Goal: Task Accomplishment & Management: Manage account settings

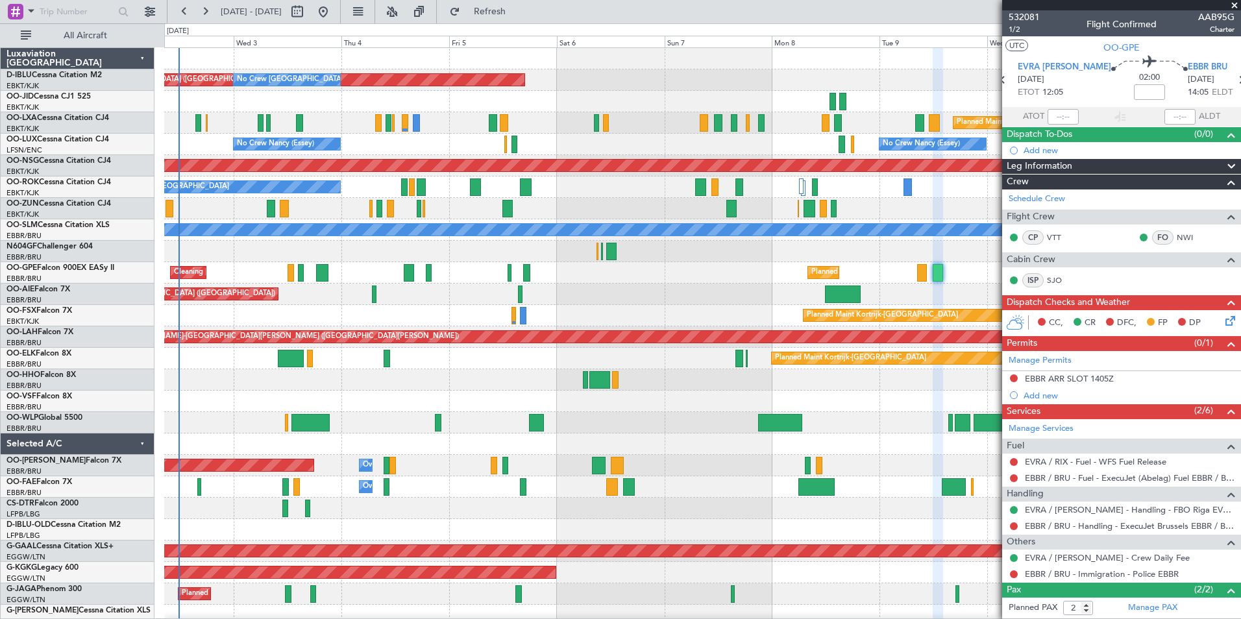
click at [511, 381] on div "AOG Maint [GEOGRAPHIC_DATA] ([GEOGRAPHIC_DATA] National) No Crew [GEOGRAPHIC_DA…" at bounding box center [702, 487] width 1076 height 878
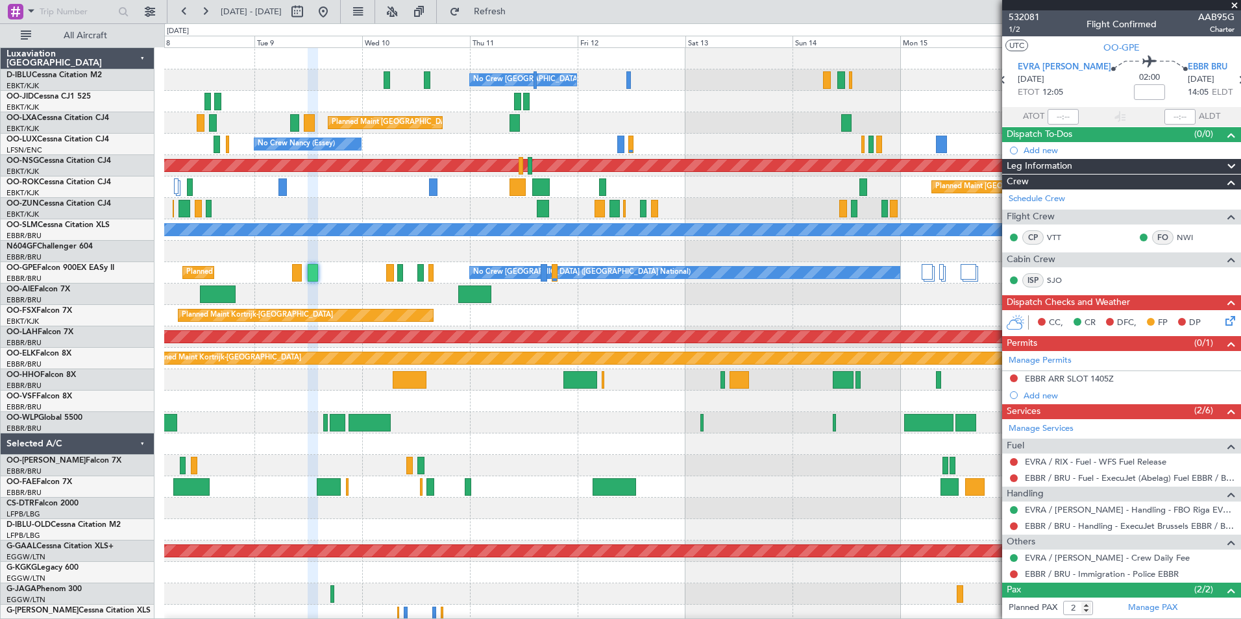
click at [247, 385] on div at bounding box center [702, 379] width 1076 height 21
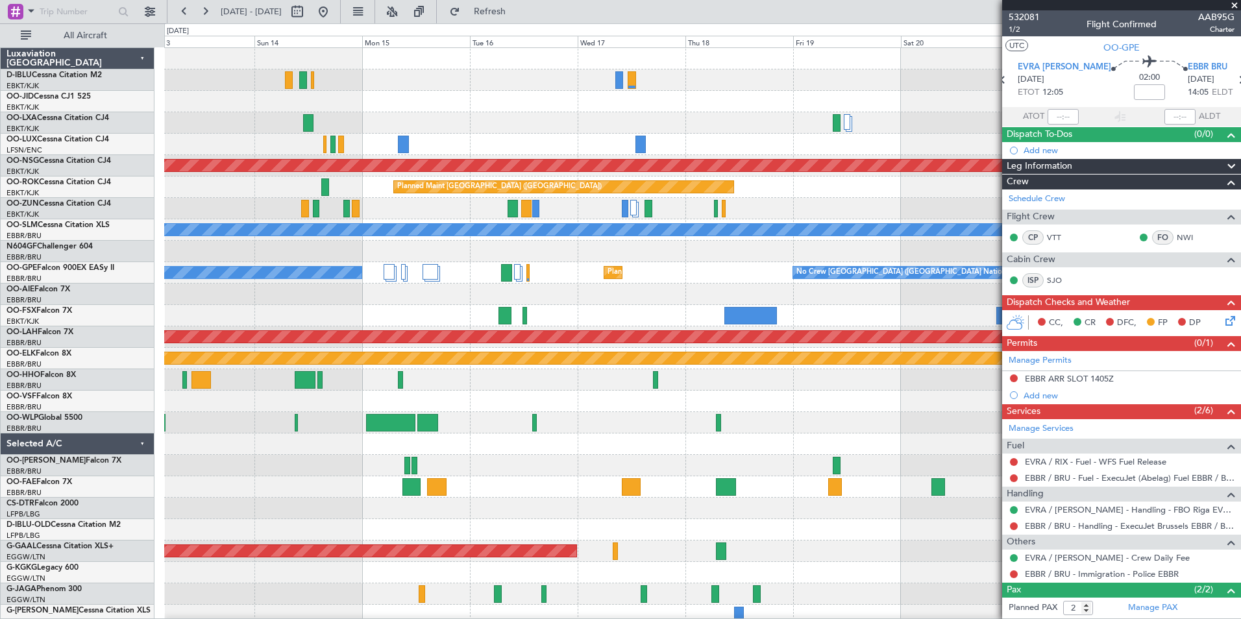
click at [80, 397] on div "No Crew [GEOGRAPHIC_DATA] ([GEOGRAPHIC_DATA] National) Planned Maint [GEOGRAPHI…" at bounding box center [620, 321] width 1241 height 596
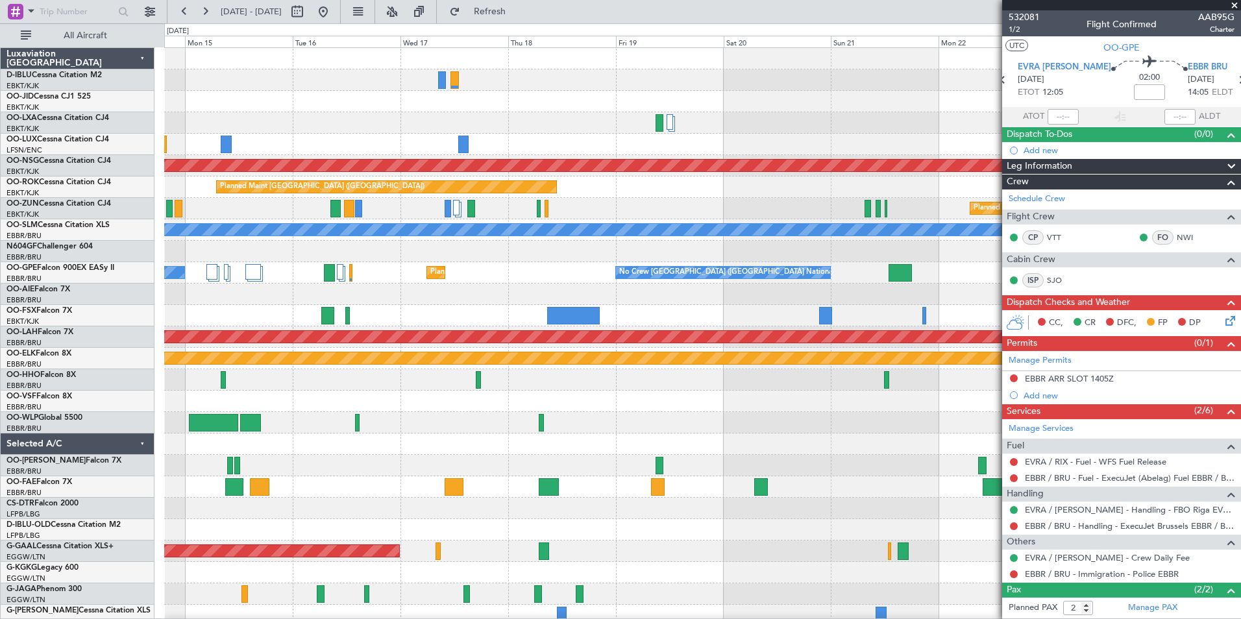
click at [485, 407] on div at bounding box center [702, 401] width 1076 height 21
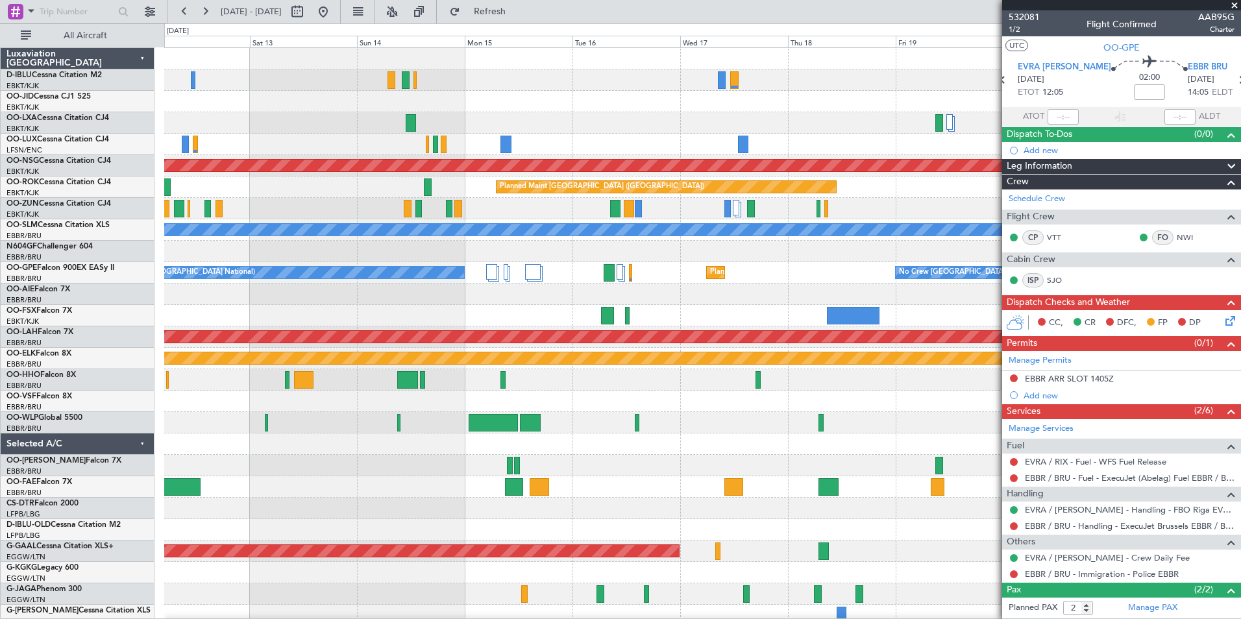
click at [918, 280] on div "No Crew [GEOGRAPHIC_DATA] ([GEOGRAPHIC_DATA] National) Planned Maint [GEOGRAPHI…" at bounding box center [702, 476] width 1076 height 857
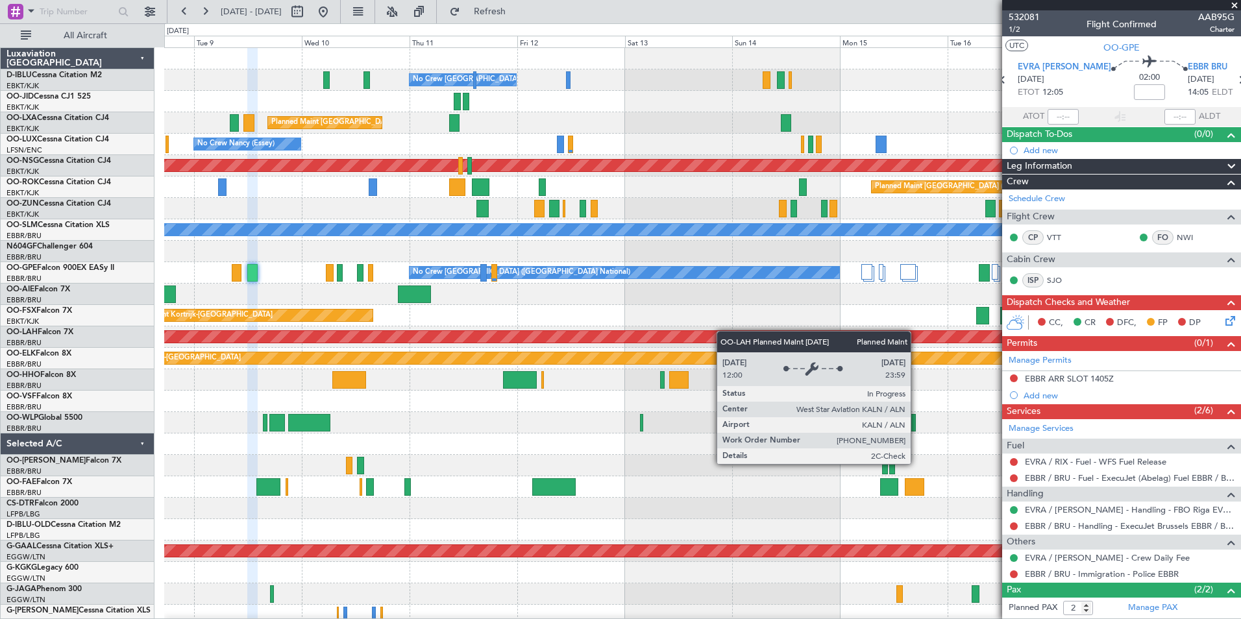
click at [822, 332] on div "No Crew [GEOGRAPHIC_DATA] ([GEOGRAPHIC_DATA] National) Planned Maint [GEOGRAPHI…" at bounding box center [702, 476] width 1076 height 857
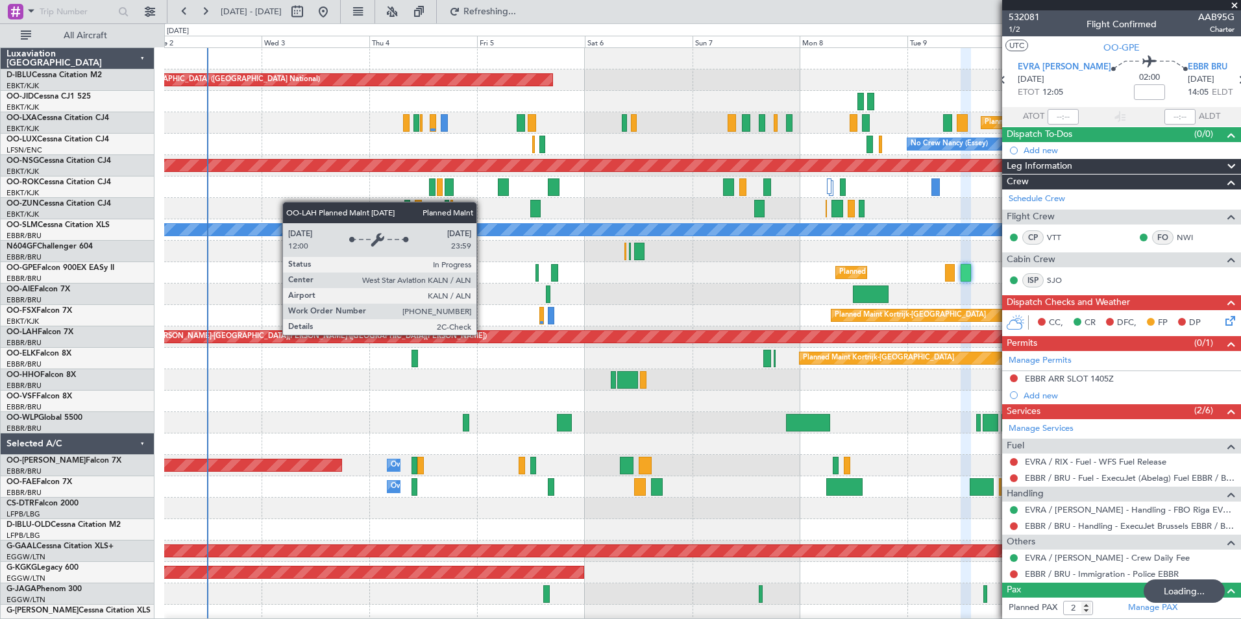
click at [861, 341] on div "Planned Maint [PERSON_NAME]-[GEOGRAPHIC_DATA][PERSON_NAME] ([GEOGRAPHIC_DATA][P…" at bounding box center [1208, 337] width 2216 height 12
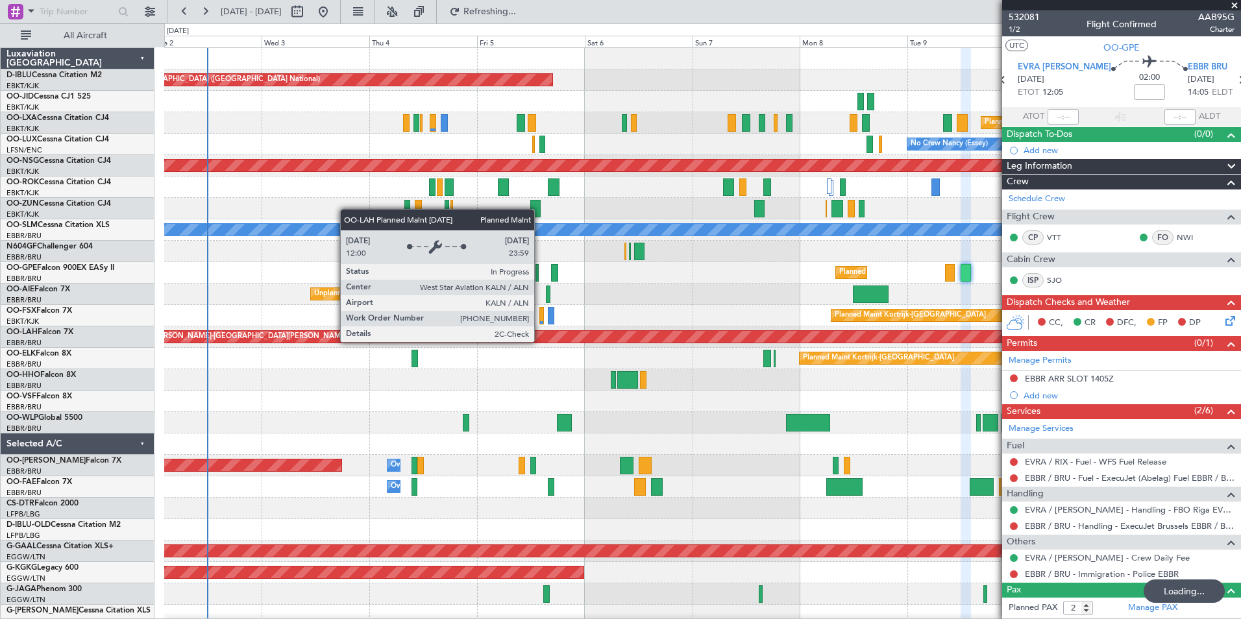
click at [778, 369] on div "No Crew [GEOGRAPHIC_DATA] ([GEOGRAPHIC_DATA] National) AOG Maint [GEOGRAPHIC_DA…" at bounding box center [702, 476] width 1076 height 857
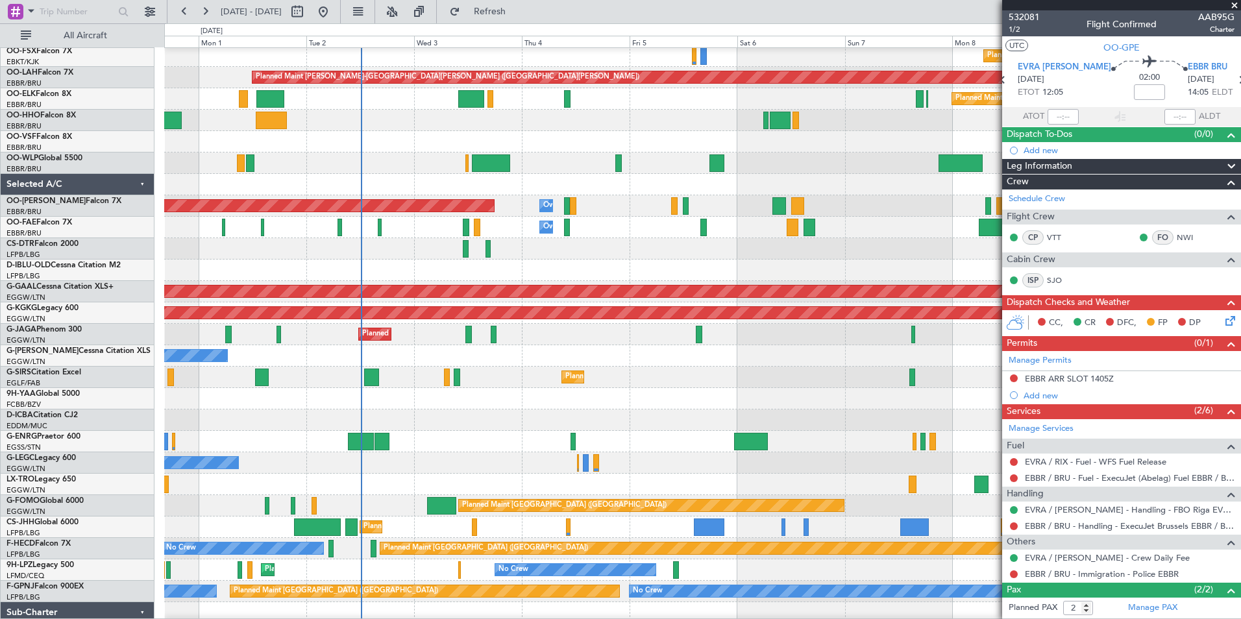
scroll to position [306, 0]
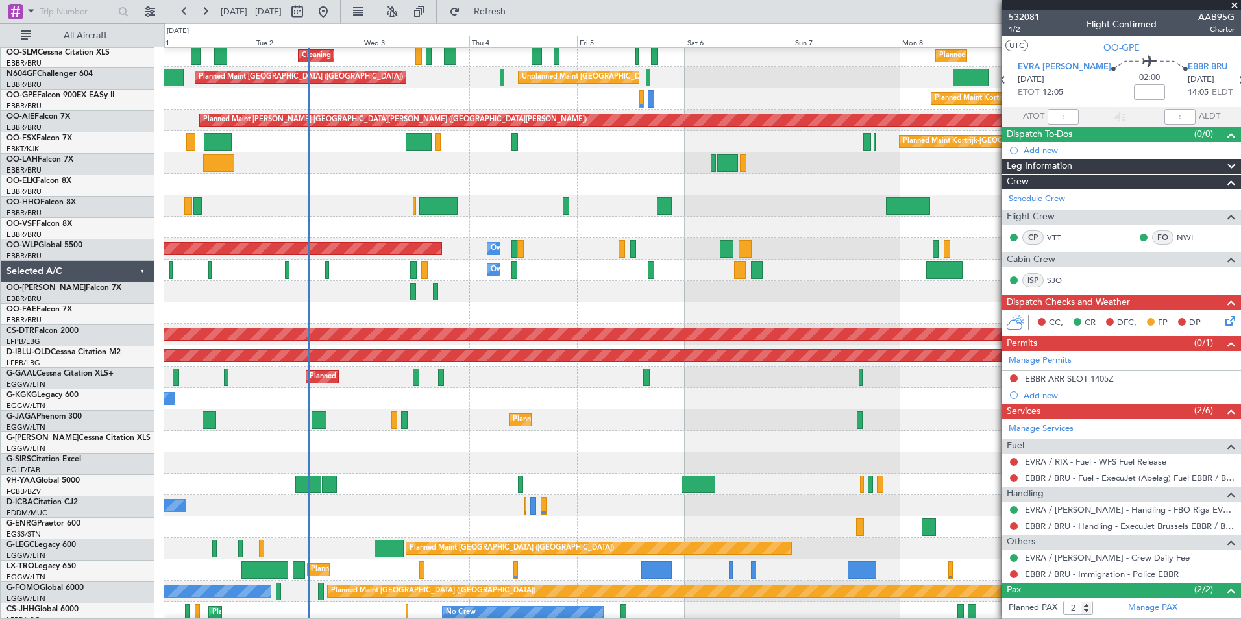
click at [763, 517] on div "Owner Owner" at bounding box center [702, 505] width 1076 height 21
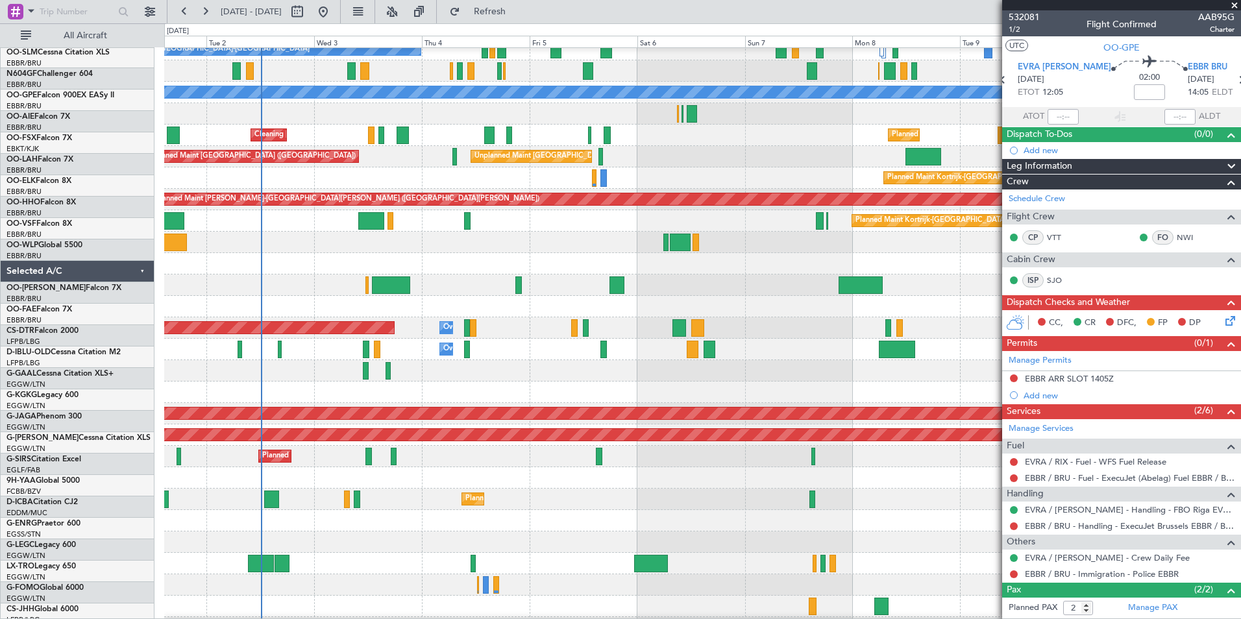
scroll to position [45, 0]
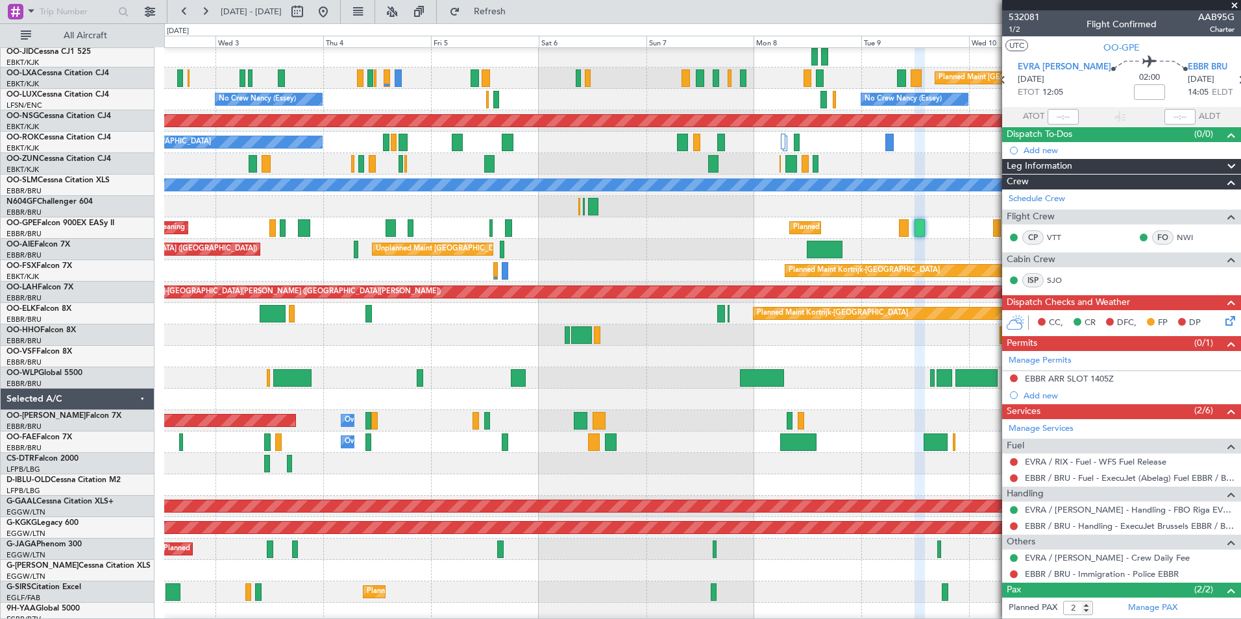
click at [668, 586] on div "Planned Maint [GEOGRAPHIC_DATA] ([GEOGRAPHIC_DATA])" at bounding box center [702, 591] width 1076 height 21
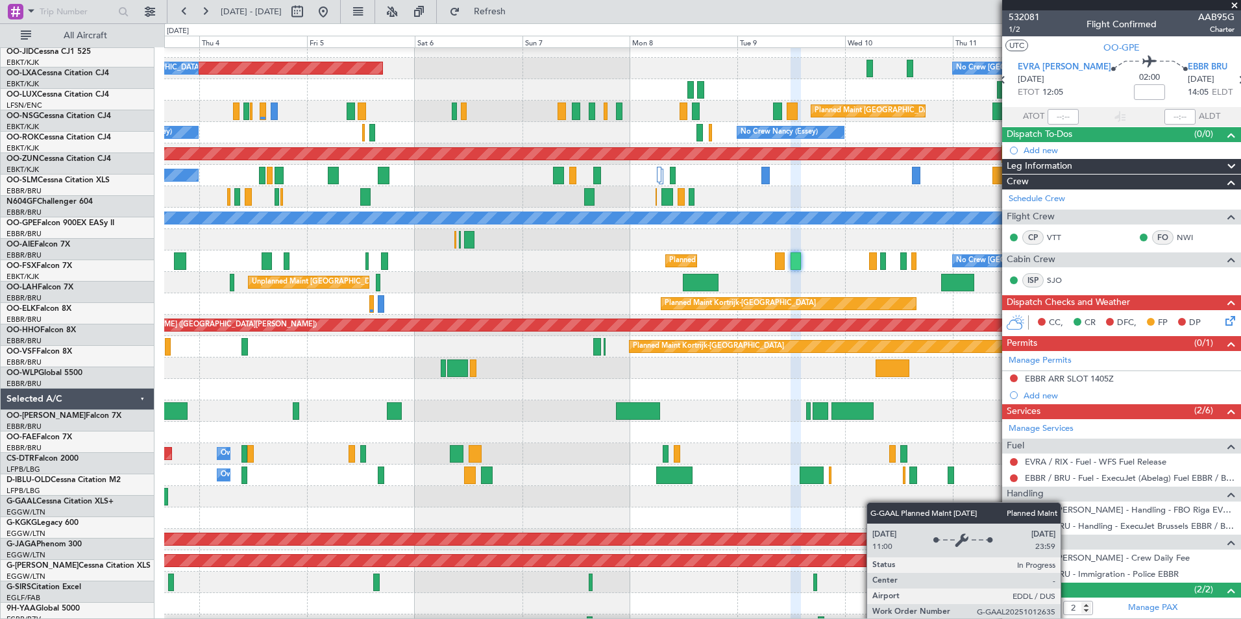
scroll to position [0, 0]
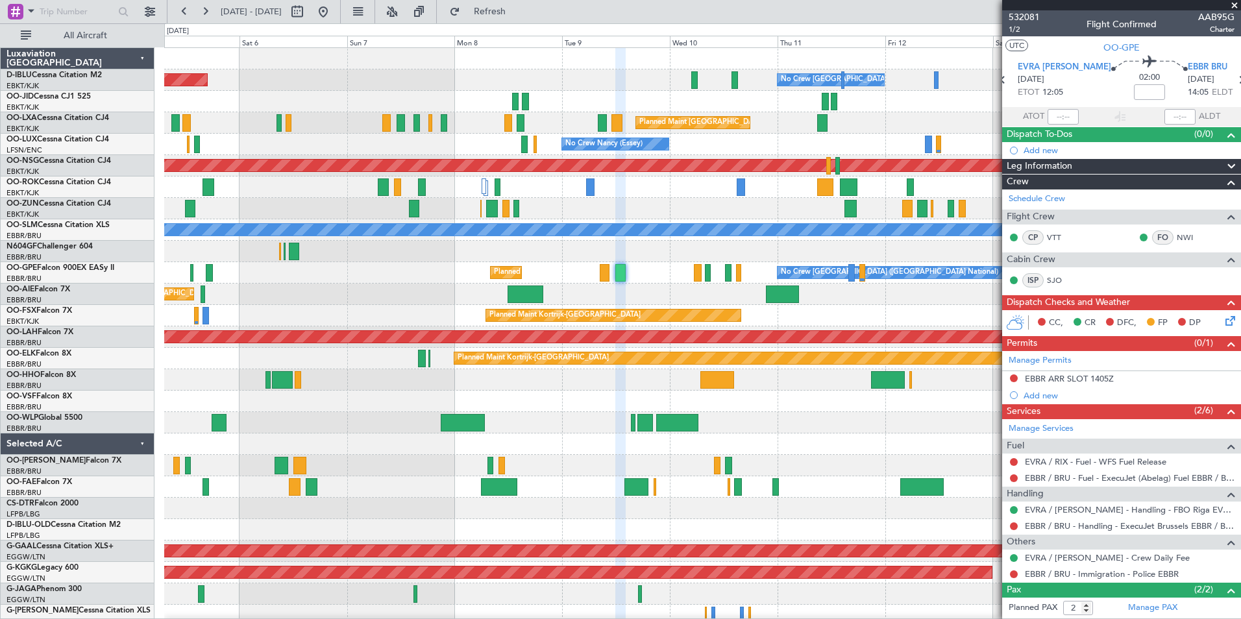
click at [589, 563] on div "AOG Maint [GEOGRAPHIC_DATA] ([GEOGRAPHIC_DATA] National) No Crew [GEOGRAPHIC_DA…" at bounding box center [702, 487] width 1076 height 878
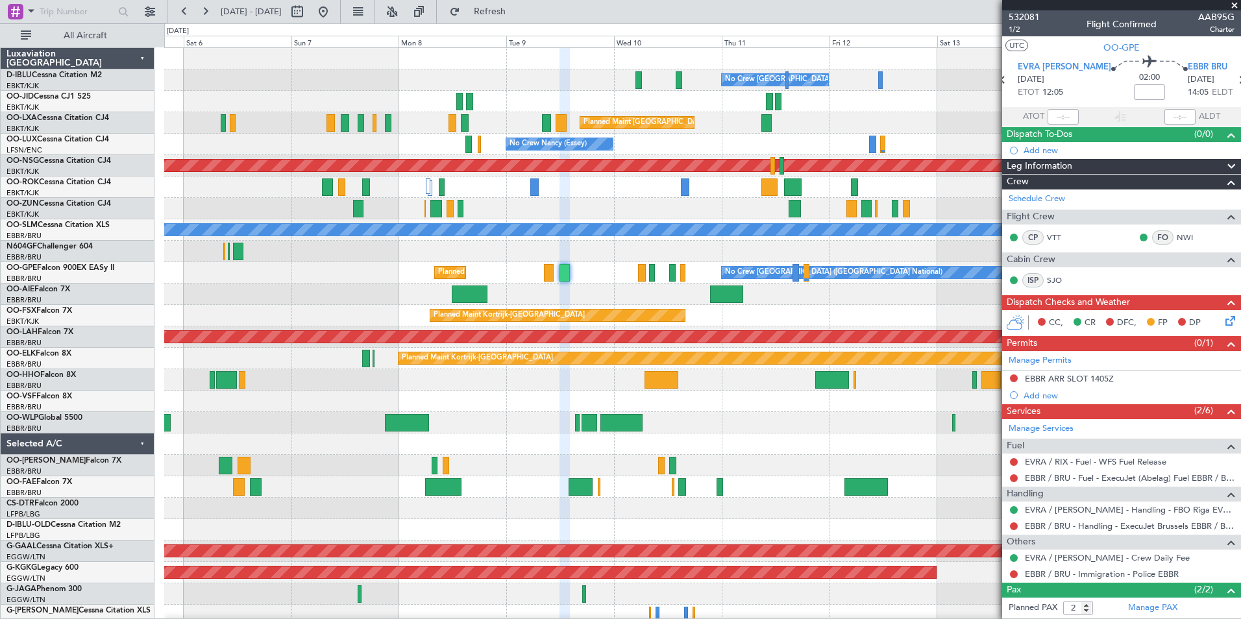
click at [800, 447] on div at bounding box center [702, 444] width 1076 height 21
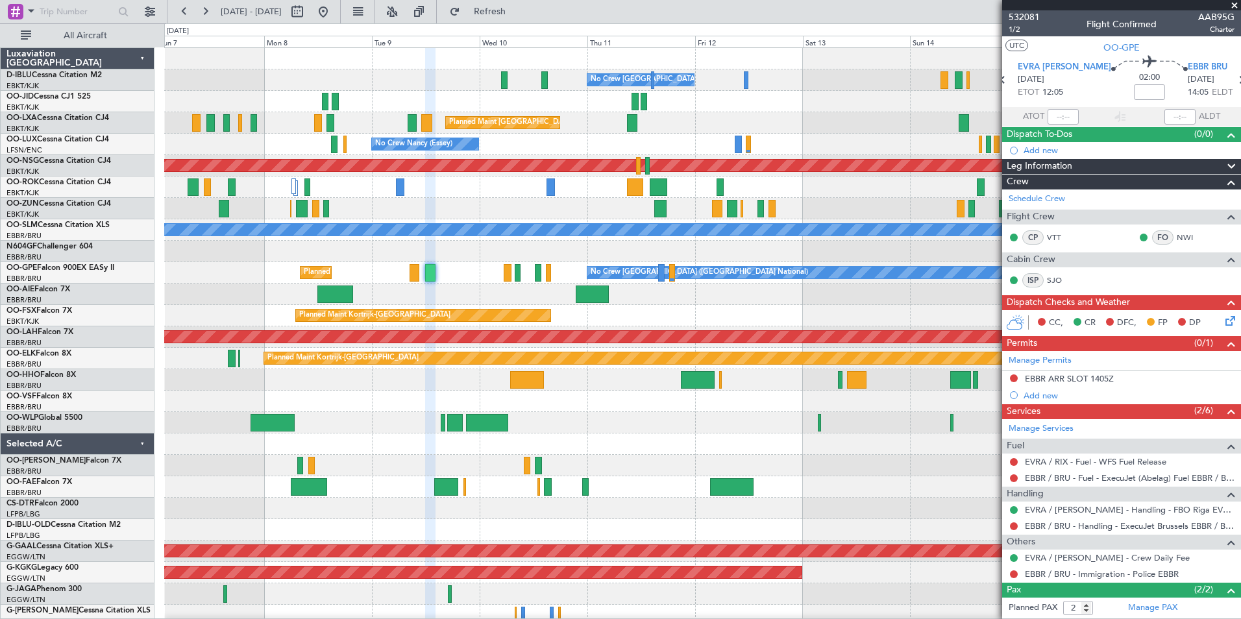
click at [668, 452] on div at bounding box center [702, 444] width 1076 height 21
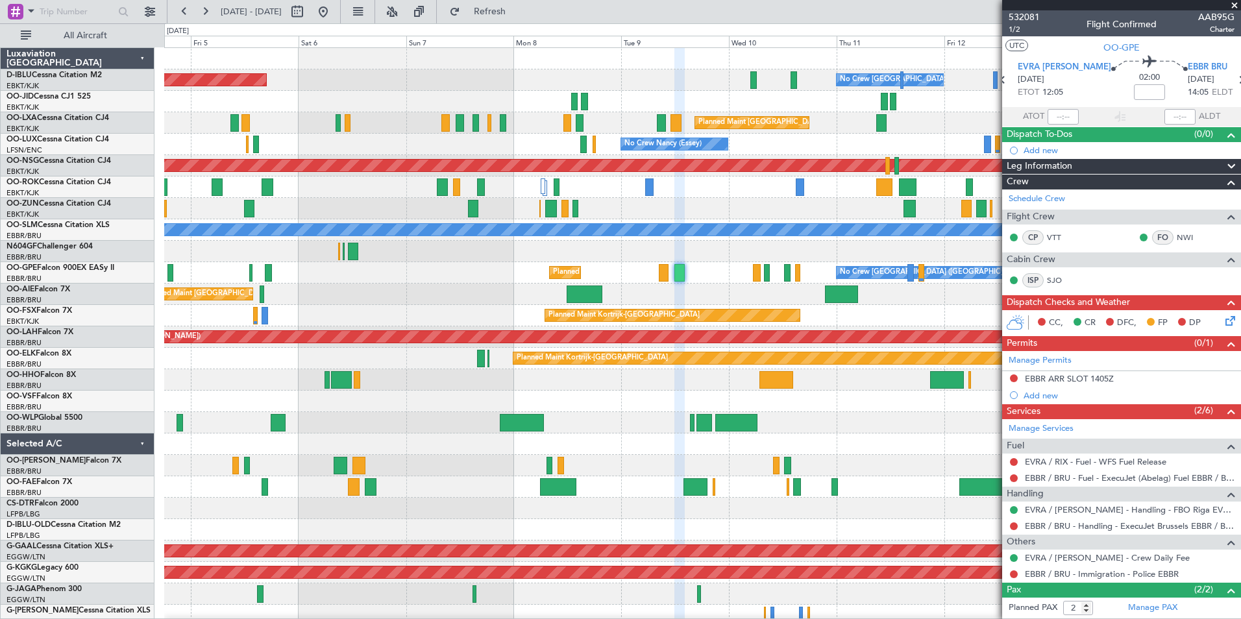
click at [877, 448] on div "No Crew [GEOGRAPHIC_DATA] ([GEOGRAPHIC_DATA] National) AOG Maint [GEOGRAPHIC_DA…" at bounding box center [702, 476] width 1076 height 857
click at [379, 413] on div "No Crew [GEOGRAPHIC_DATA] ([GEOGRAPHIC_DATA] National) AOG Maint [GEOGRAPHIC_DA…" at bounding box center [702, 476] width 1076 height 857
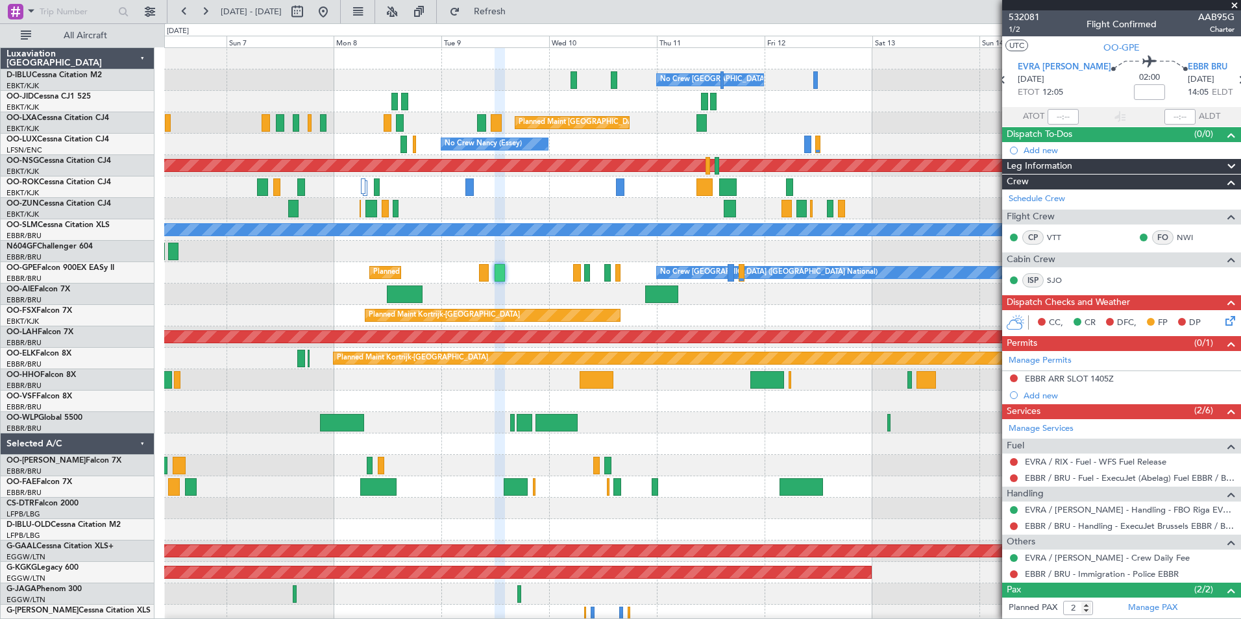
click at [254, 396] on div at bounding box center [702, 401] width 1076 height 21
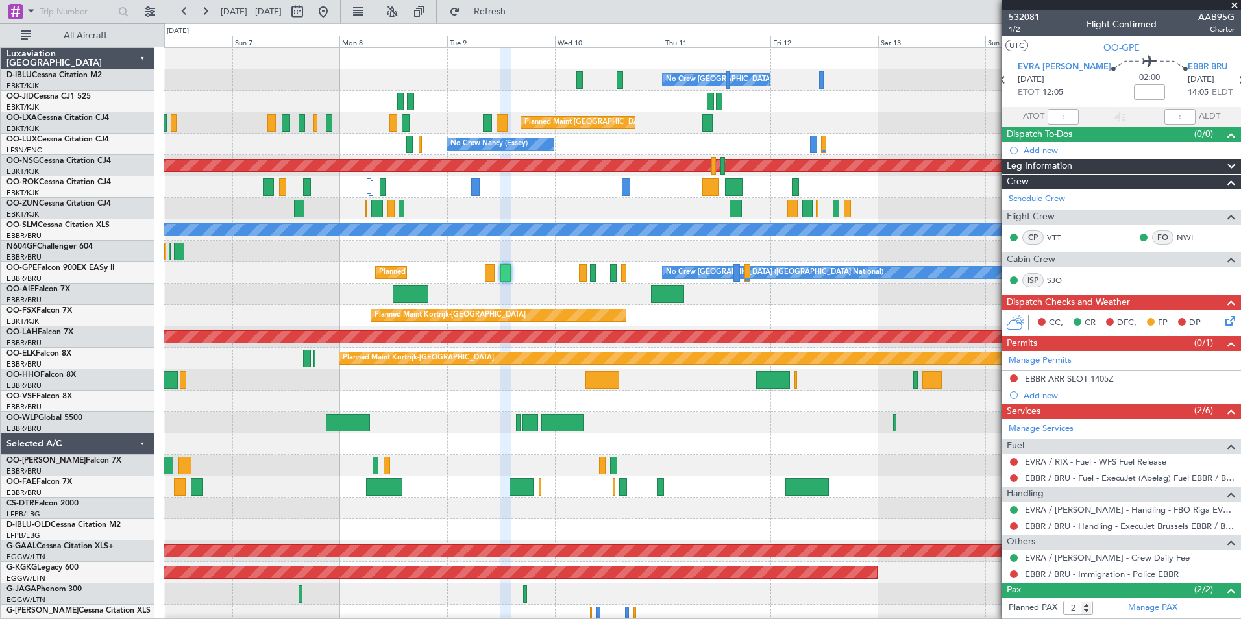
click at [409, 388] on div at bounding box center [702, 379] width 1076 height 21
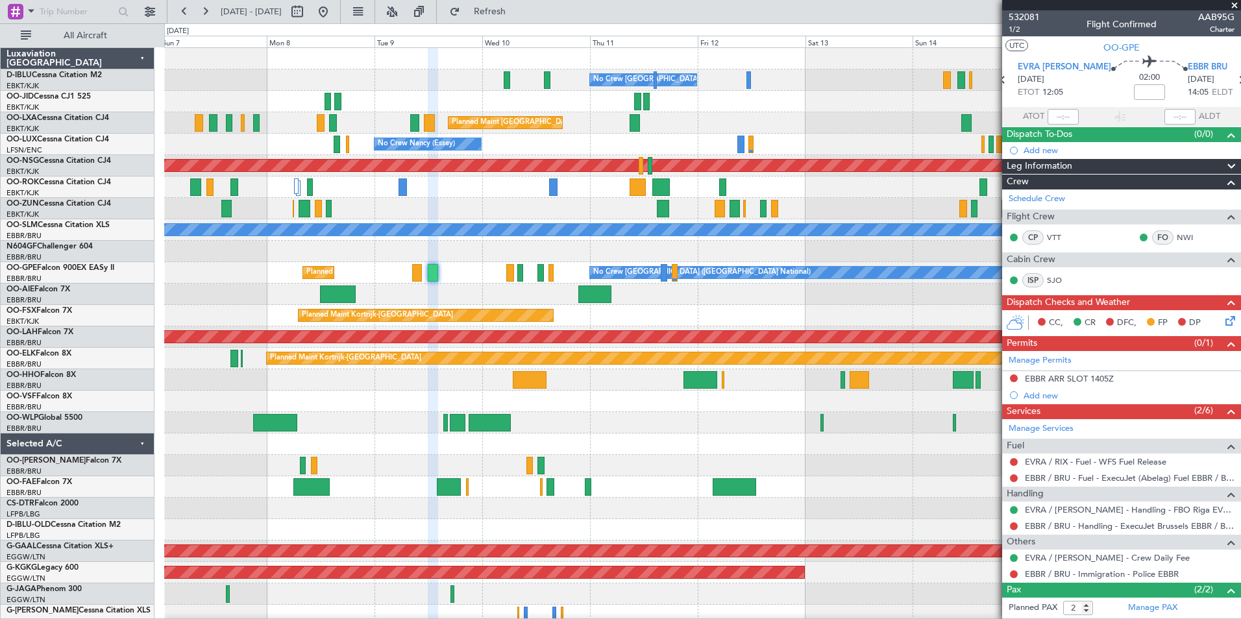
click at [740, 392] on div "No Crew [GEOGRAPHIC_DATA] ([GEOGRAPHIC_DATA] National) AOG Maint [GEOGRAPHIC_DA…" at bounding box center [702, 476] width 1076 height 857
click at [716, 393] on div at bounding box center [702, 401] width 1076 height 21
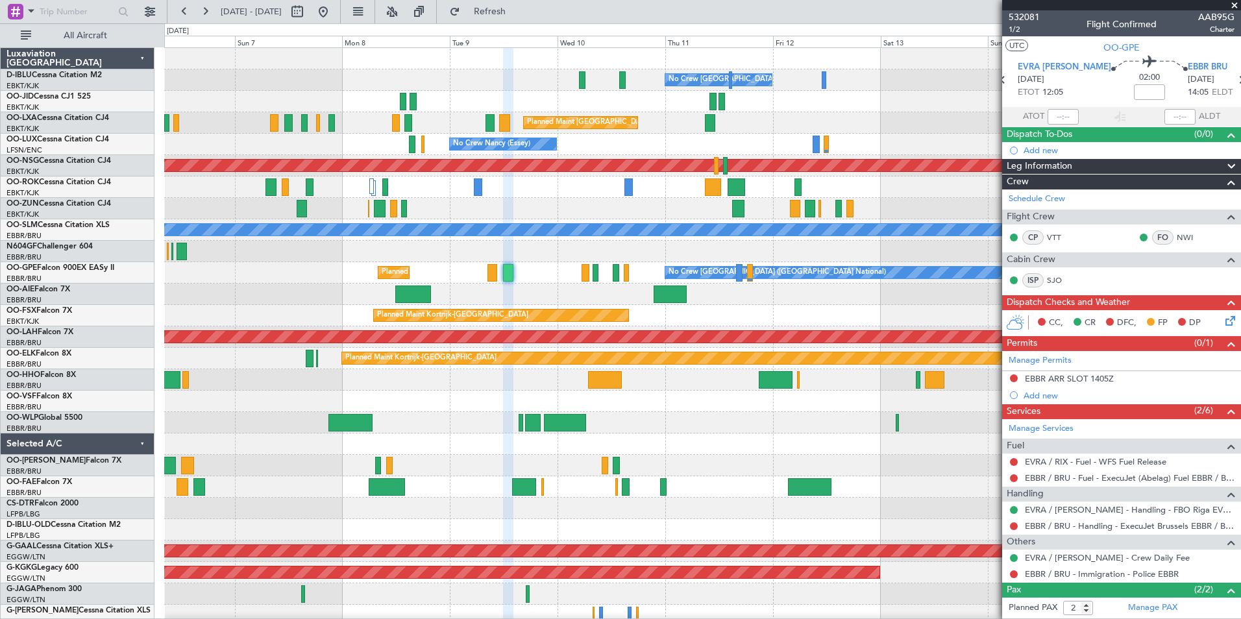
click at [672, 394] on div at bounding box center [702, 401] width 1076 height 21
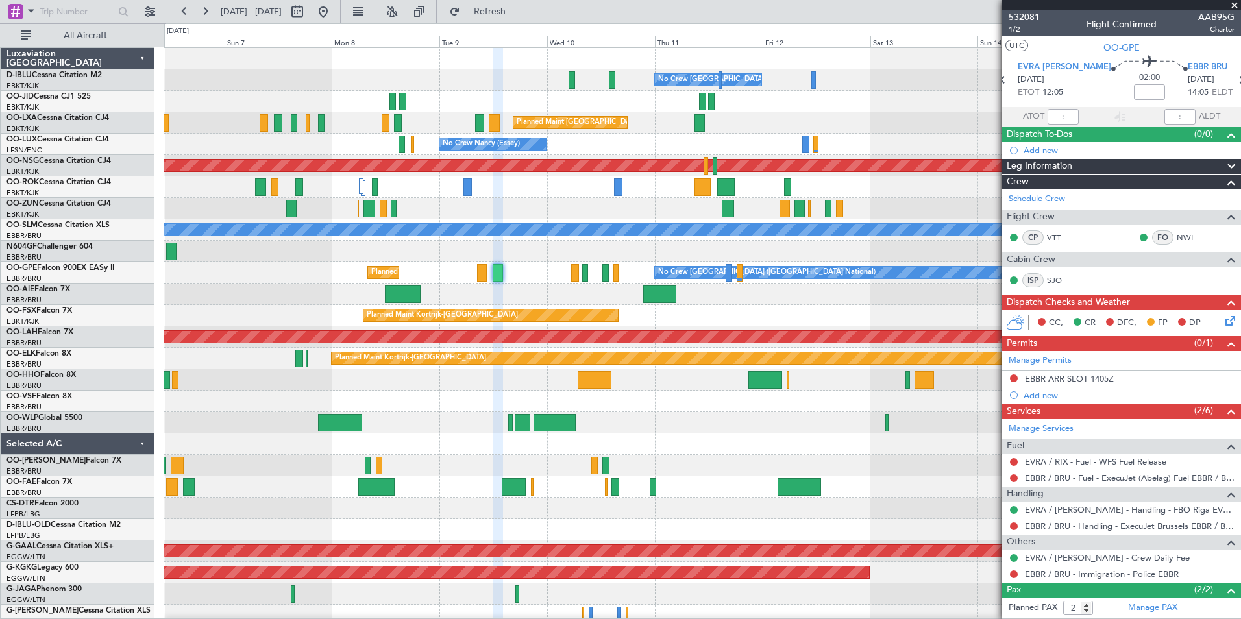
click at [795, 400] on div at bounding box center [702, 401] width 1076 height 21
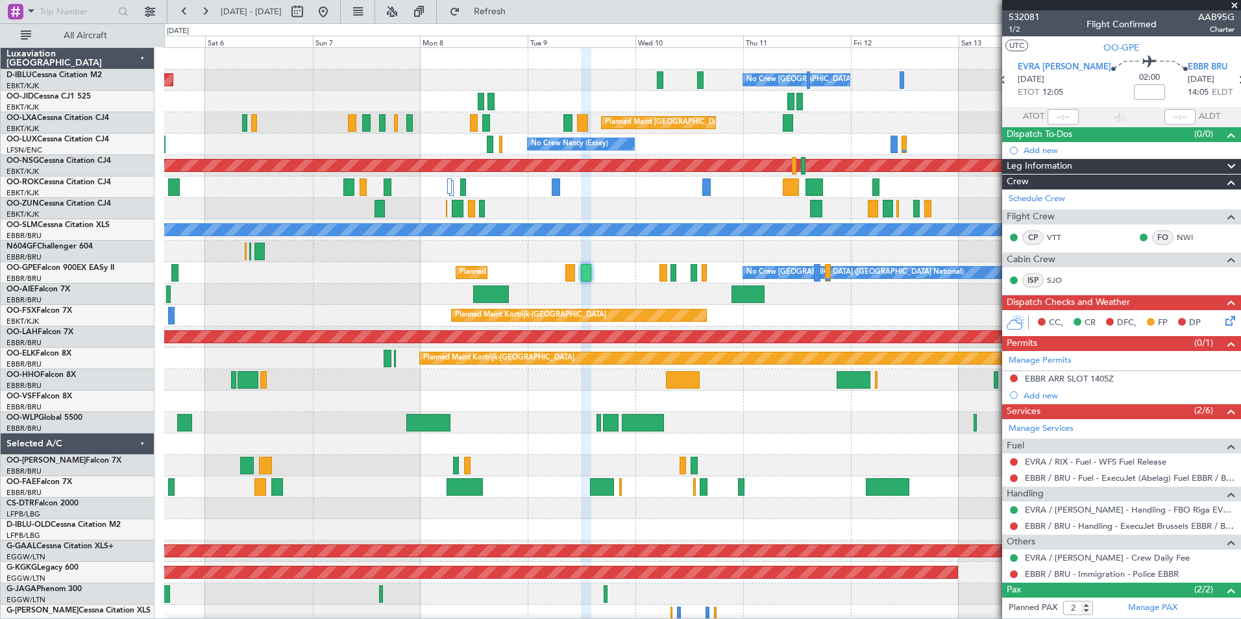
click at [829, 458] on div "No Crew [GEOGRAPHIC_DATA] ([GEOGRAPHIC_DATA] National) AOG Maint [GEOGRAPHIC_DA…" at bounding box center [702, 476] width 1076 height 857
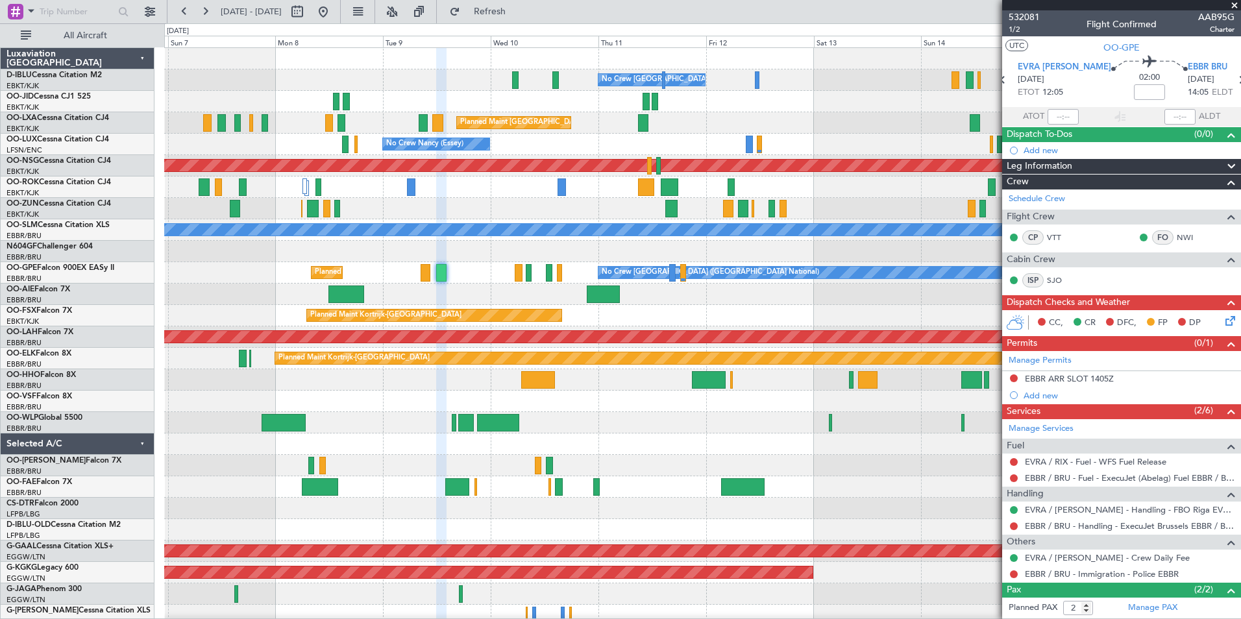
click at [745, 408] on div at bounding box center [702, 401] width 1076 height 21
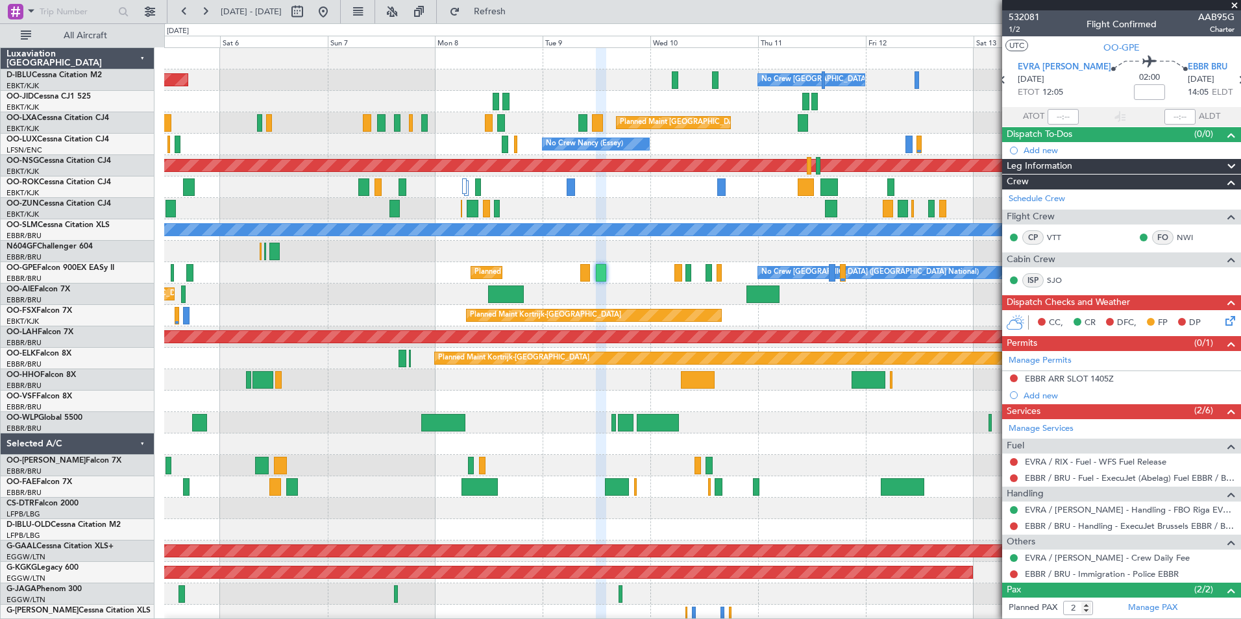
click at [840, 458] on div "No Crew [GEOGRAPHIC_DATA] ([GEOGRAPHIC_DATA] National) AOG Maint [GEOGRAPHIC_DA…" at bounding box center [702, 476] width 1076 height 857
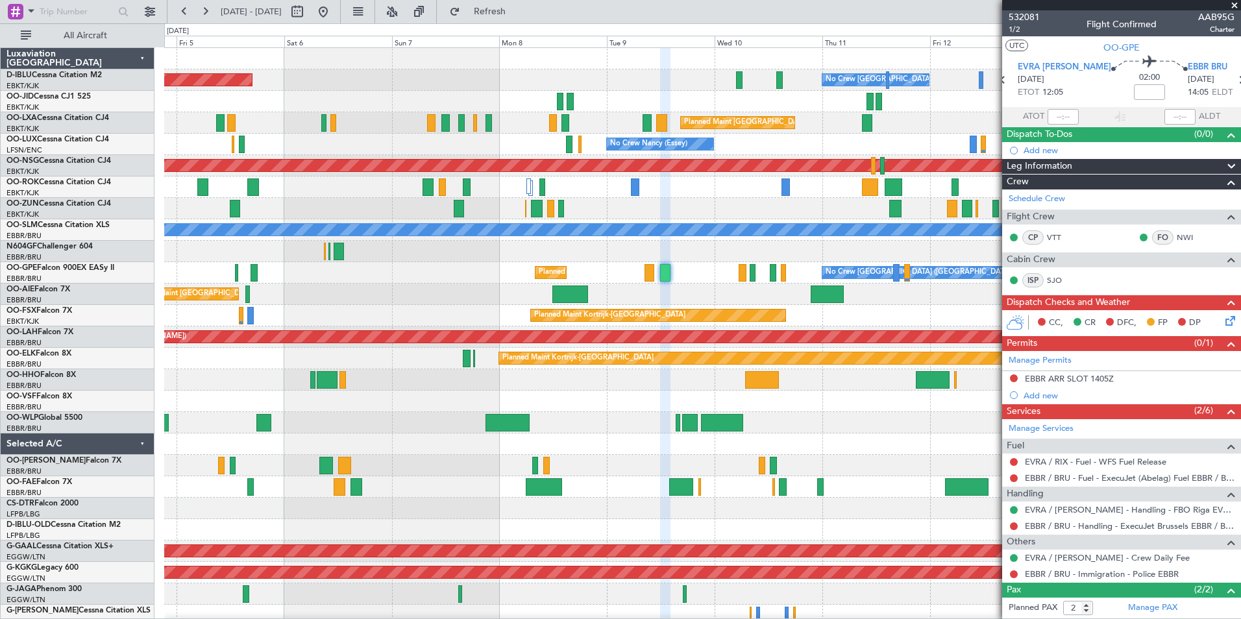
click at [870, 458] on div "No Crew [GEOGRAPHIC_DATA] ([GEOGRAPHIC_DATA] National) AOG Maint [GEOGRAPHIC_DA…" at bounding box center [702, 476] width 1076 height 857
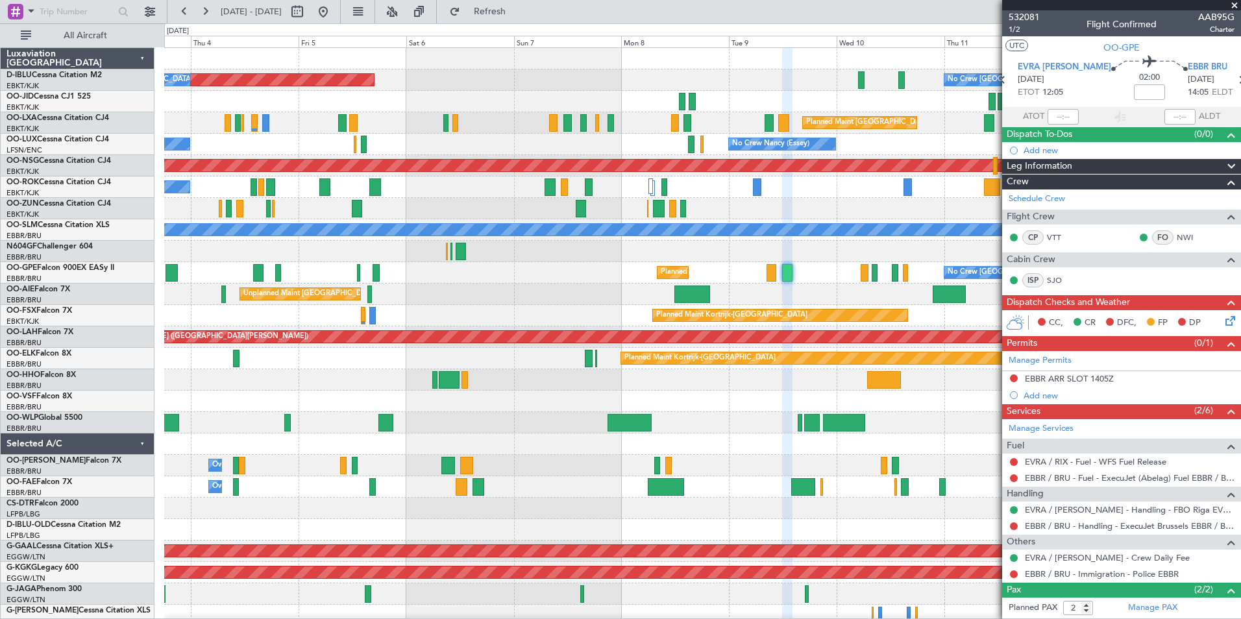
click at [477, 435] on div "AOG Maint [GEOGRAPHIC_DATA] ([GEOGRAPHIC_DATA] National) No Crew [GEOGRAPHIC_DA…" at bounding box center [702, 476] width 1076 height 857
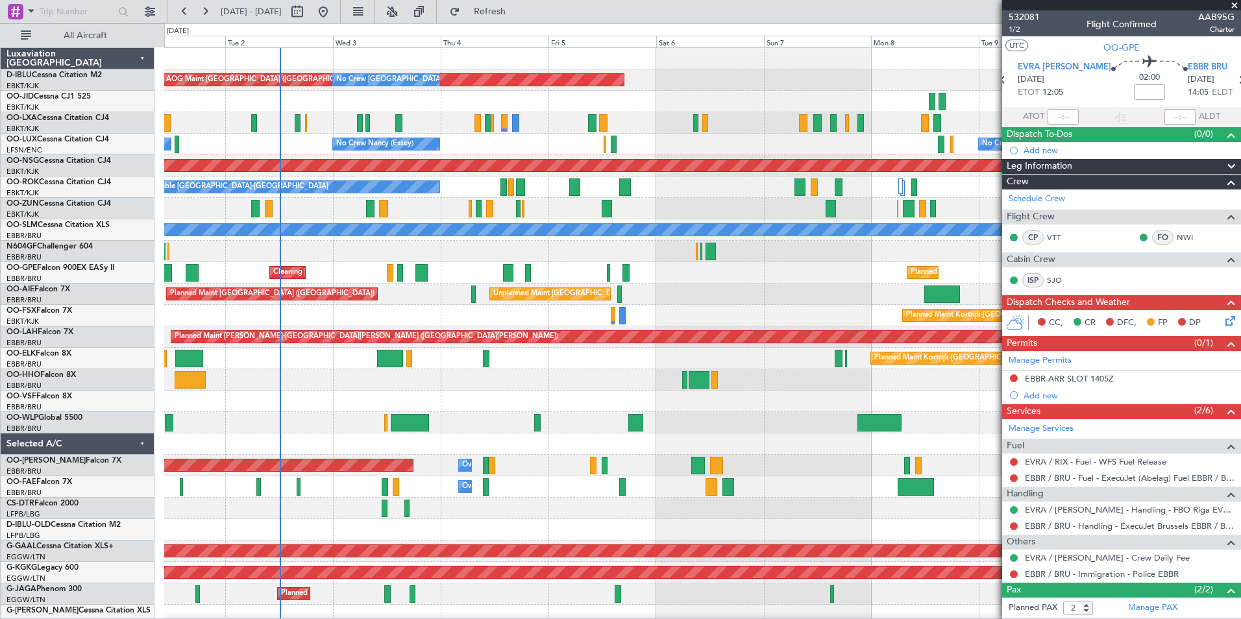
click at [729, 444] on div "AOG Maint [GEOGRAPHIC_DATA] ([GEOGRAPHIC_DATA] National) No Crew [GEOGRAPHIC_DA…" at bounding box center [702, 476] width 1076 height 857
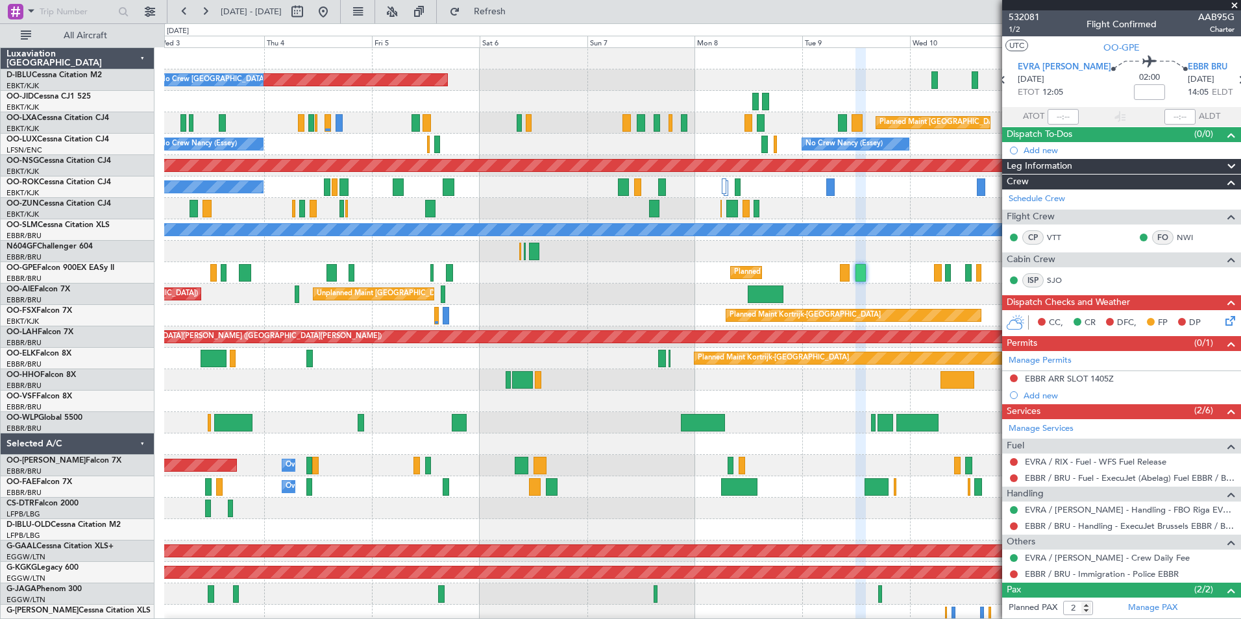
click at [560, 406] on div "AOG Maint [GEOGRAPHIC_DATA] ([GEOGRAPHIC_DATA] National) No Crew [GEOGRAPHIC_DA…" at bounding box center [702, 487] width 1076 height 878
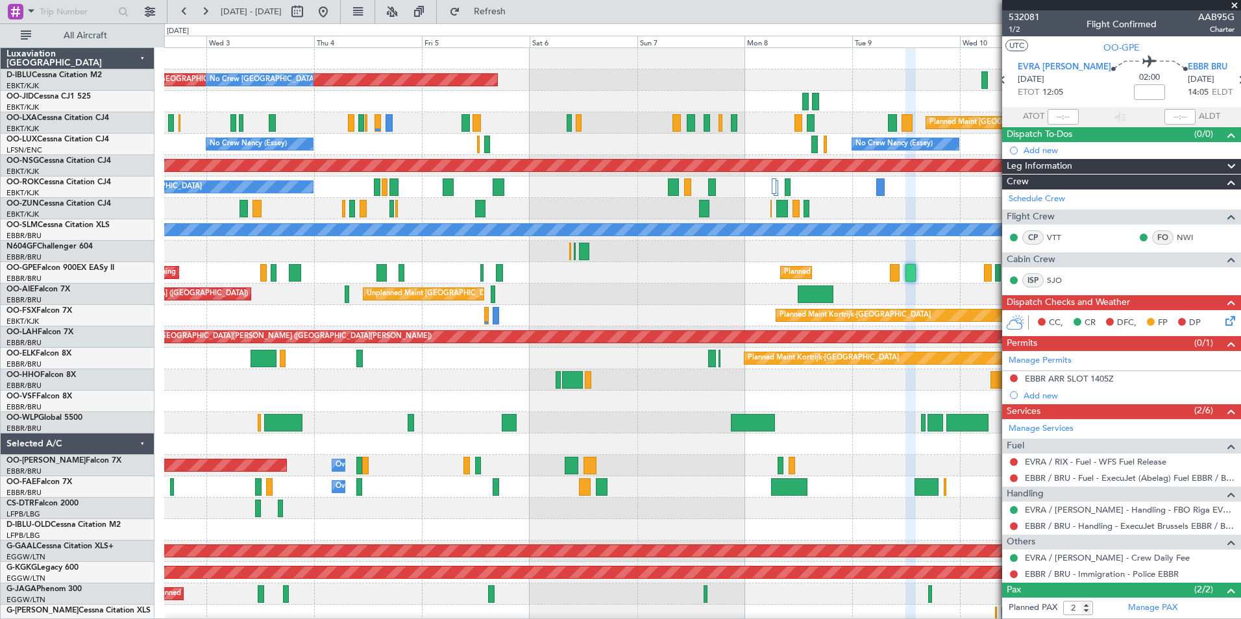
click at [633, 393] on div "AOG Maint [GEOGRAPHIC_DATA] ([GEOGRAPHIC_DATA] National) No Crew [GEOGRAPHIC_DA…" at bounding box center [702, 487] width 1076 height 878
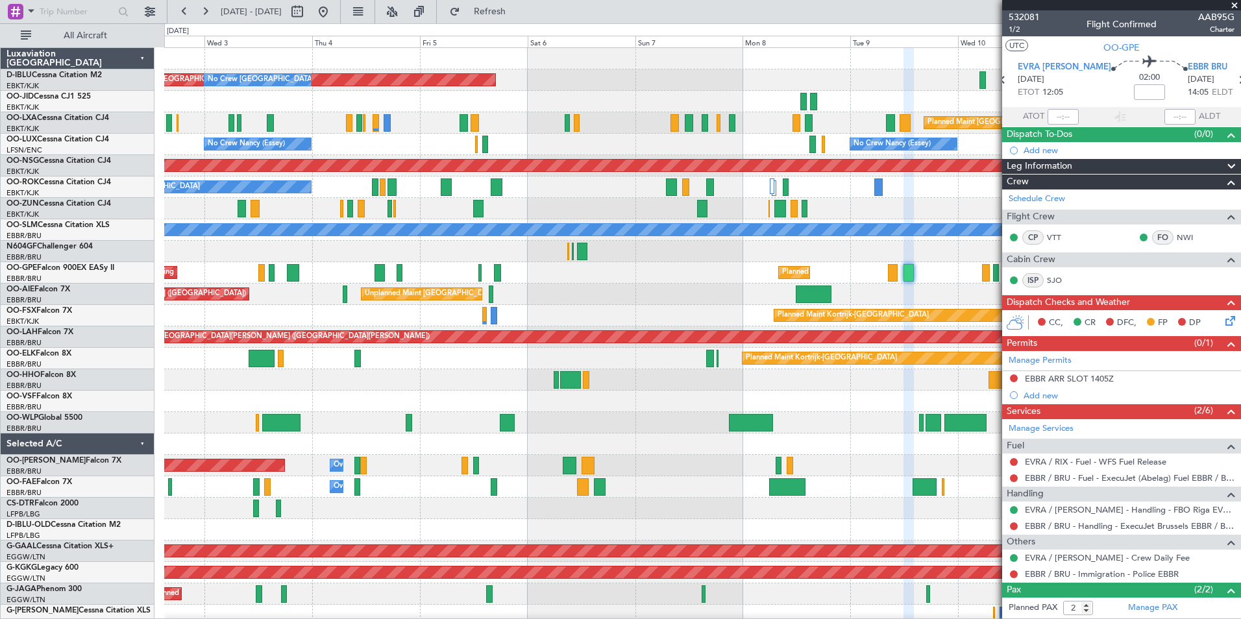
click at [652, 400] on div at bounding box center [702, 401] width 1076 height 21
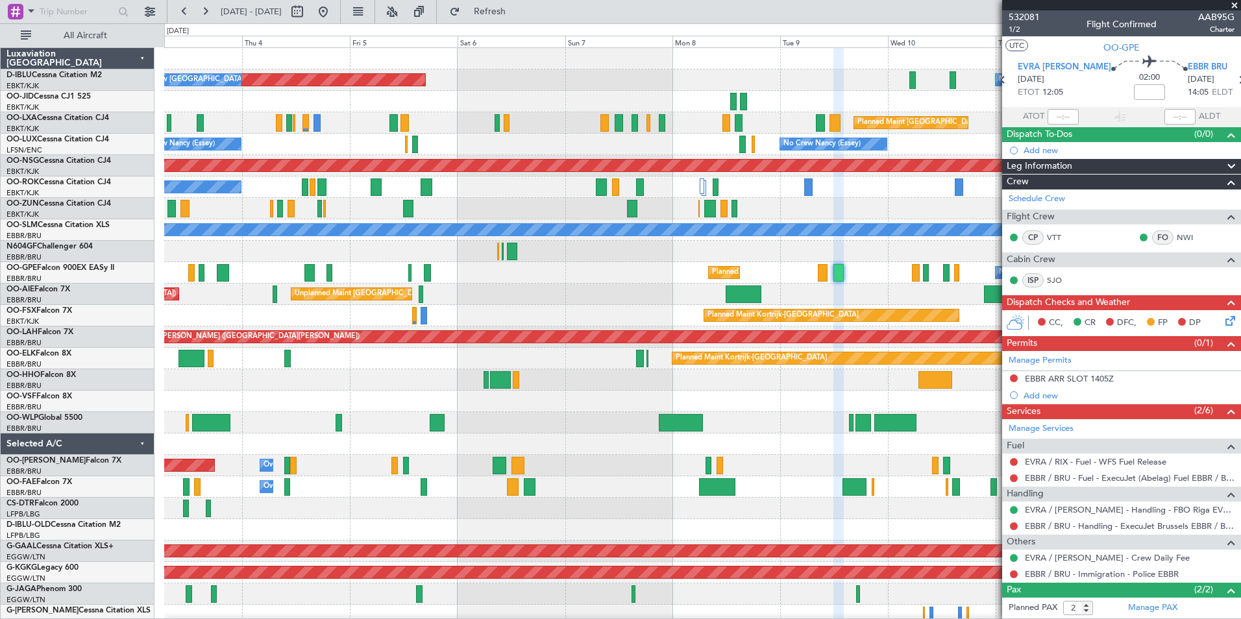
click at [537, 400] on div "AOG Maint [GEOGRAPHIC_DATA] ([GEOGRAPHIC_DATA] National) No Crew [GEOGRAPHIC_DA…" at bounding box center [702, 487] width 1076 height 878
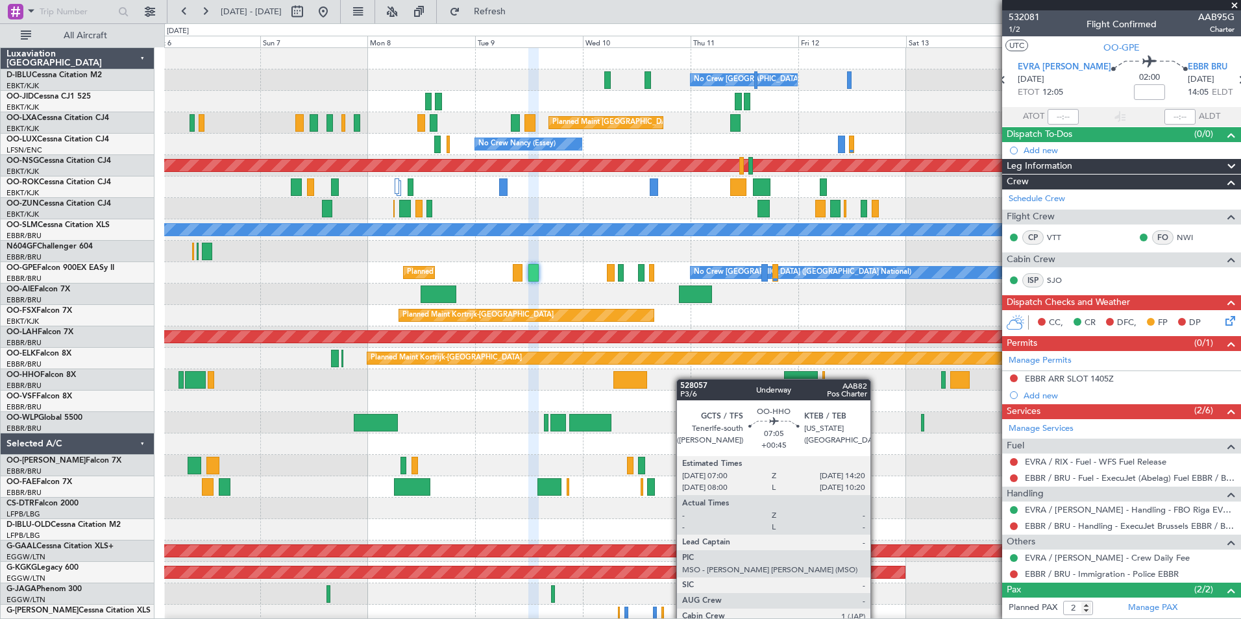
click at [660, 379] on div at bounding box center [702, 379] width 1076 height 21
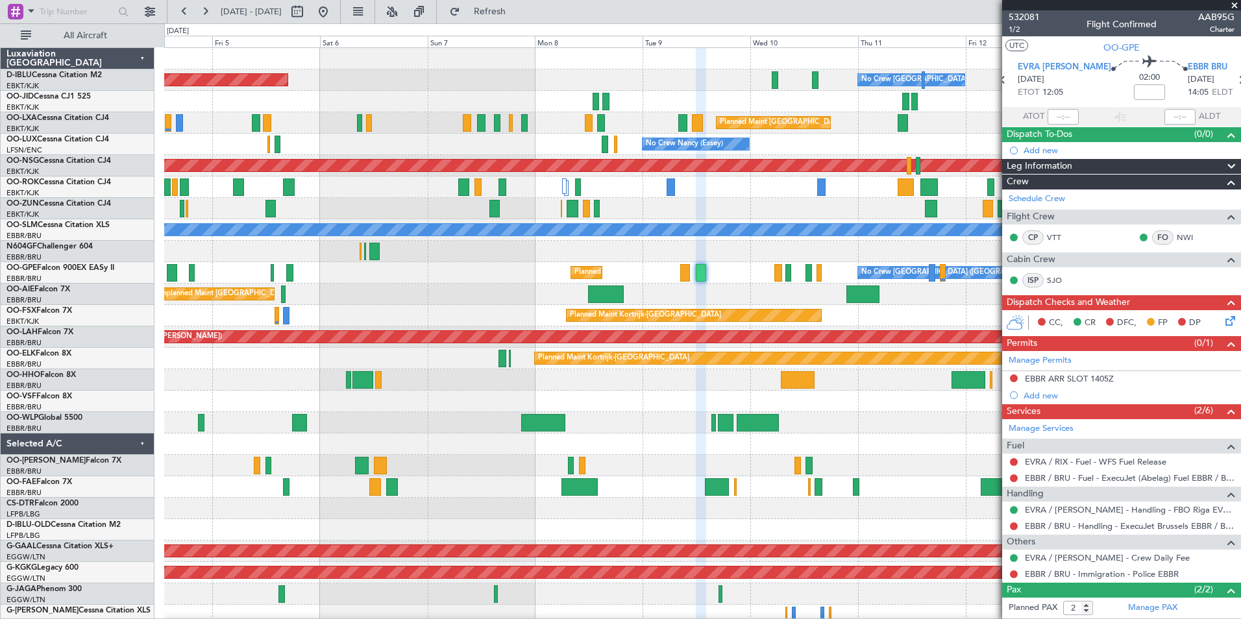
click at [905, 387] on div at bounding box center [702, 379] width 1076 height 21
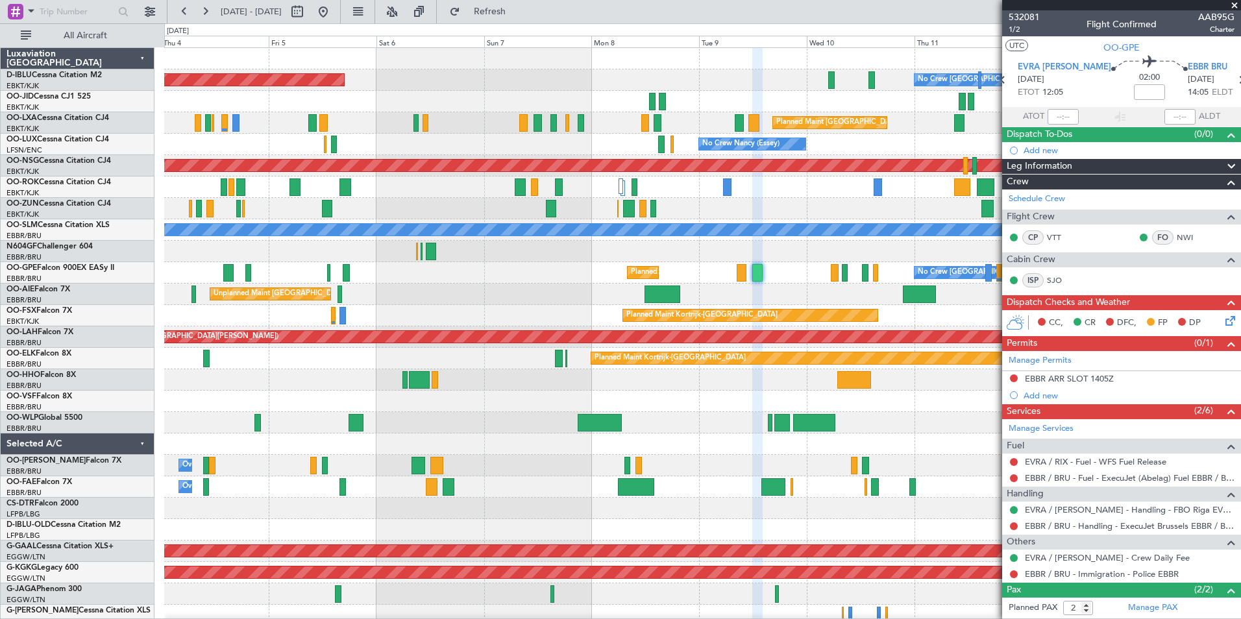
click at [759, 387] on div at bounding box center [702, 379] width 1076 height 21
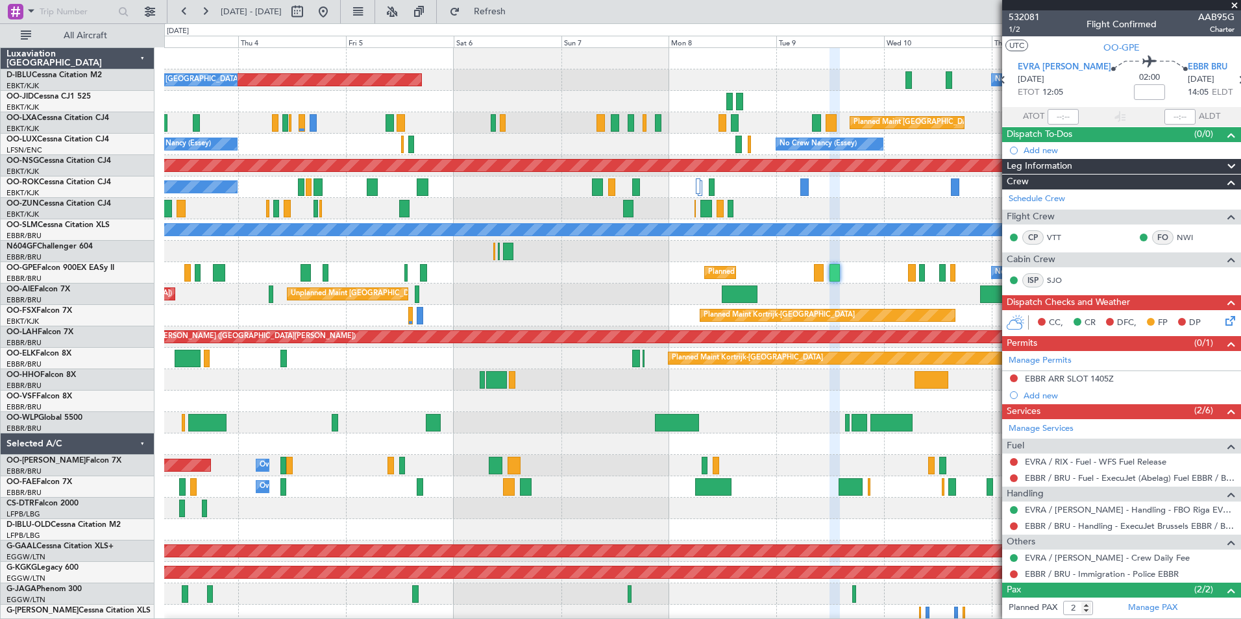
click at [698, 398] on div at bounding box center [702, 401] width 1076 height 21
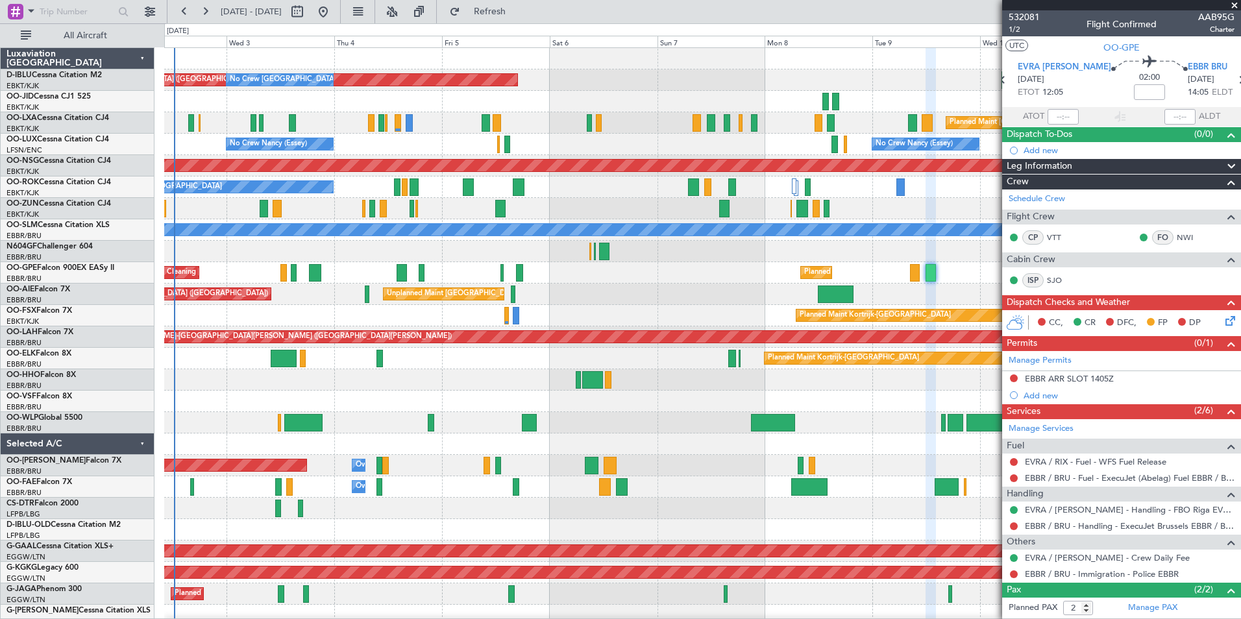
click at [691, 398] on div at bounding box center [702, 401] width 1076 height 21
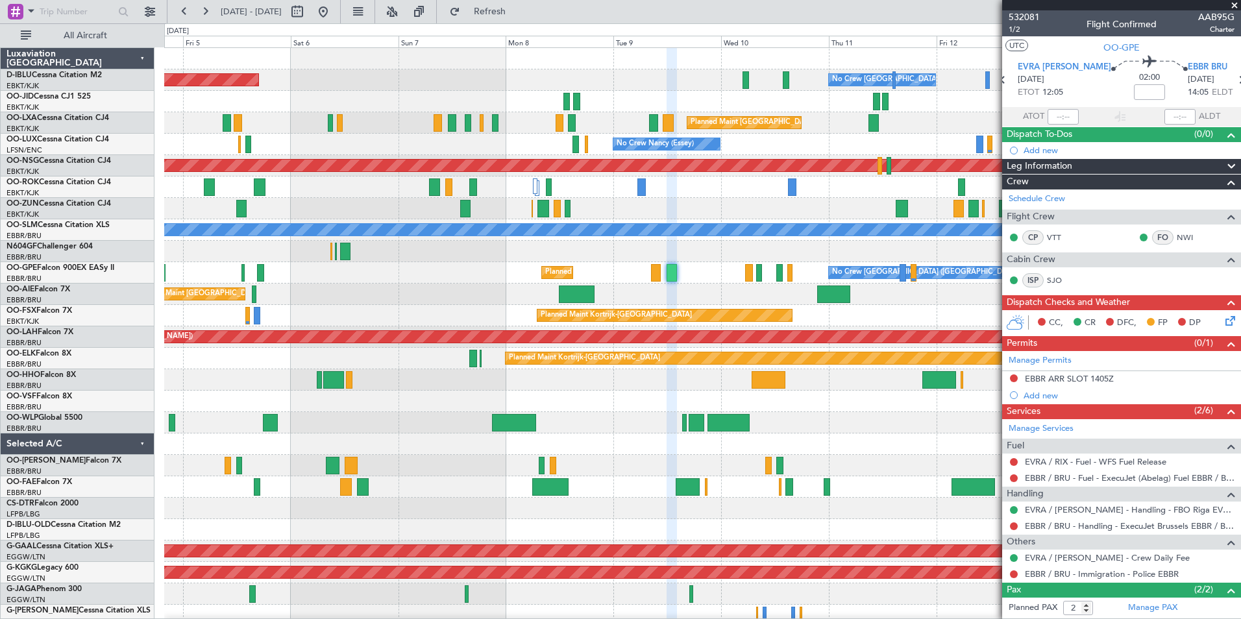
click at [334, 404] on div "AOG Maint [GEOGRAPHIC_DATA] ([GEOGRAPHIC_DATA] National) No Crew [GEOGRAPHIC_DA…" at bounding box center [702, 487] width 1076 height 878
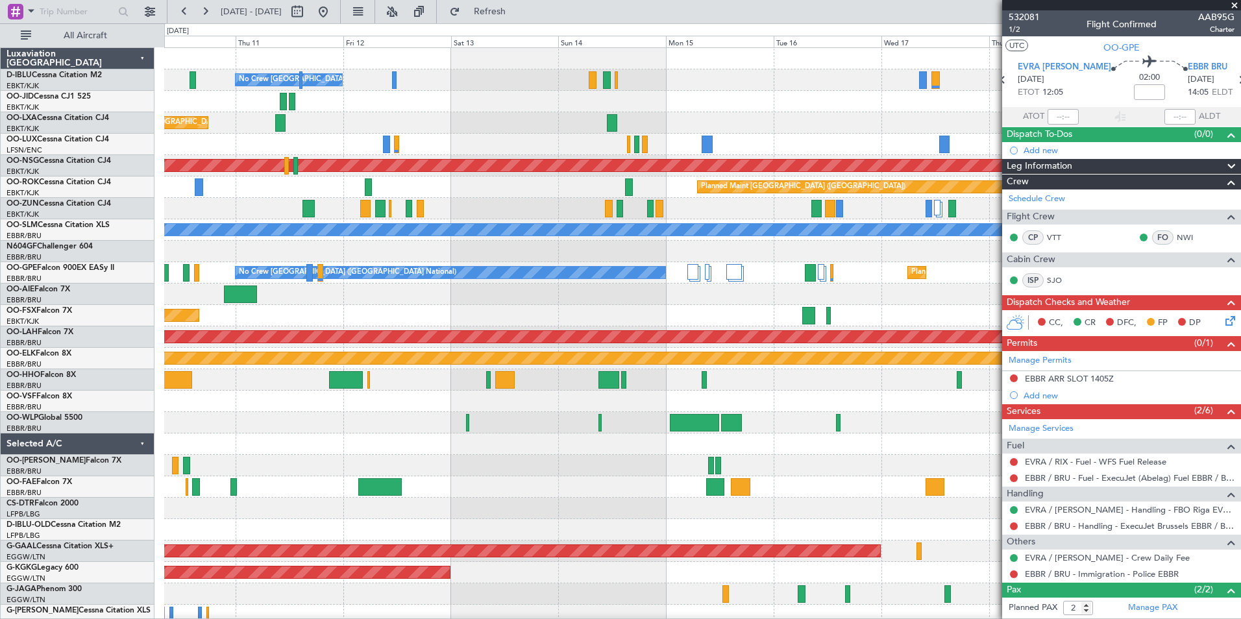
click at [324, 437] on div "No Crew [GEOGRAPHIC_DATA] ([GEOGRAPHIC_DATA] National) Planned Maint [GEOGRAPHI…" at bounding box center [702, 487] width 1076 height 878
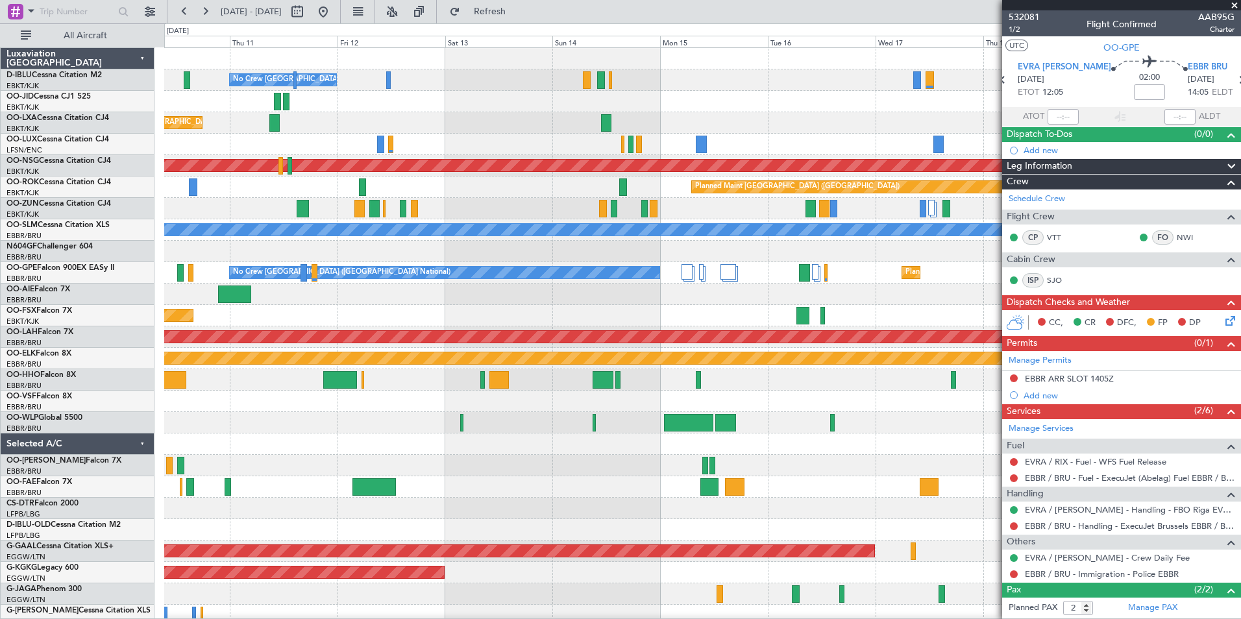
click at [360, 411] on div at bounding box center [702, 401] width 1076 height 21
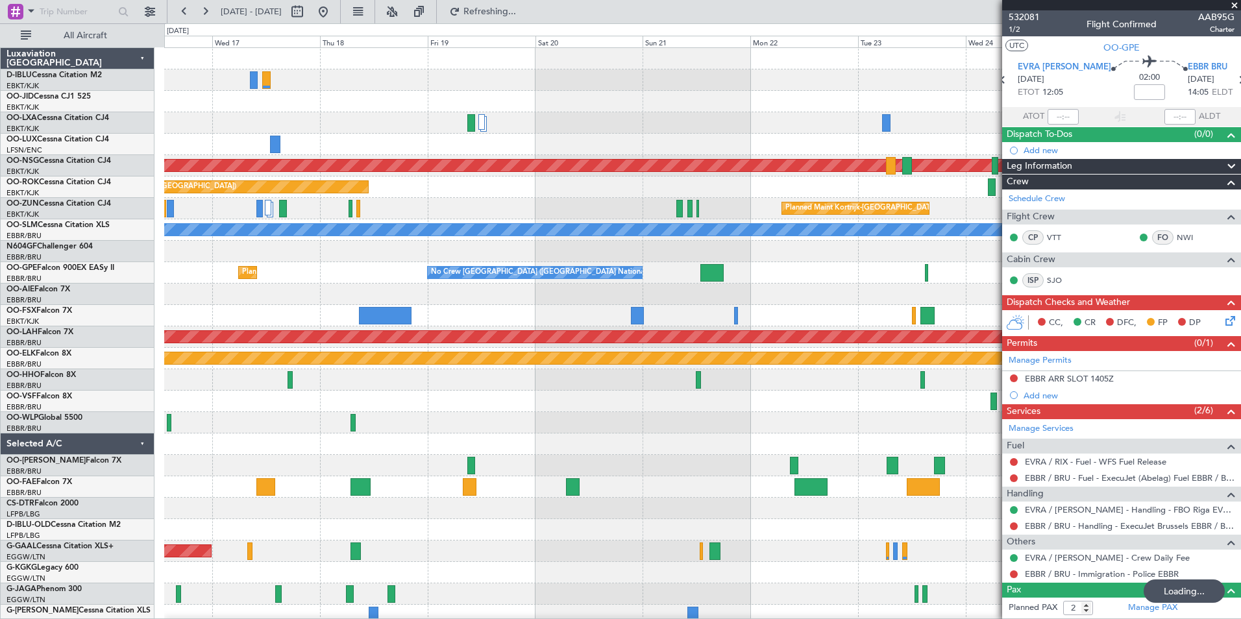
click at [7, 467] on div "Planned Maint [GEOGRAPHIC_DATA] ([GEOGRAPHIC_DATA]) Planned Maint [GEOGRAPHIC_D…" at bounding box center [620, 321] width 1241 height 596
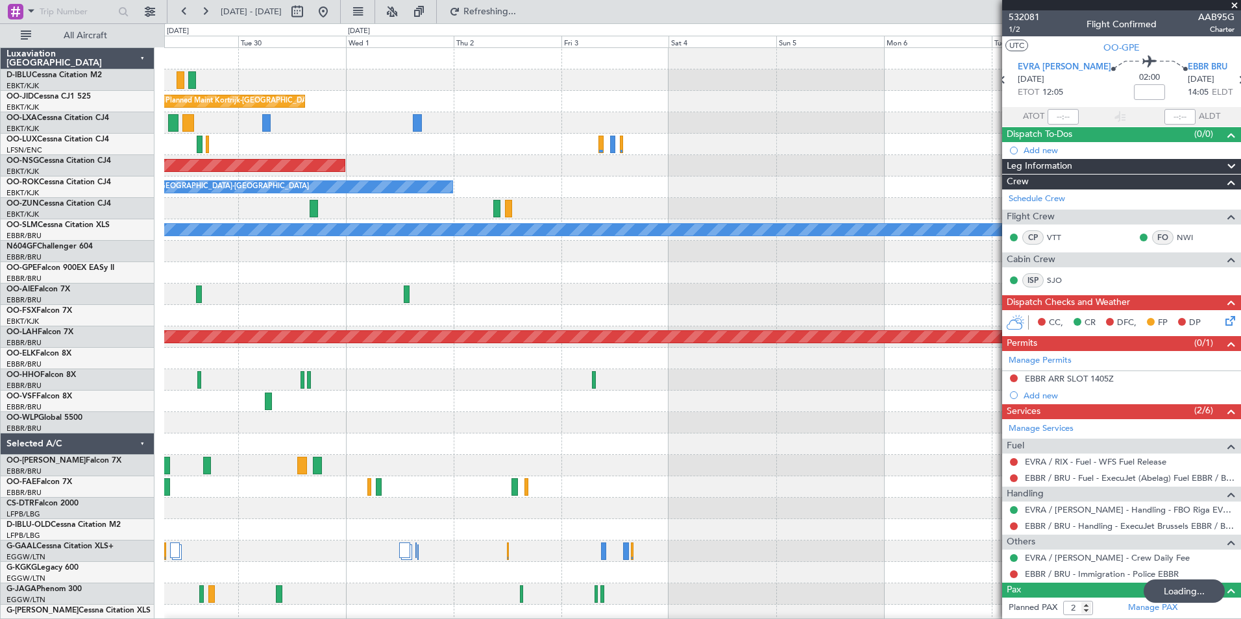
click at [349, 489] on div "A/C Unavailable [GEOGRAPHIC_DATA]-[GEOGRAPHIC_DATA] A/C Unavailable [GEOGRAPHIC…" at bounding box center [702, 455] width 1076 height 814
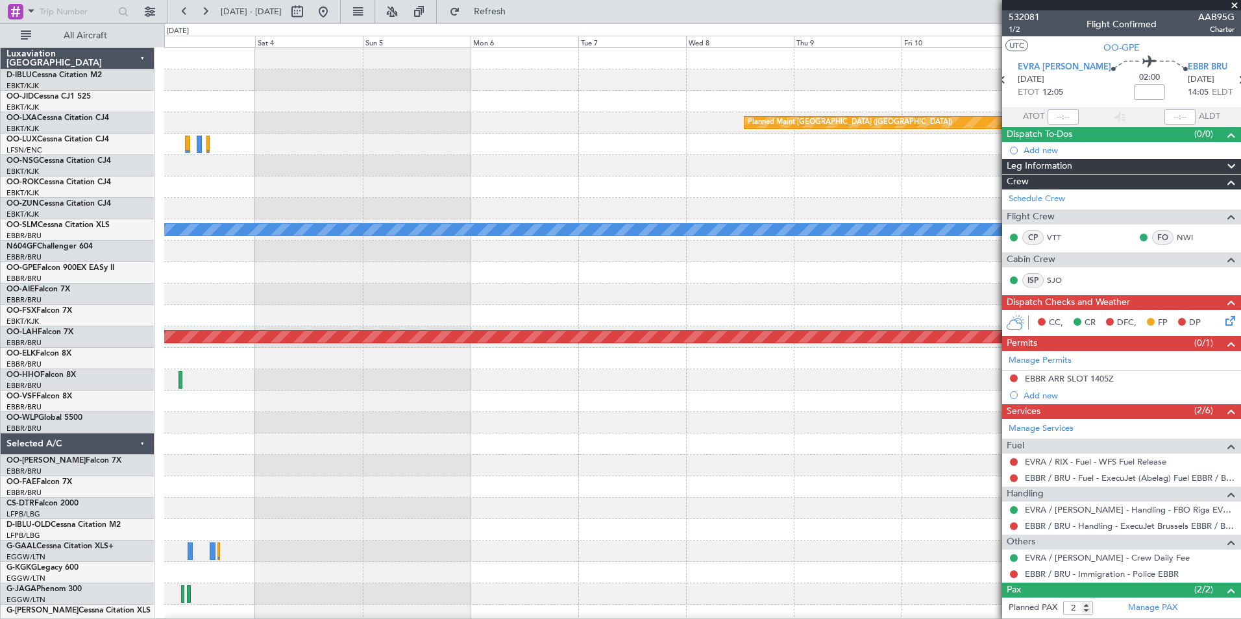
click at [249, 501] on div "Planned Maint [GEOGRAPHIC_DATA] ([GEOGRAPHIC_DATA]) Planned Maint [GEOGRAPHIC_D…" at bounding box center [702, 455] width 1076 height 814
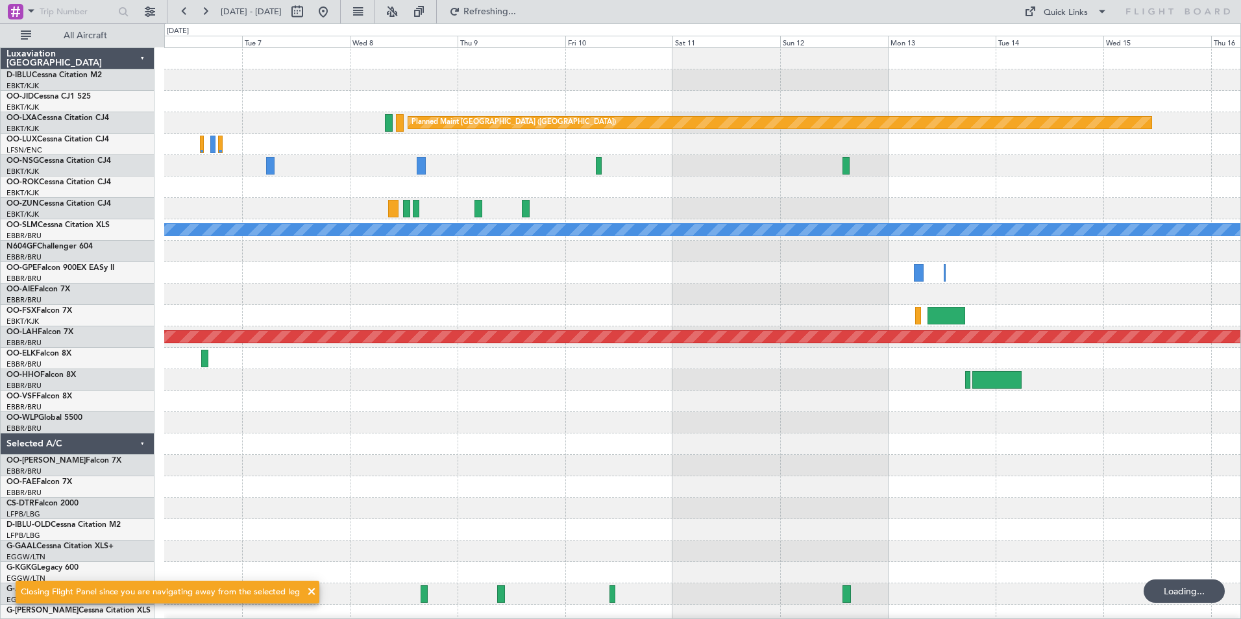
click at [481, 511] on div "Planned Maint [GEOGRAPHIC_DATA] ([GEOGRAPHIC_DATA]) A/C Unavailable [GEOGRAPHIC…" at bounding box center [702, 455] width 1076 height 814
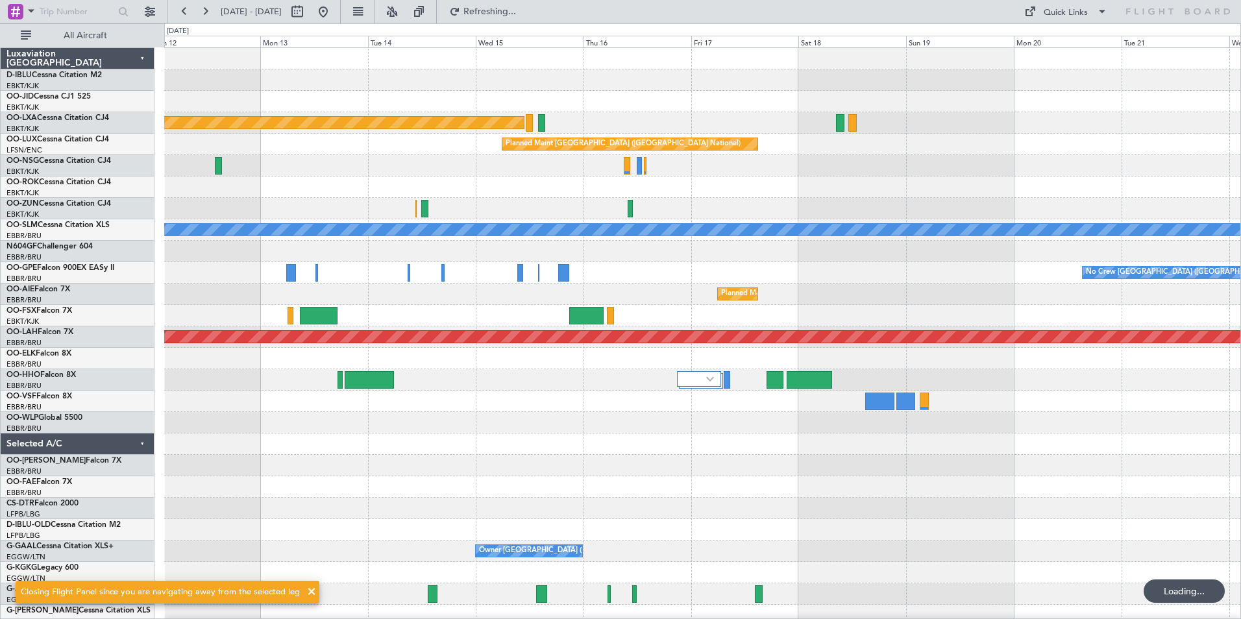
click at [283, 496] on div "Planned Maint [GEOGRAPHIC_DATA] ([GEOGRAPHIC_DATA]) Planned Maint [GEOGRAPHIC_D…" at bounding box center [702, 455] width 1076 height 814
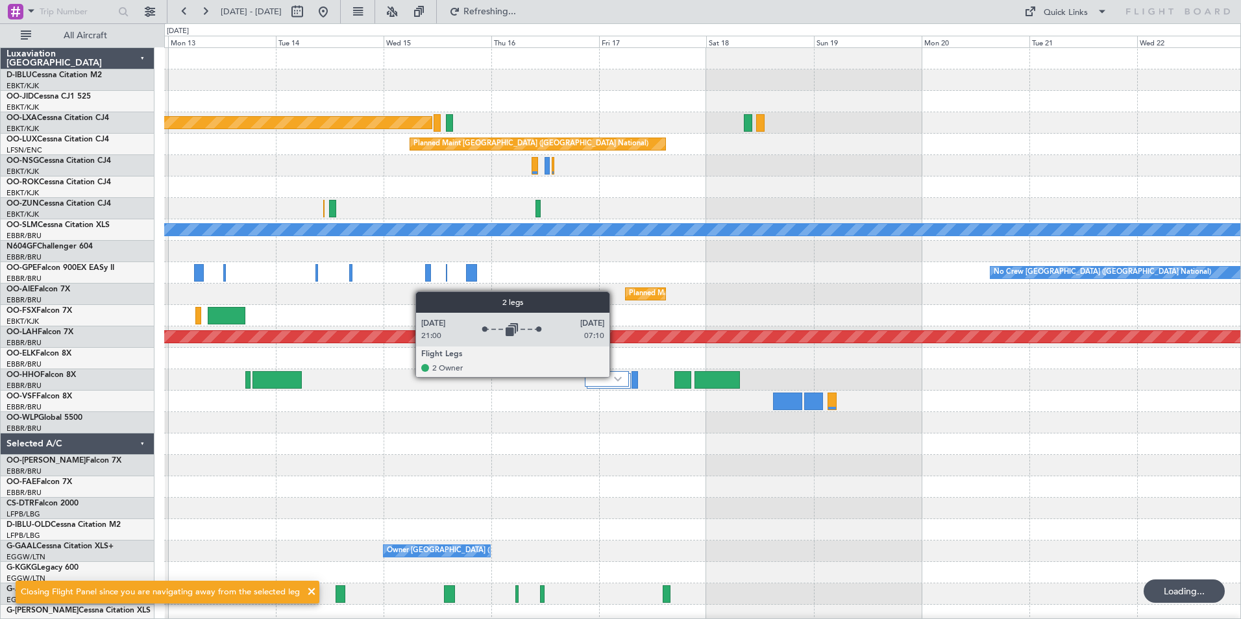
click at [615, 376] on img at bounding box center [618, 378] width 8 height 5
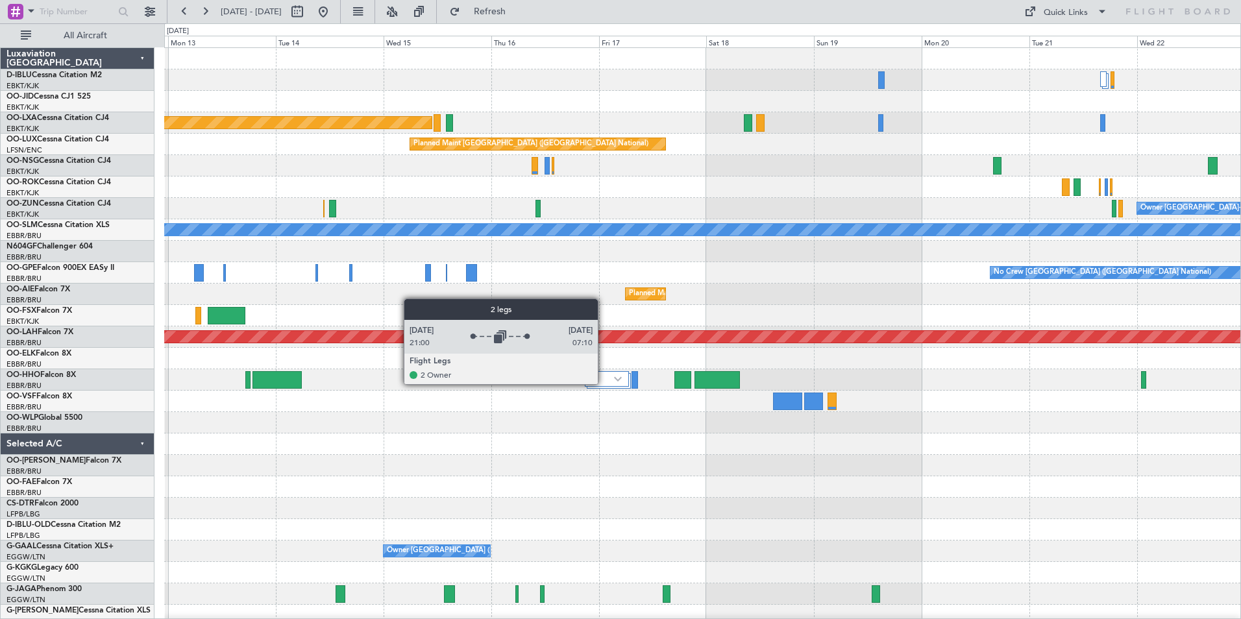
click at [604, 384] on div at bounding box center [607, 379] width 44 height 16
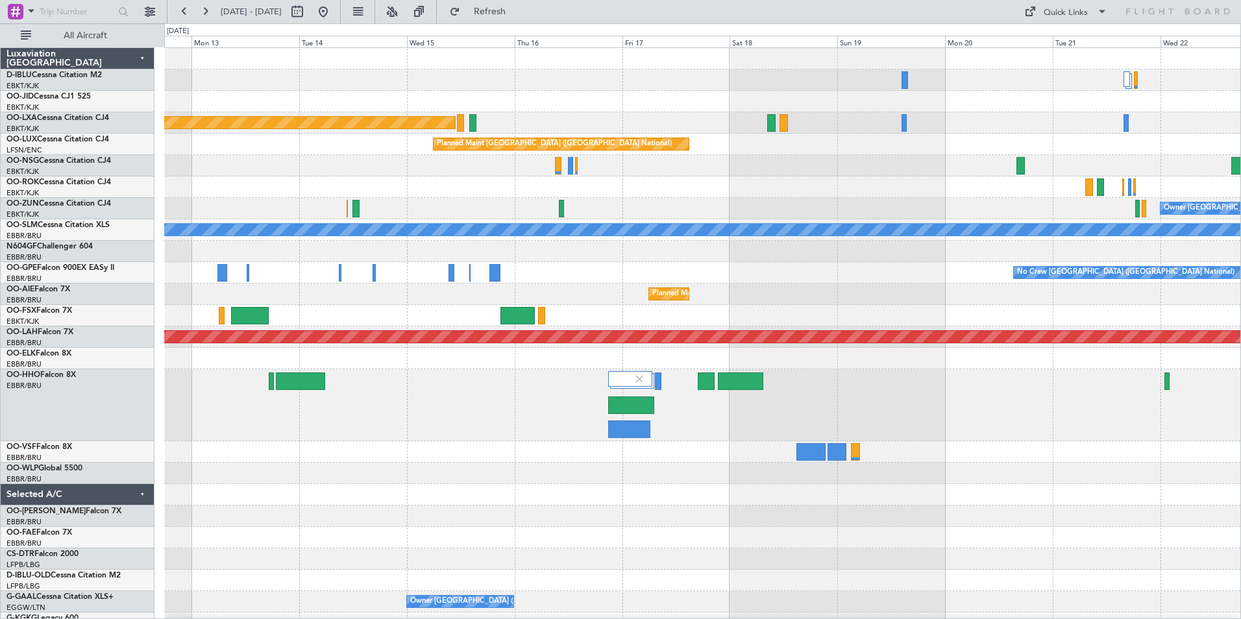
click at [533, 445] on div at bounding box center [702, 451] width 1076 height 21
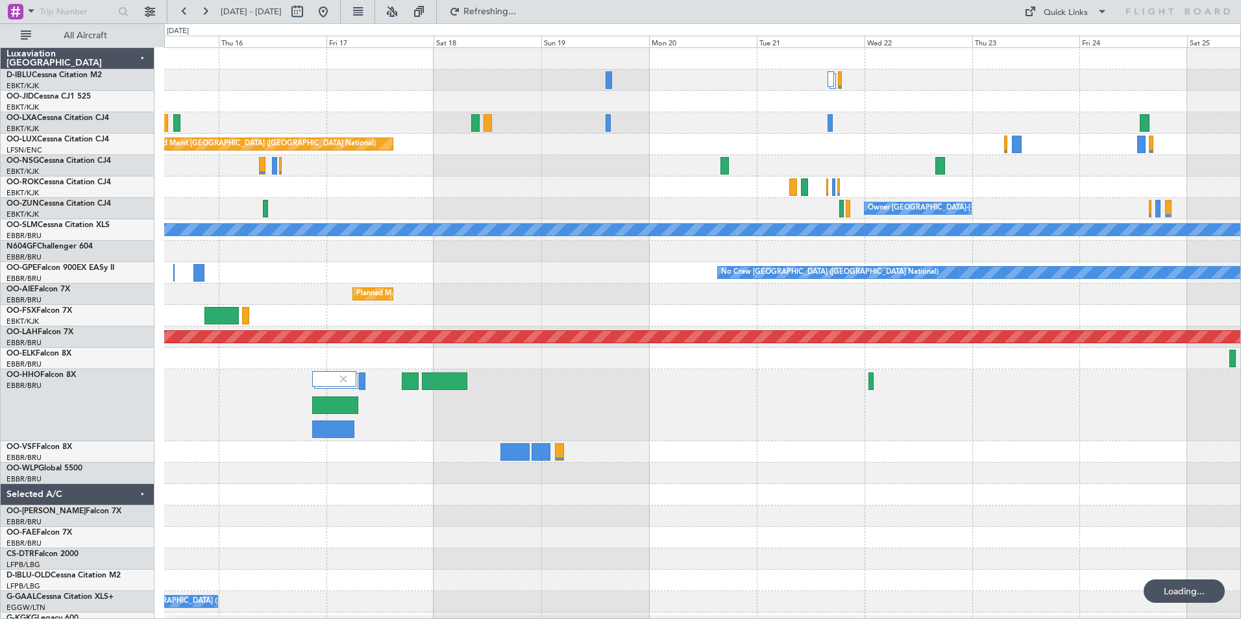
click at [788, 403] on div at bounding box center [702, 405] width 1076 height 72
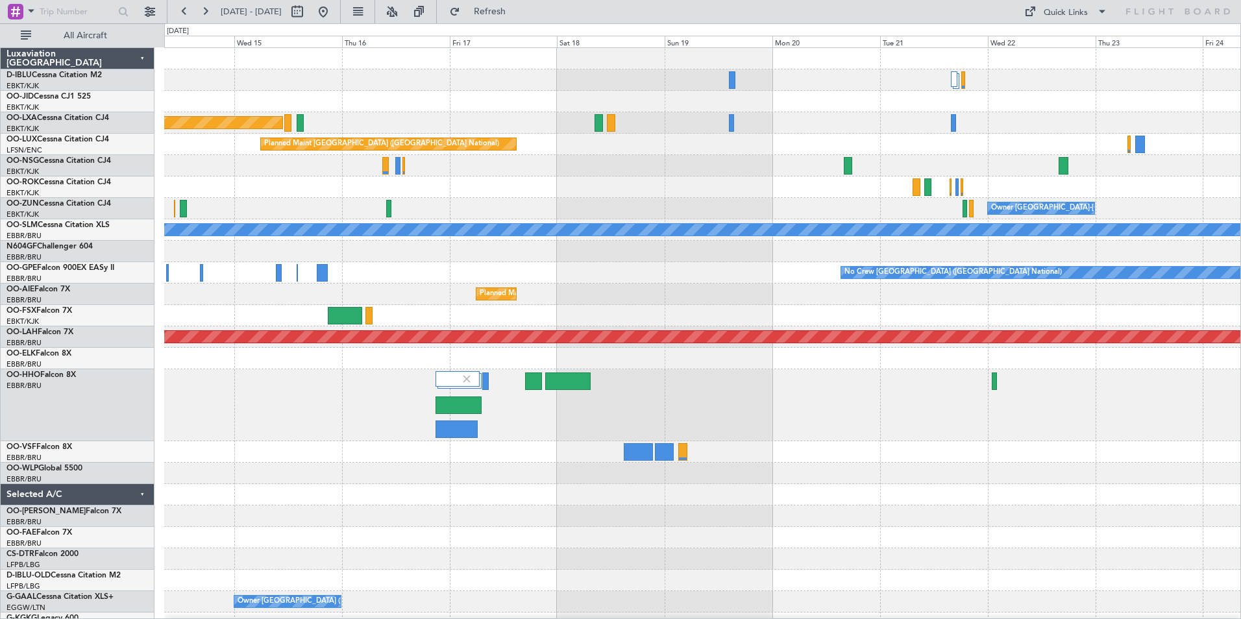
click at [802, 448] on div "Planned Maint [GEOGRAPHIC_DATA] ([GEOGRAPHIC_DATA]) Planned Maint [GEOGRAPHIC_D…" at bounding box center [702, 480] width 1076 height 864
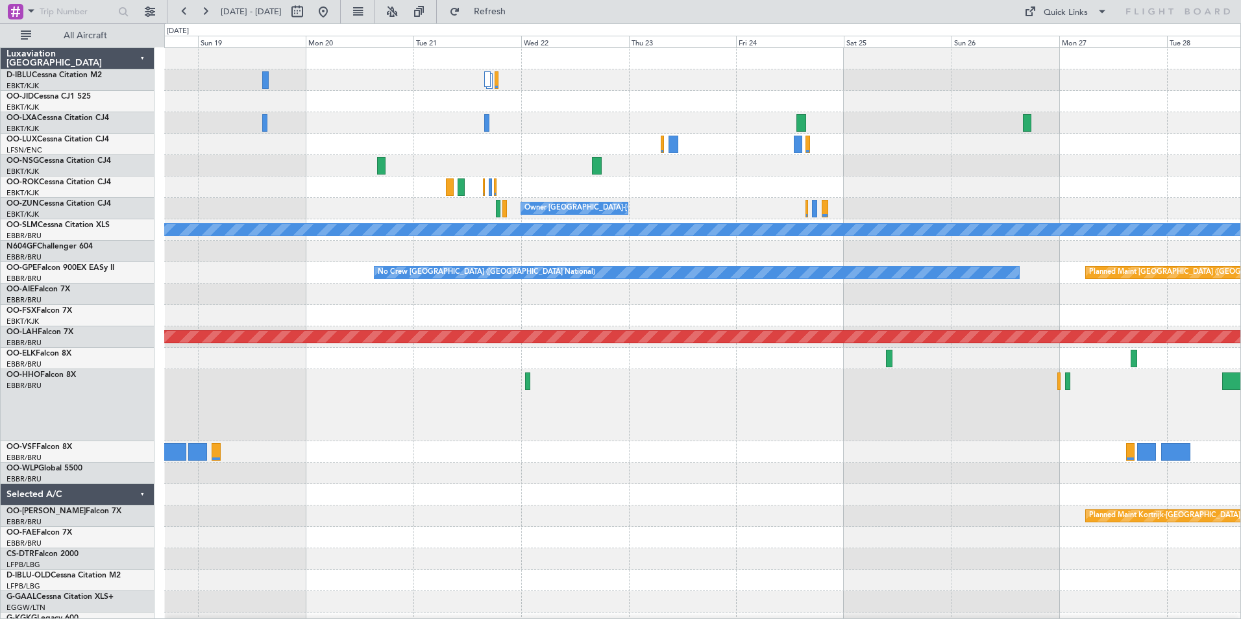
click at [585, 439] on div at bounding box center [702, 405] width 1076 height 72
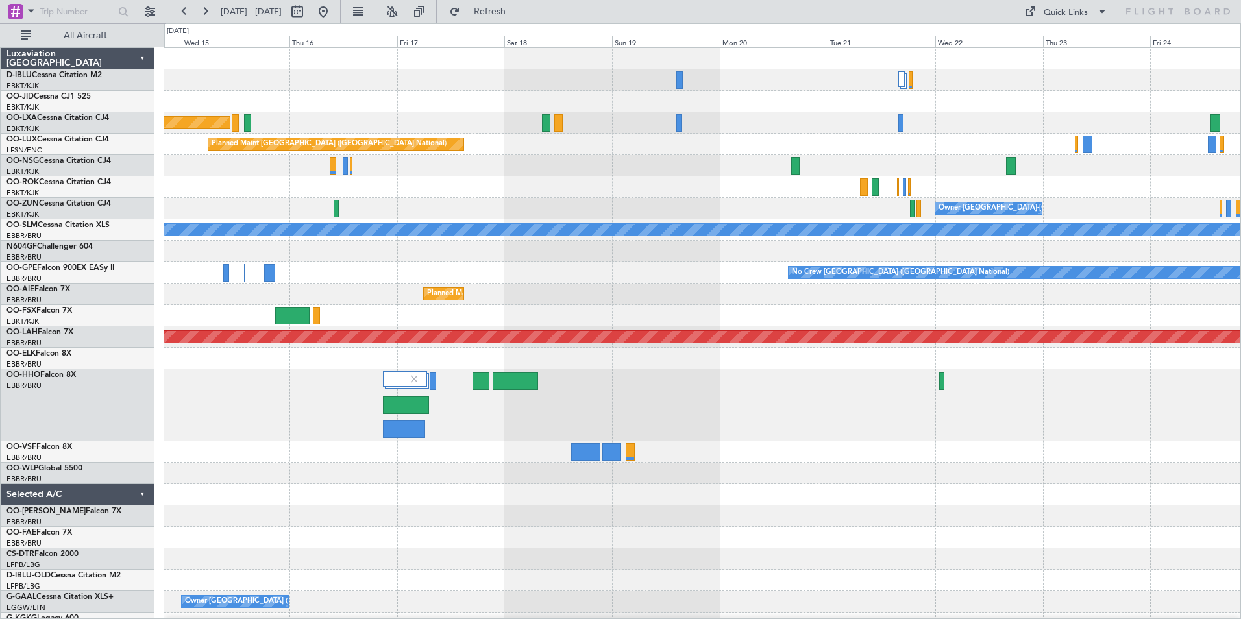
click at [842, 461] on div at bounding box center [702, 451] width 1076 height 21
click at [853, 422] on div at bounding box center [702, 405] width 1076 height 72
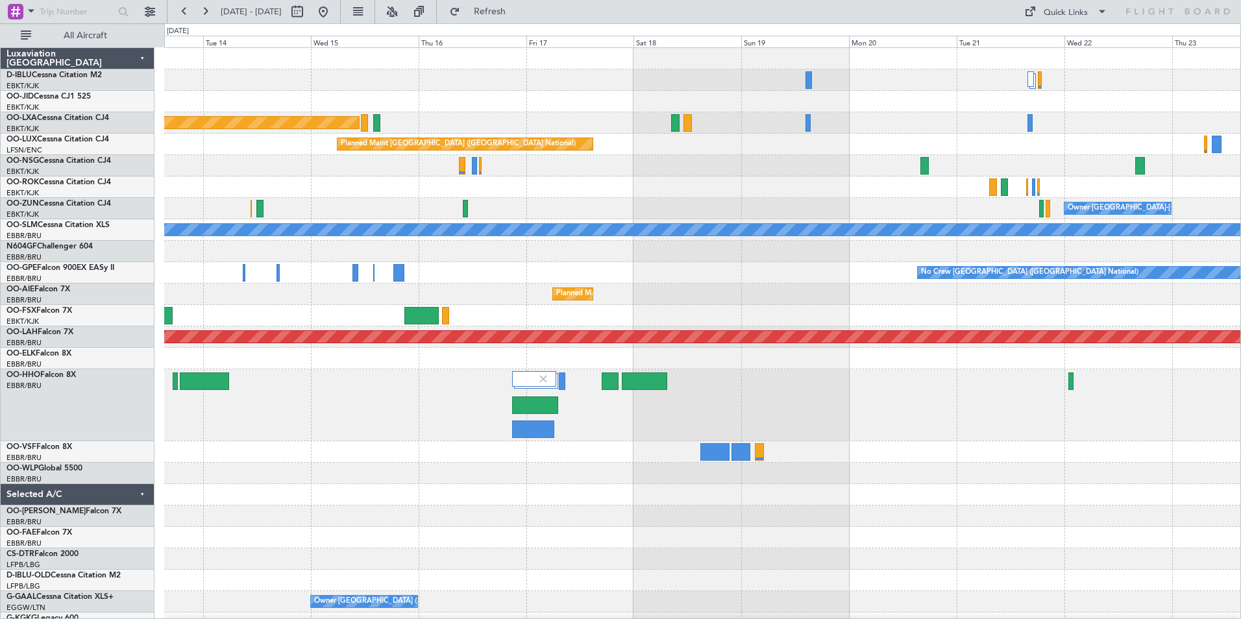
click at [639, 471] on div "Planned Maint [GEOGRAPHIC_DATA] ([GEOGRAPHIC_DATA]) Planned Maint [GEOGRAPHIC_D…" at bounding box center [702, 480] width 1076 height 864
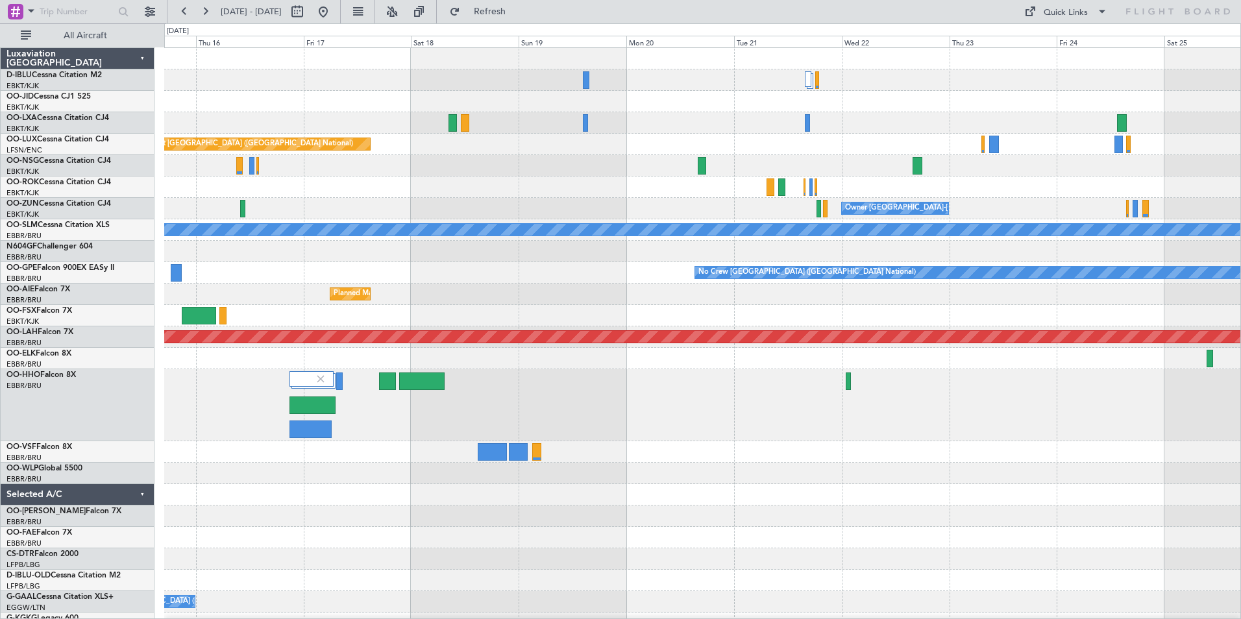
click at [794, 471] on div "Planned Maint [GEOGRAPHIC_DATA] ([GEOGRAPHIC_DATA]) Planned Maint [GEOGRAPHIC_D…" at bounding box center [702, 480] width 1076 height 864
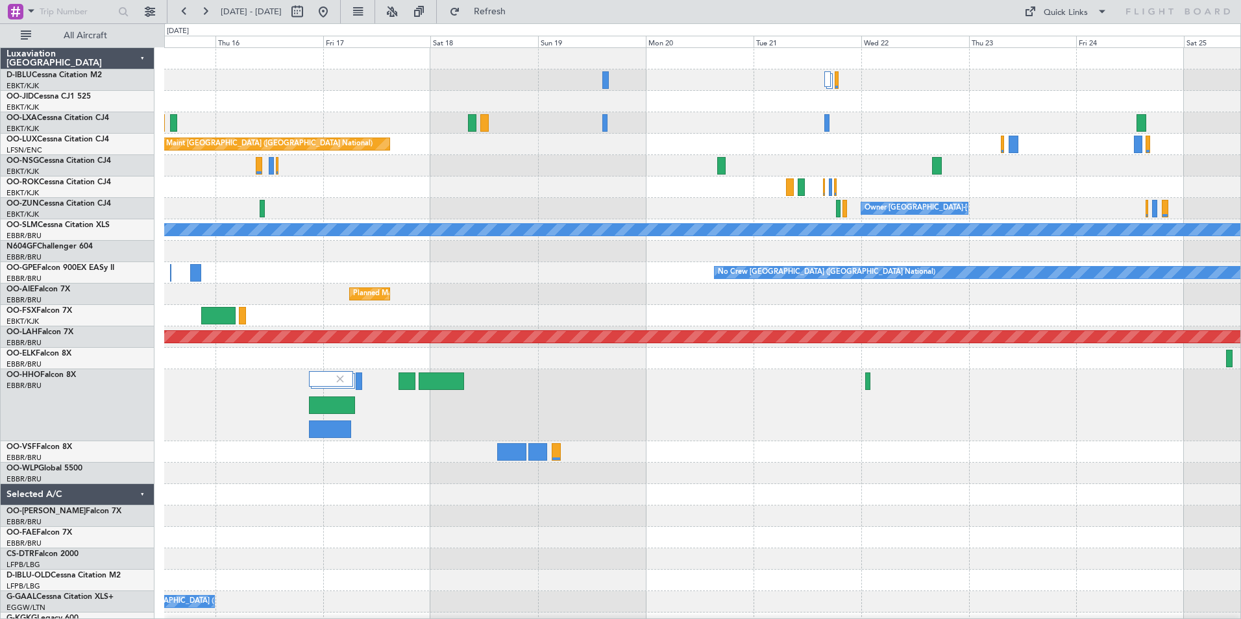
click at [793, 415] on div at bounding box center [702, 405] width 1076 height 72
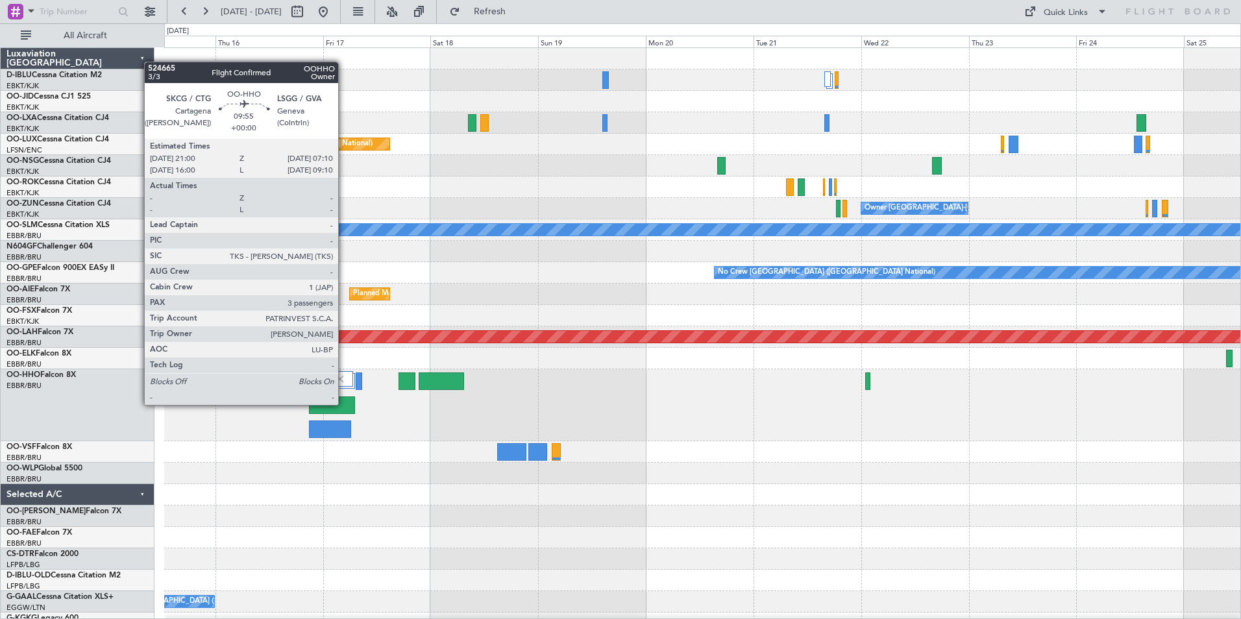
click at [344, 404] on div at bounding box center [332, 406] width 46 height 18
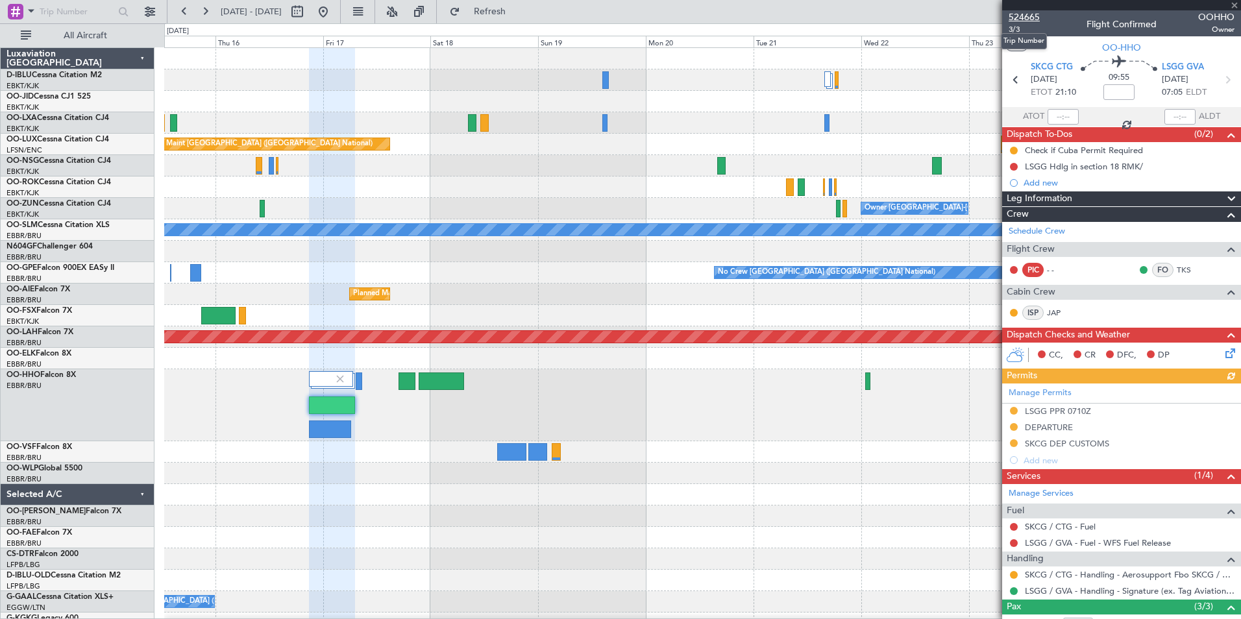
click at [1027, 17] on span "524665" at bounding box center [1023, 17] width 31 height 14
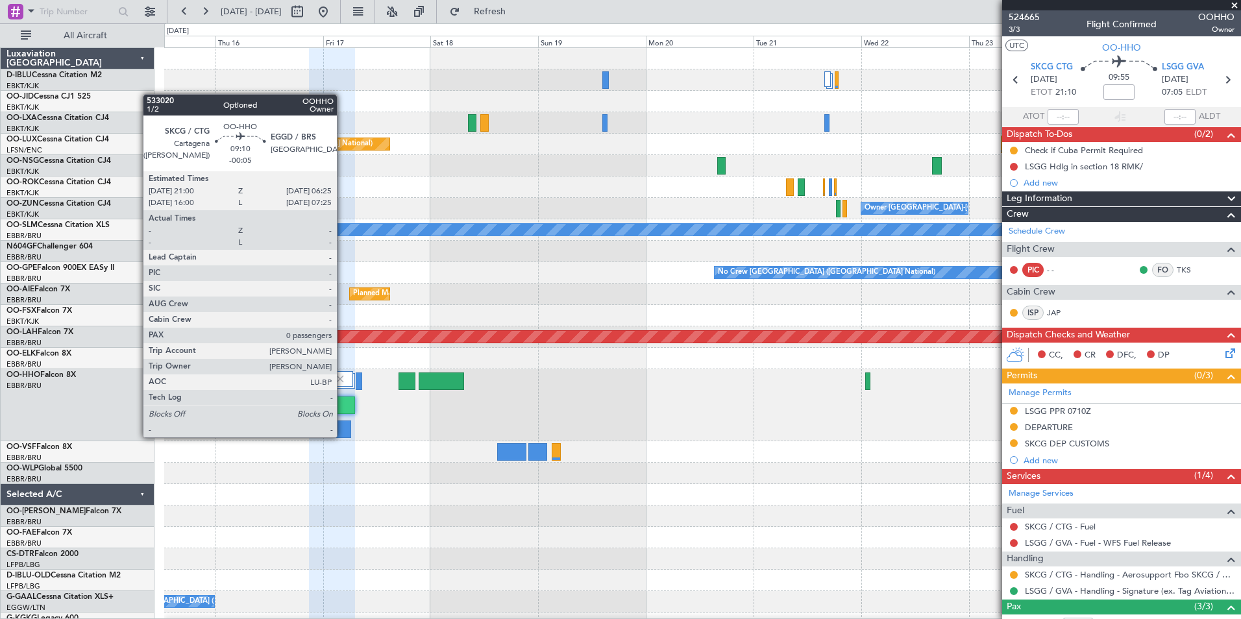
click at [343, 436] on div at bounding box center [330, 430] width 43 height 18
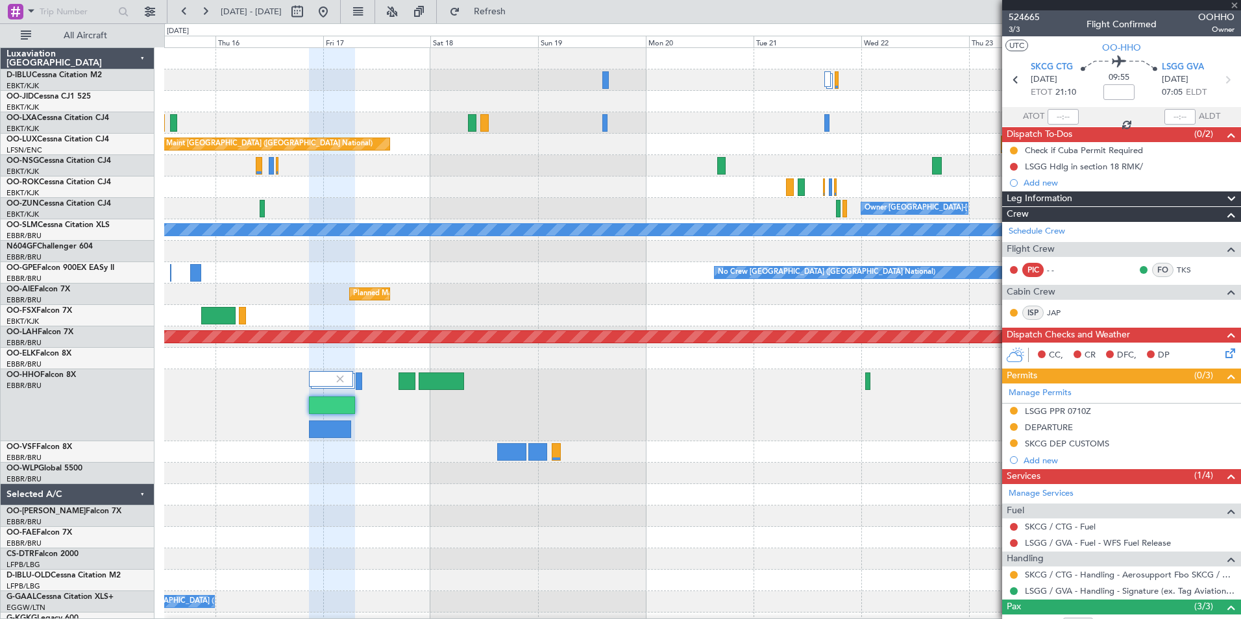
type input "-00:05"
type input "0"
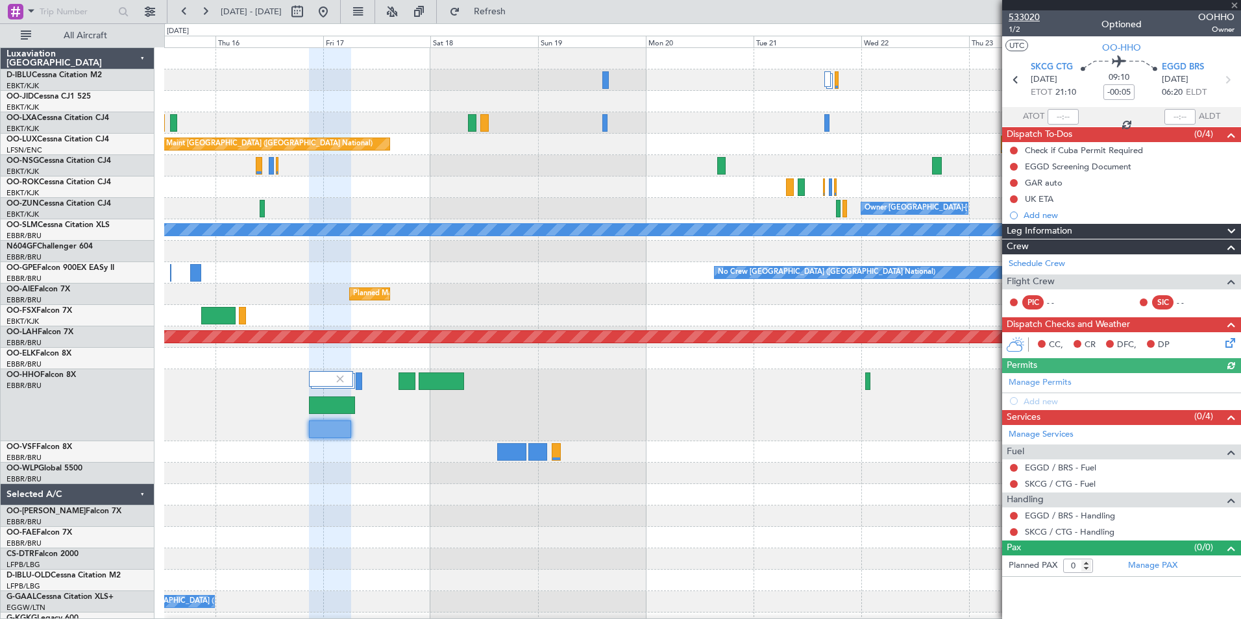
click at [1025, 16] on span "533020" at bounding box center [1023, 17] width 31 height 14
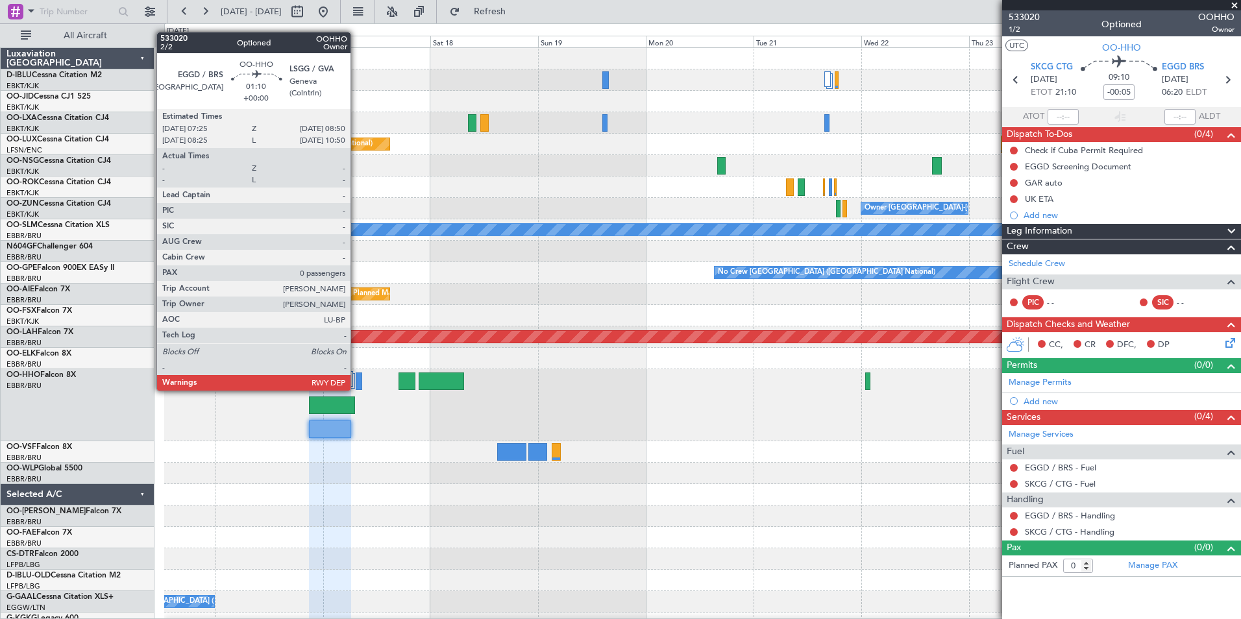
click at [356, 389] on div at bounding box center [359, 382] width 6 height 18
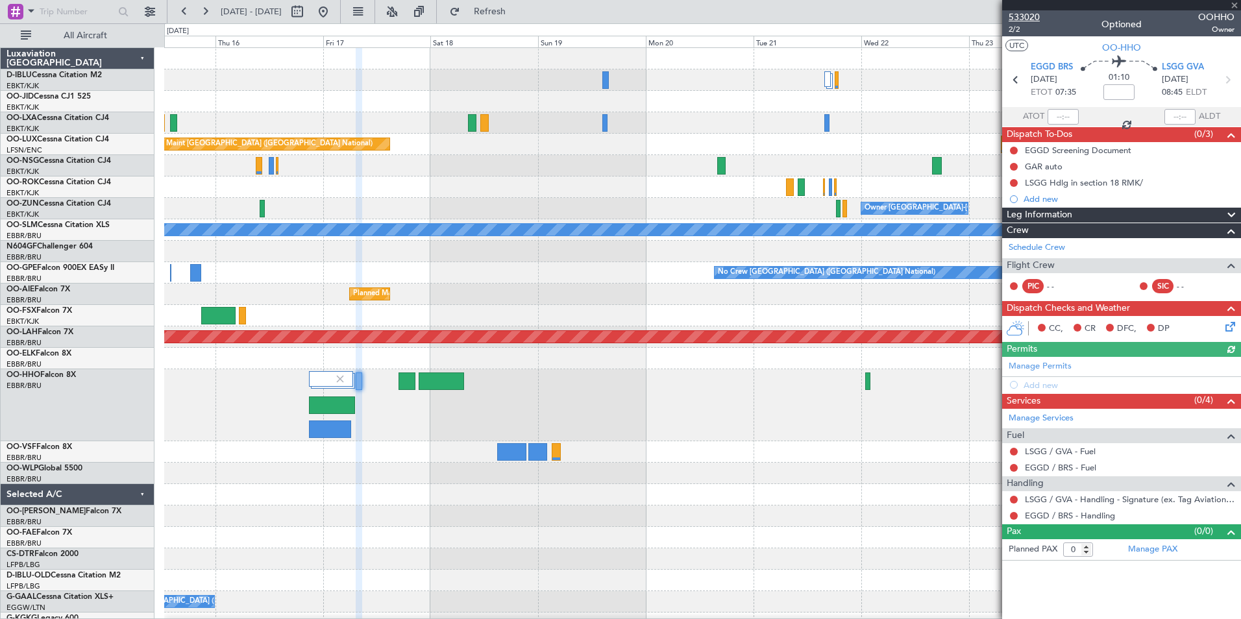
click at [1038, 15] on span "533020" at bounding box center [1023, 17] width 31 height 14
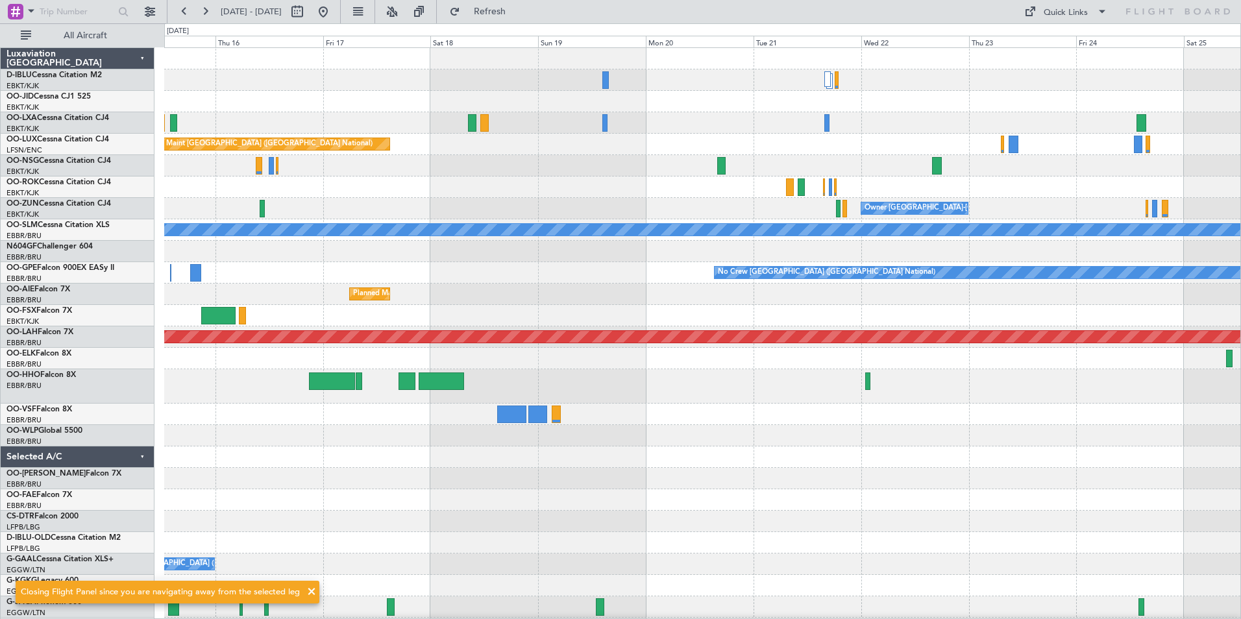
click at [351, 379] on div at bounding box center [332, 382] width 46 height 18
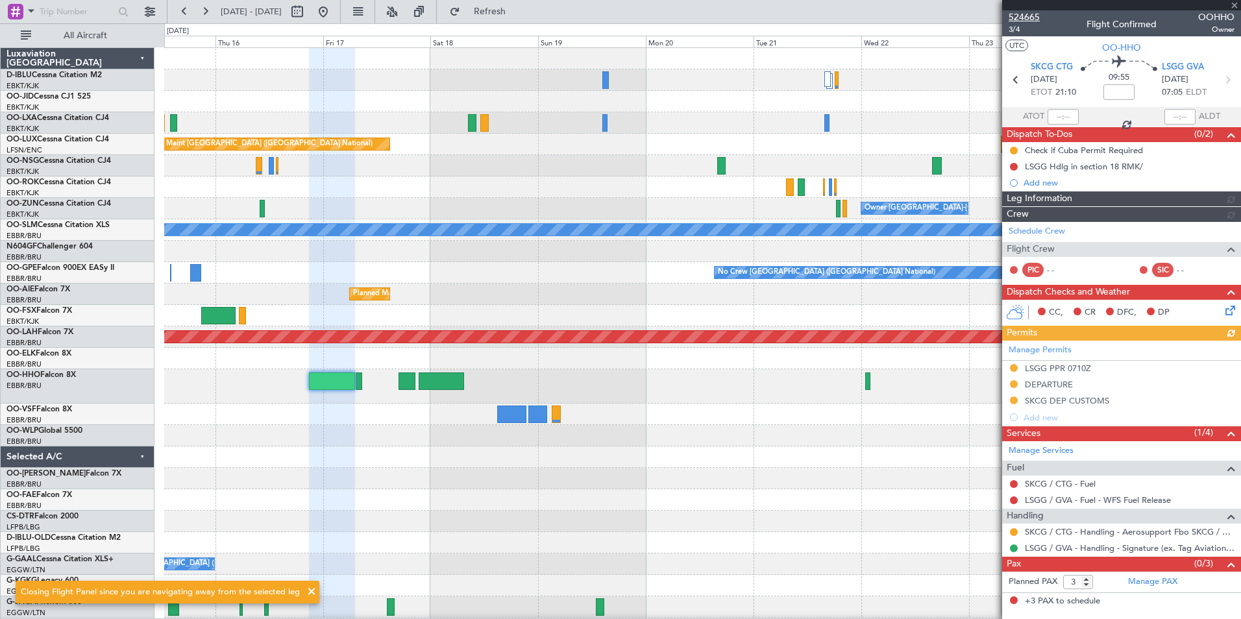
click at [1030, 16] on span "524665" at bounding box center [1023, 17] width 31 height 14
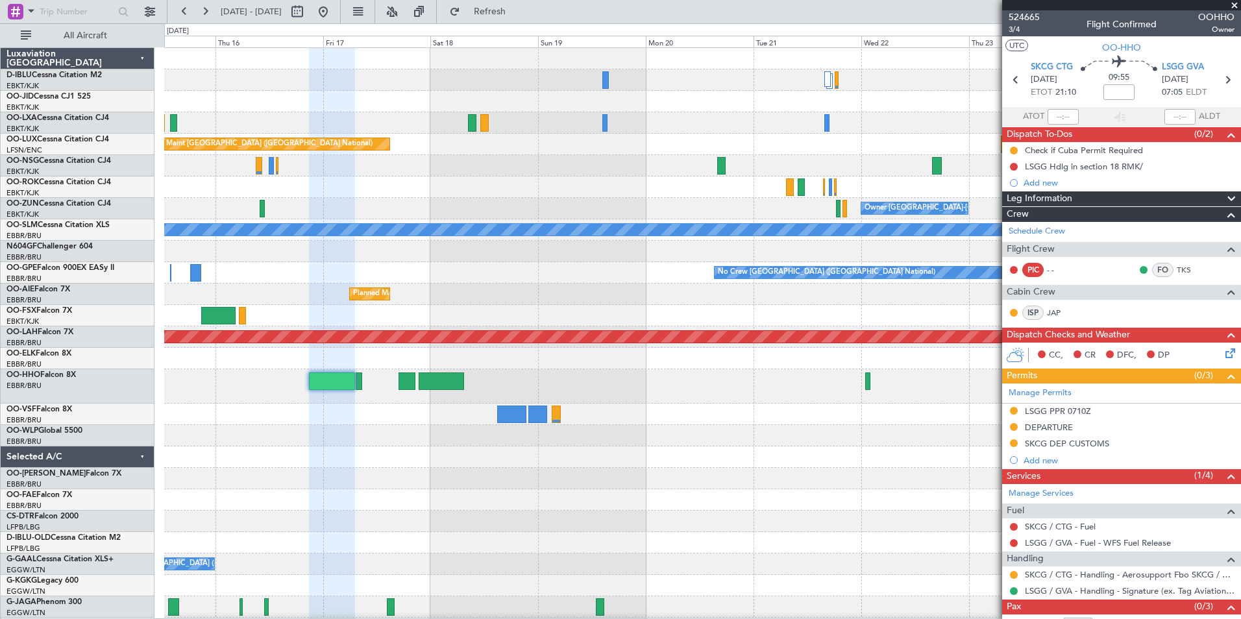
click at [344, 393] on div at bounding box center [702, 386] width 1076 height 34
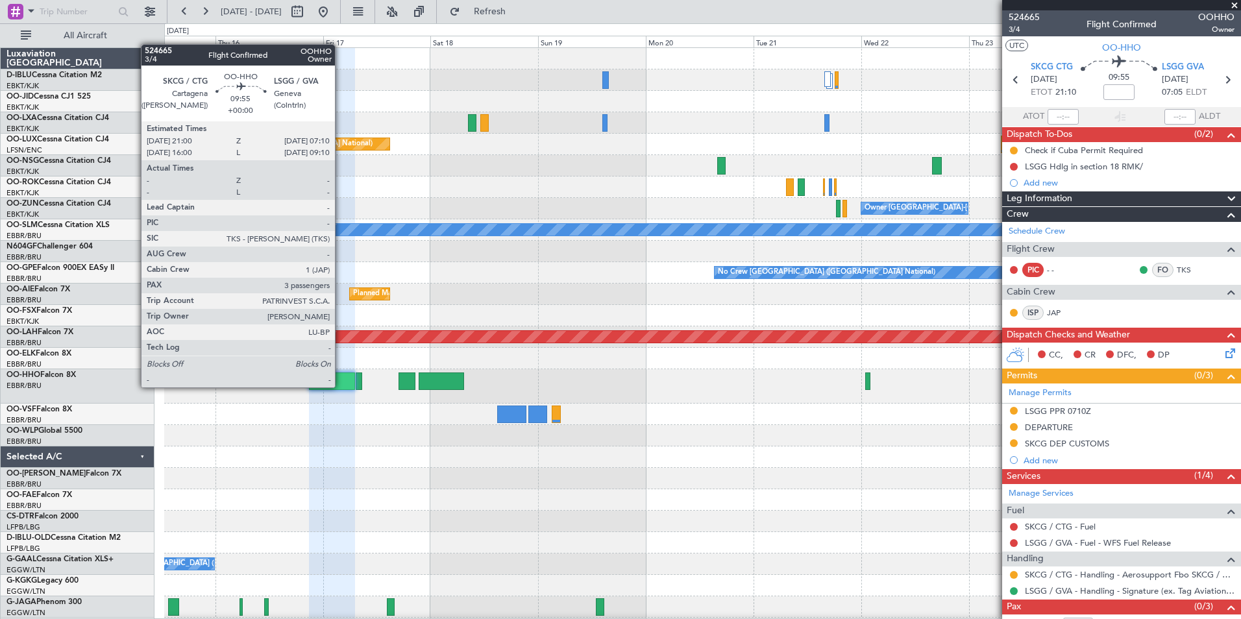
click at [341, 386] on div at bounding box center [332, 382] width 46 height 18
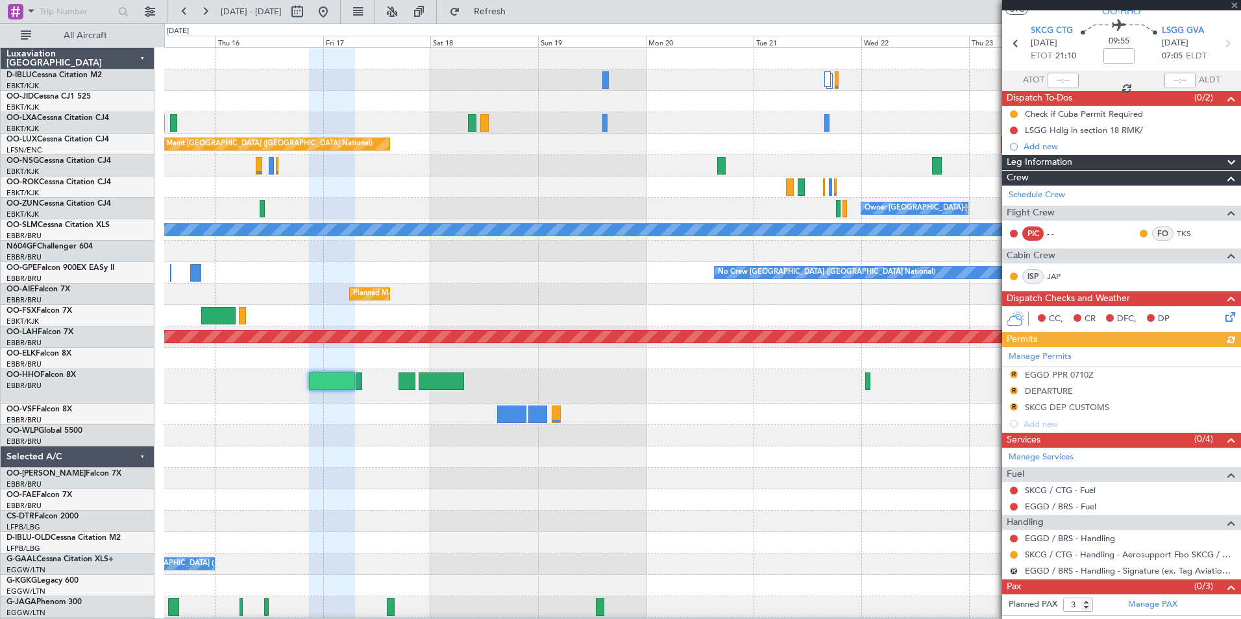
scroll to position [49, 0]
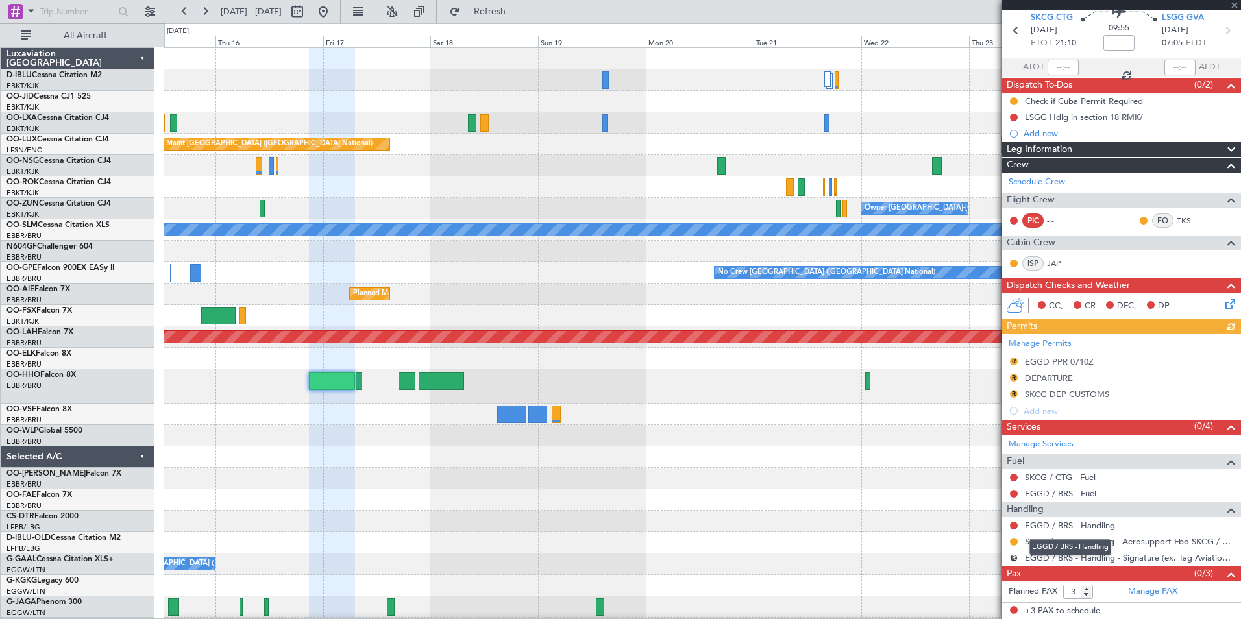
click at [1077, 527] on link "EGGD / BRS - Handling" at bounding box center [1070, 525] width 90 height 11
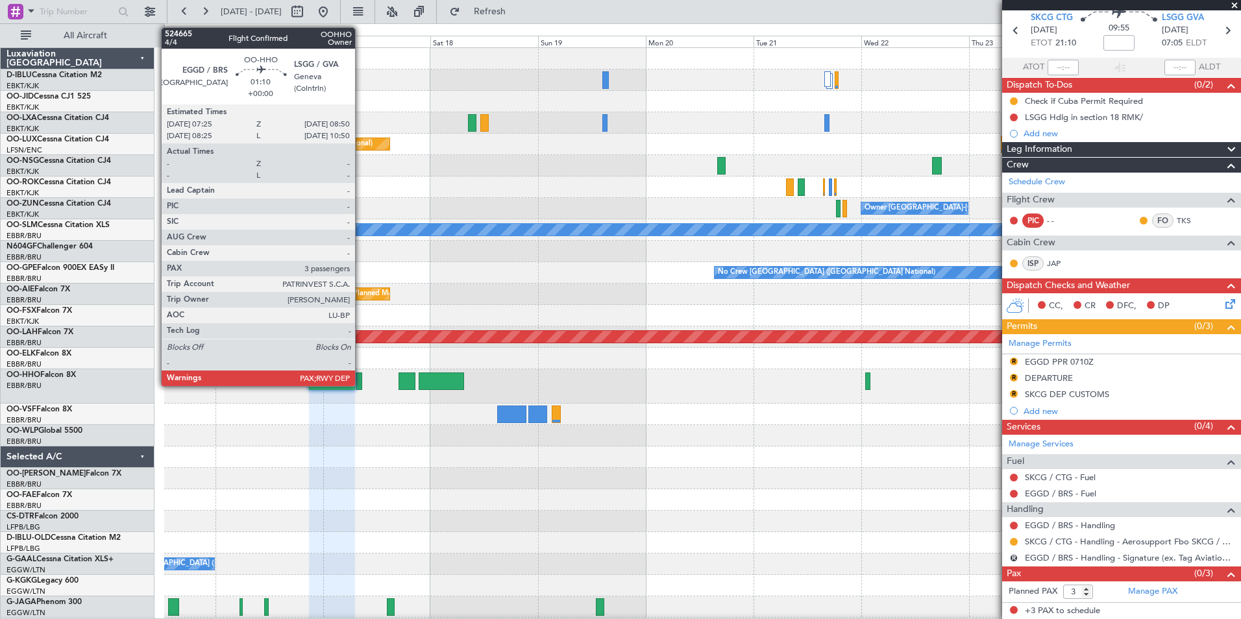
click at [361, 380] on div at bounding box center [359, 382] width 6 height 18
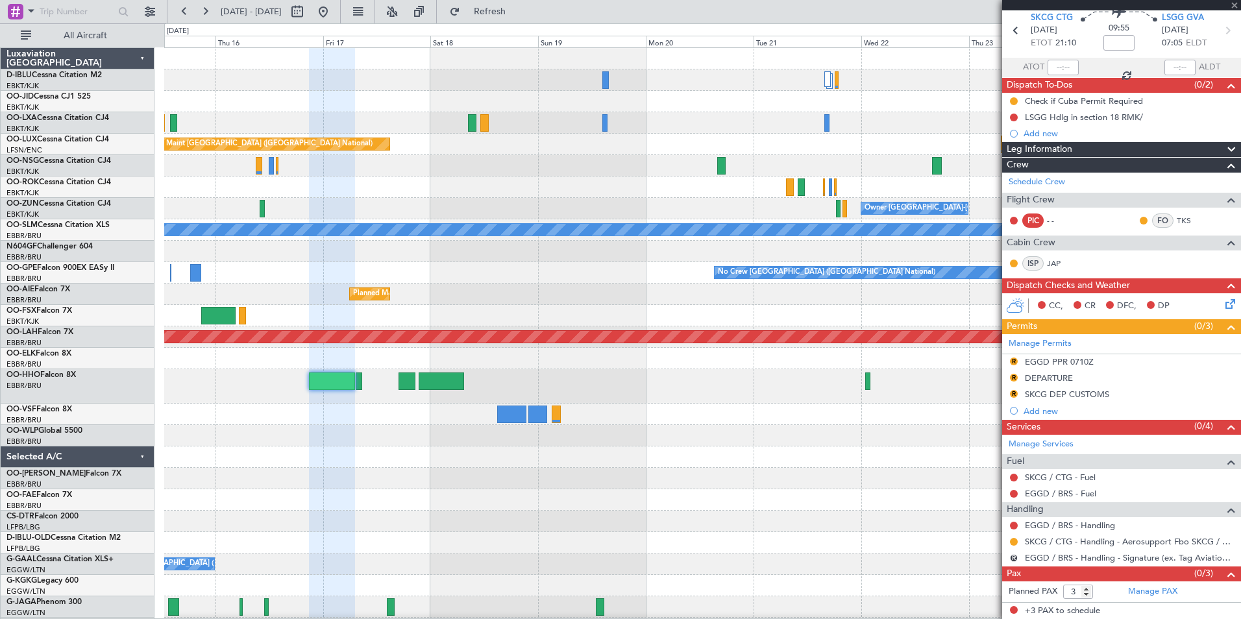
scroll to position [0, 0]
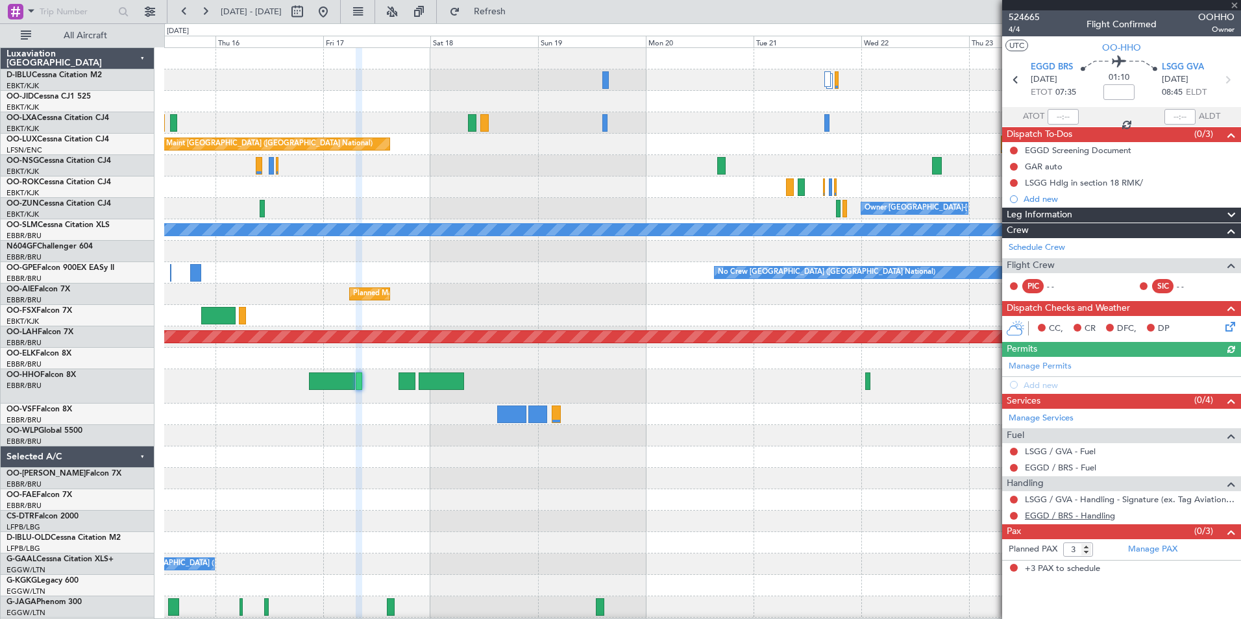
click at [1091, 515] on link "EGGD / BRS - Handling" at bounding box center [1070, 515] width 90 height 11
click at [1145, 554] on mat-tooltip-component "Incomplete" at bounding box center [1122, 556] width 60 height 34
click at [1139, 546] on mat-tooltip-component "Incomplete" at bounding box center [1122, 556] width 60 height 34
click at [1154, 545] on link "Manage PAX" at bounding box center [1152, 549] width 49 height 13
click at [1024, 16] on span "524665" at bounding box center [1023, 17] width 31 height 14
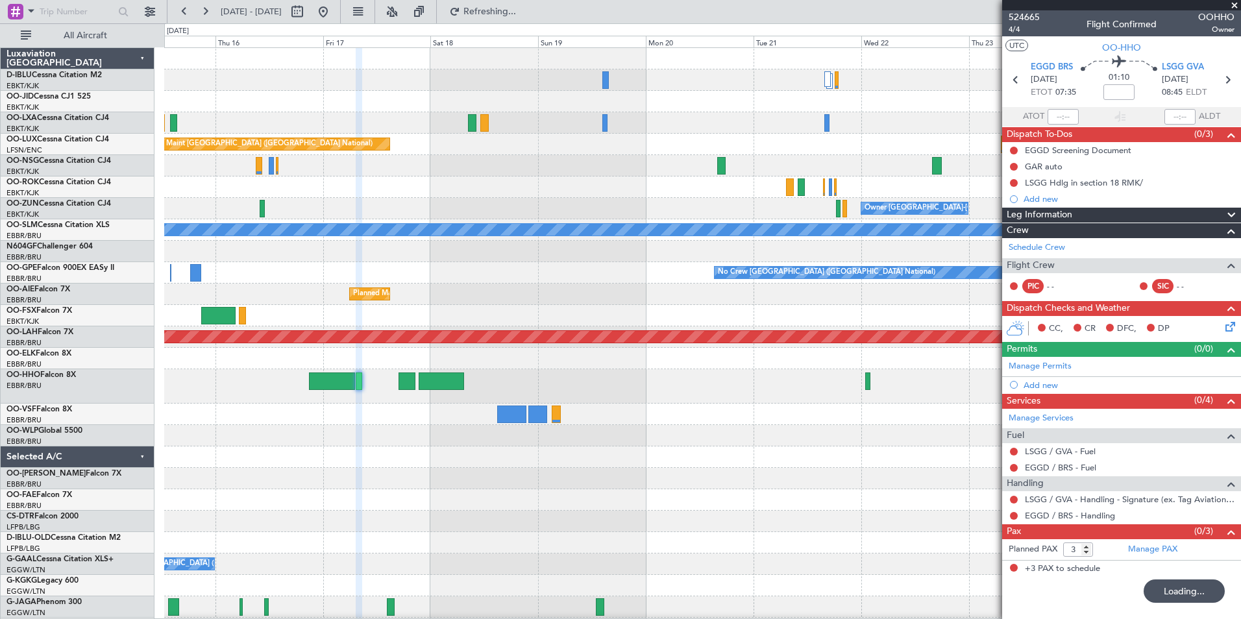
type input "4"
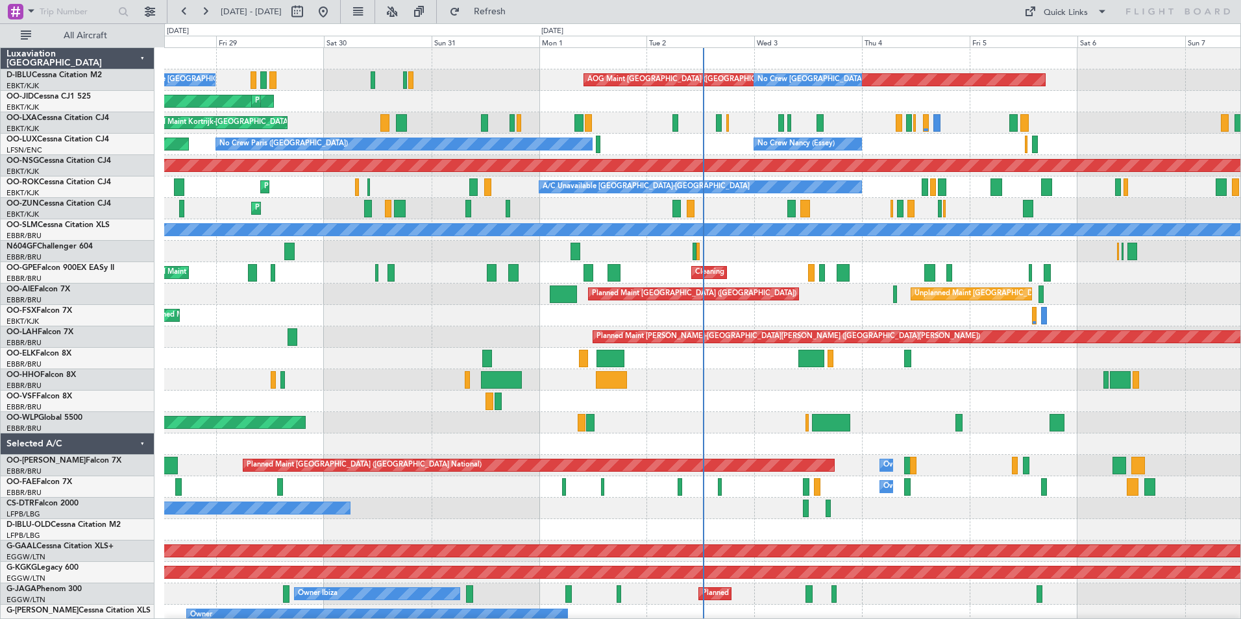
click at [312, 499] on div "AOG Maint [GEOGRAPHIC_DATA] ([GEOGRAPHIC_DATA] National) A/C Unavailable [GEOGR…" at bounding box center [702, 508] width 1076 height 921
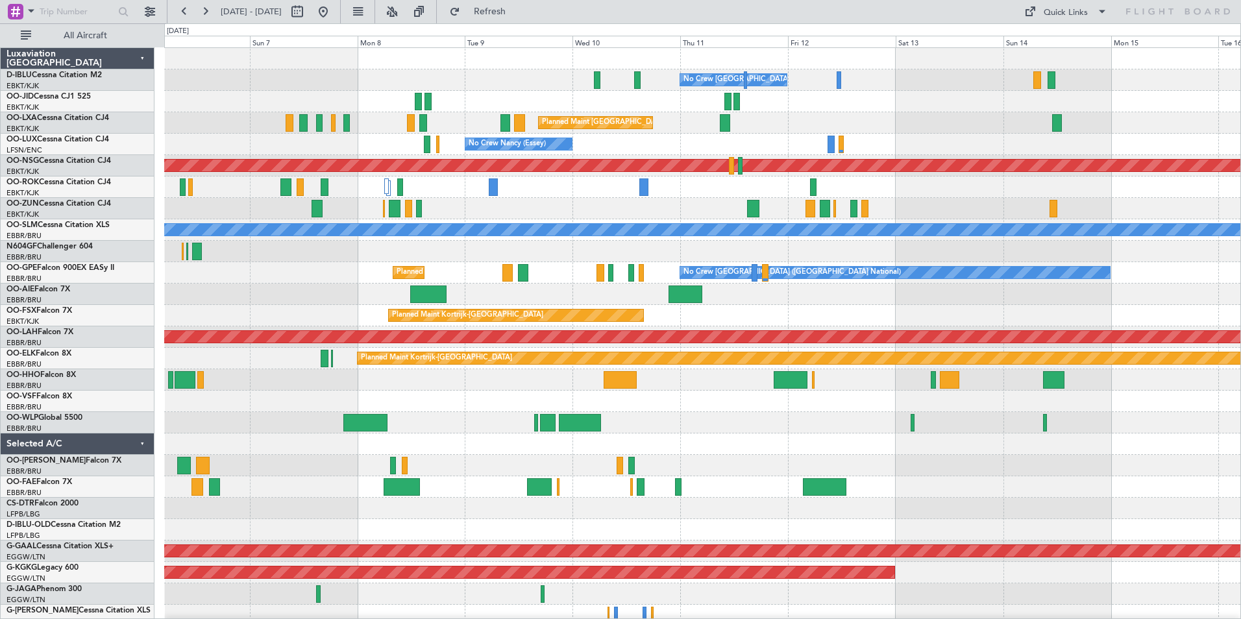
click at [521, 511] on div "No Crew [GEOGRAPHIC_DATA] ([GEOGRAPHIC_DATA] National) AOG Maint [GEOGRAPHIC_DA…" at bounding box center [702, 508] width 1076 height 921
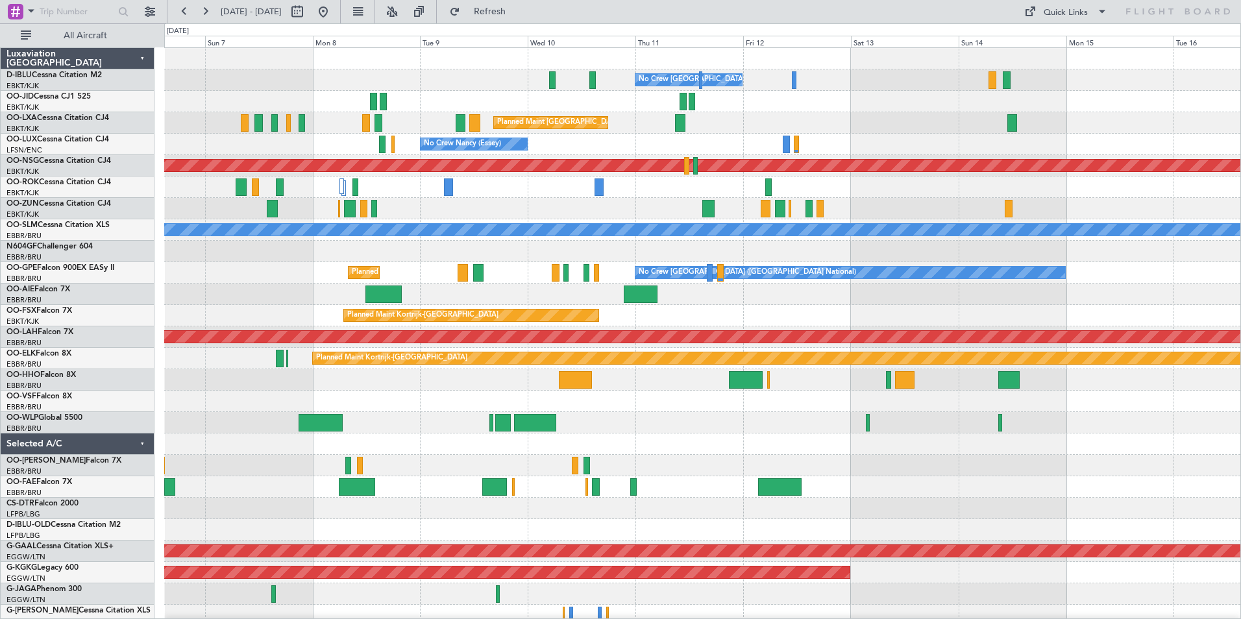
click at [554, 513] on div "No Crew Brussels (Brussels National) AOG Maint Brussels (Brussels National) Pla…" at bounding box center [702, 508] width 1076 height 921
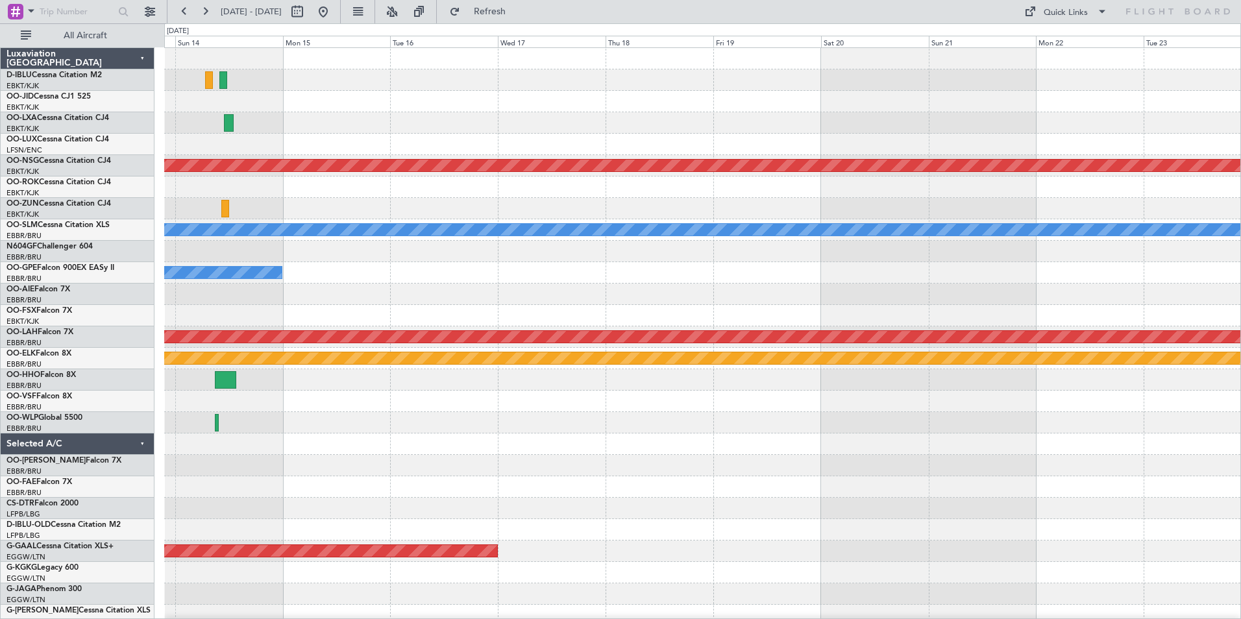
click at [449, 480] on div "No Crew Brussels (Brussels National) Planned Maint Paris (Le Bourget) A/C Unava…" at bounding box center [702, 508] width 1076 height 921
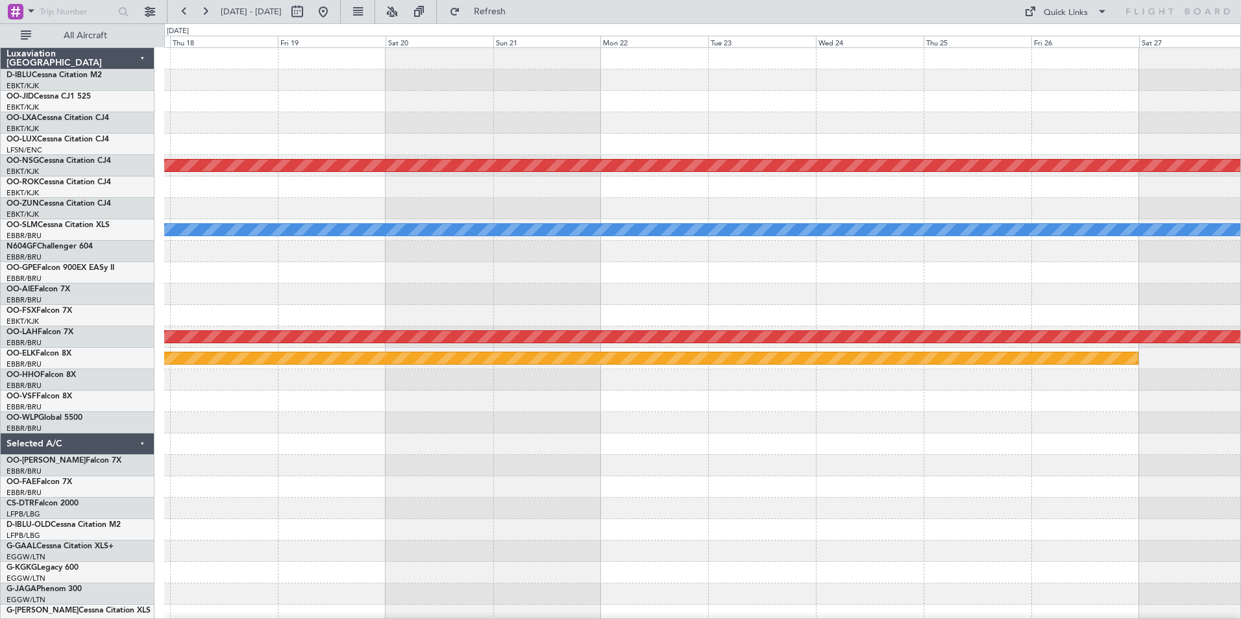
click at [425, 537] on div "Planned Maint Paris (Le Bourget) A/C Unavailable Monchengladbach Planned Maint …" at bounding box center [702, 508] width 1076 height 921
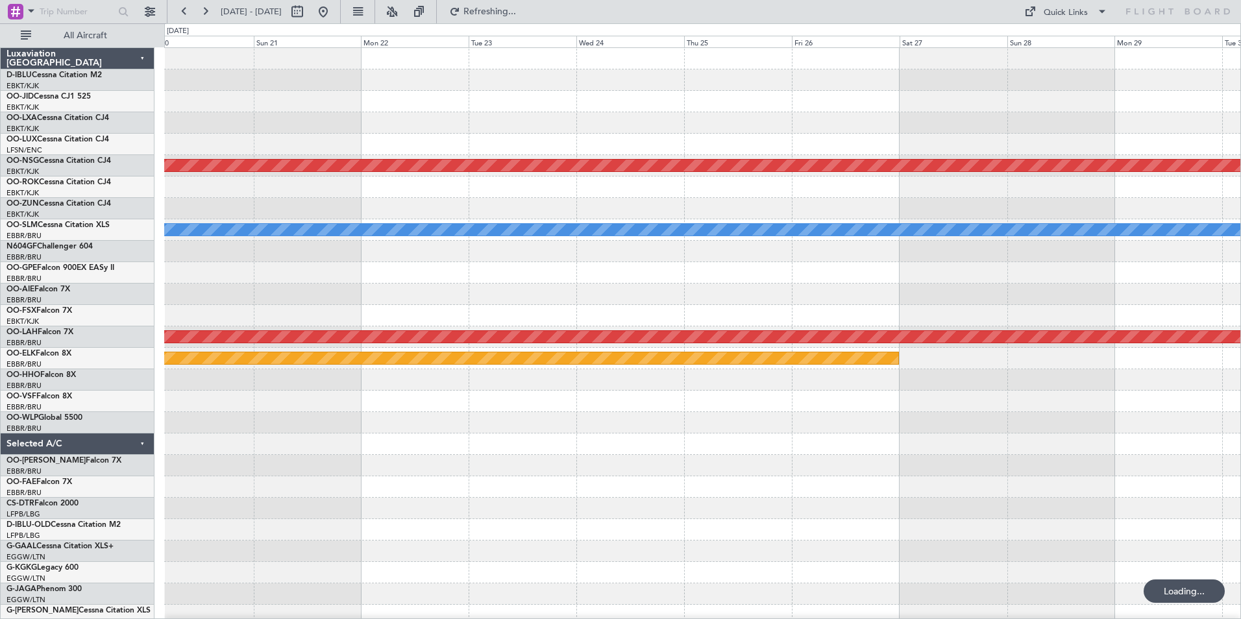
click at [406, 491] on div "Planned Maint Paris (Le Bourget) A/C Unavailable Monchengladbach Planned Maint …" at bounding box center [702, 455] width 1076 height 814
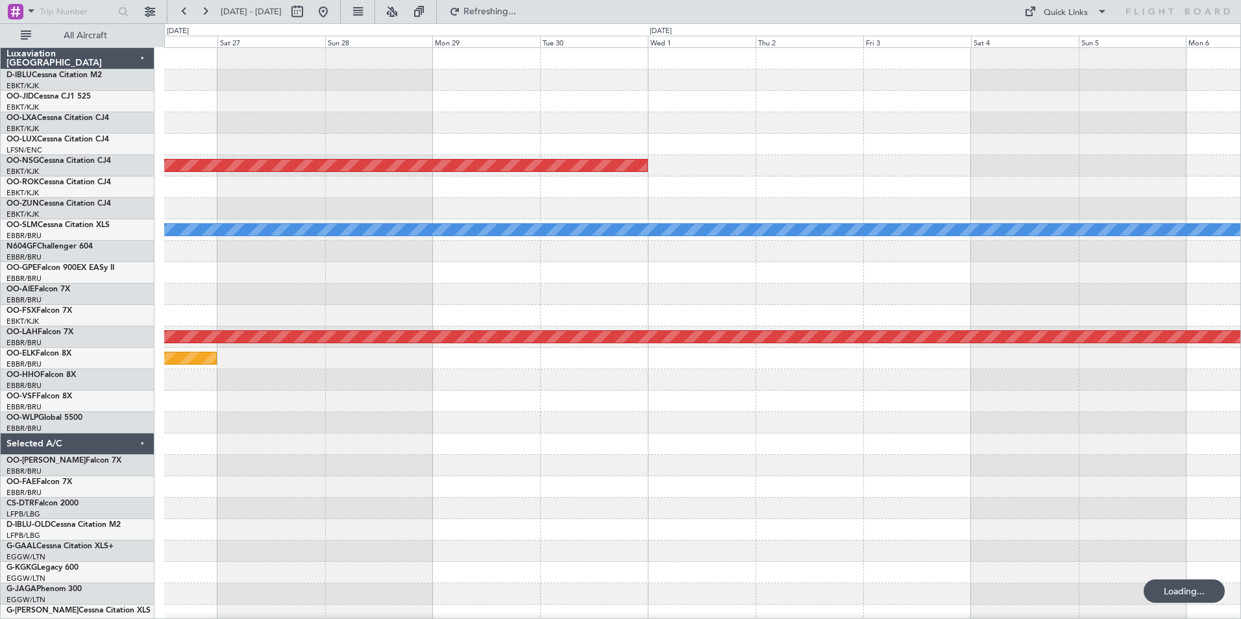
click at [535, 481] on div "Planned Maint Paris (Le Bourget) A/C Unavailable Monchengladbach Planned Maint …" at bounding box center [702, 455] width 1076 height 814
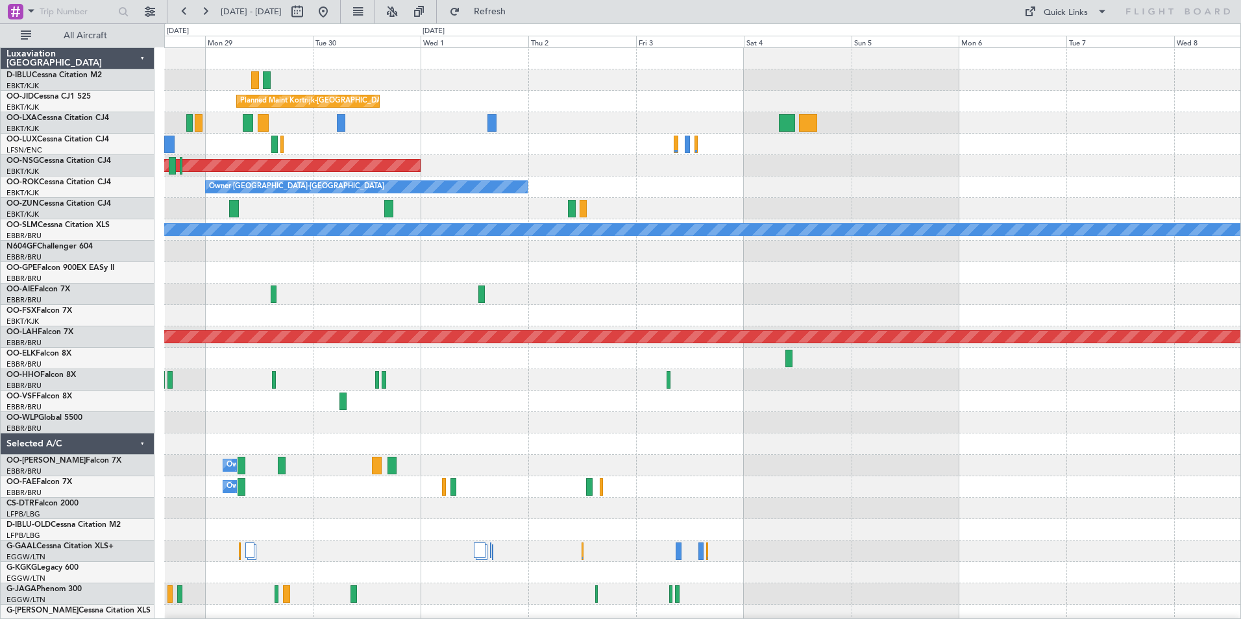
click at [737, 510] on div "A/C Unavailable Brussels (Brussels National) A/C Unavailable Kortrijk-Wevelgem …" at bounding box center [702, 455] width 1076 height 814
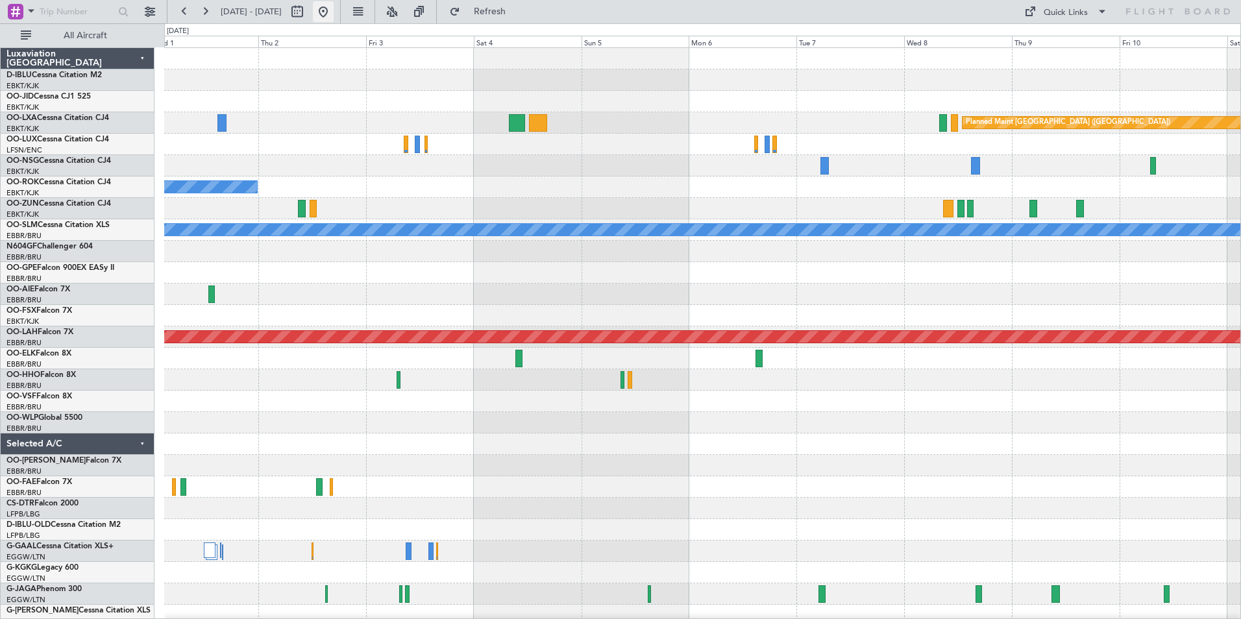
click at [334, 8] on button at bounding box center [323, 11] width 21 height 21
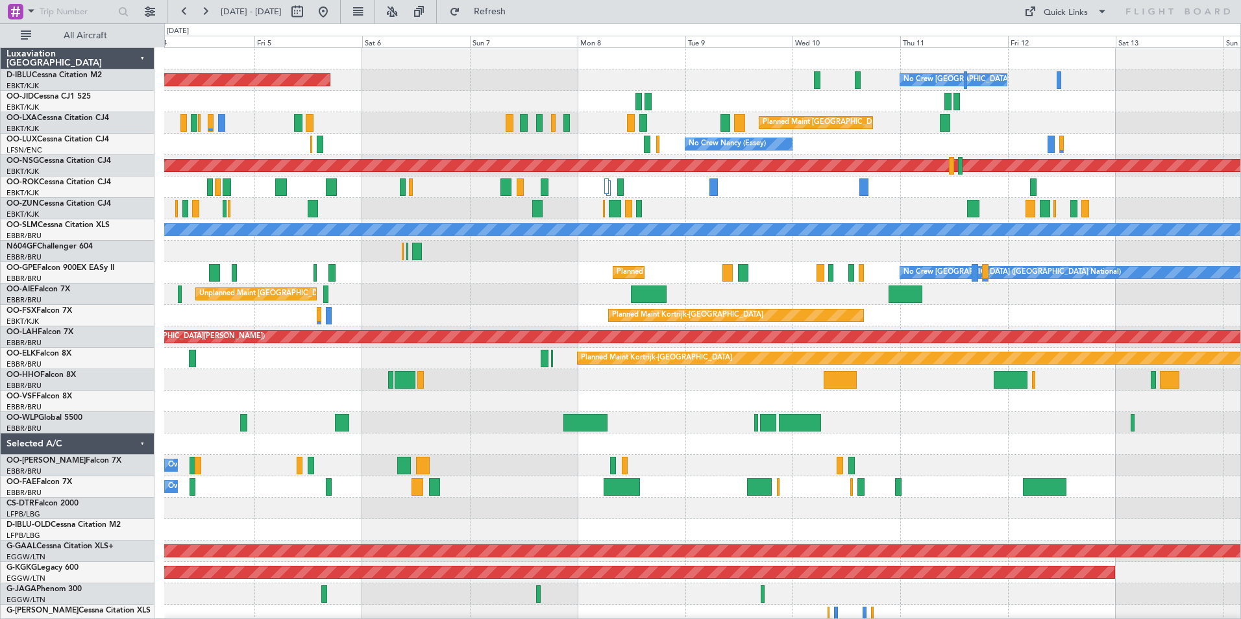
click at [451, 392] on div "AOG Maint Brussels (Brussels National) No Crew Brussels (Brussels National) No …" at bounding box center [702, 487] width 1076 height 878
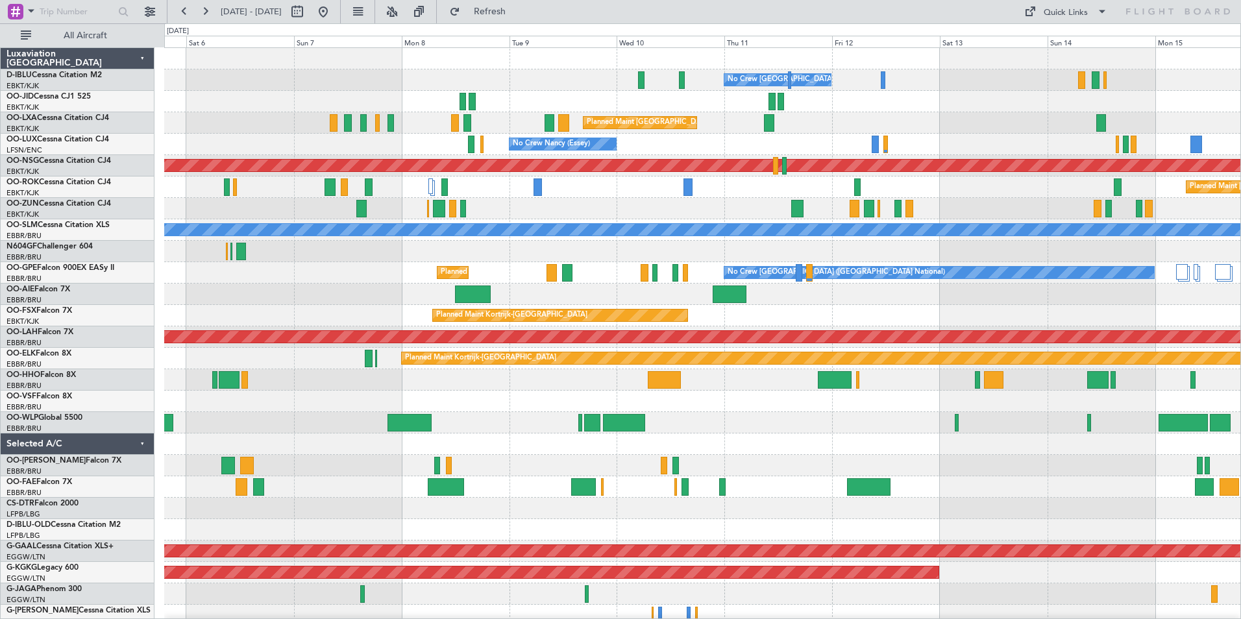
click at [945, 422] on div "No Crew [GEOGRAPHIC_DATA] ([GEOGRAPHIC_DATA] National) AOG Maint [GEOGRAPHIC_DA…" at bounding box center [702, 476] width 1076 height 857
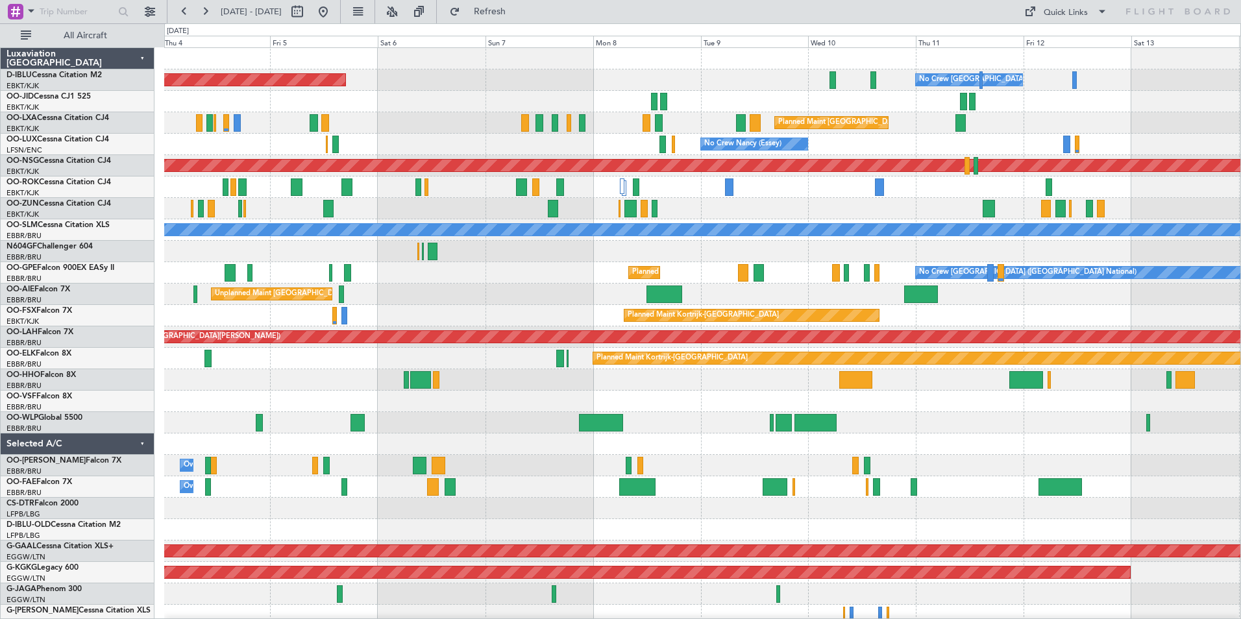
click at [795, 397] on div "No Crew Brussels (Brussels National) AOG Maint Brussels (Brussels National) No …" at bounding box center [702, 476] width 1076 height 857
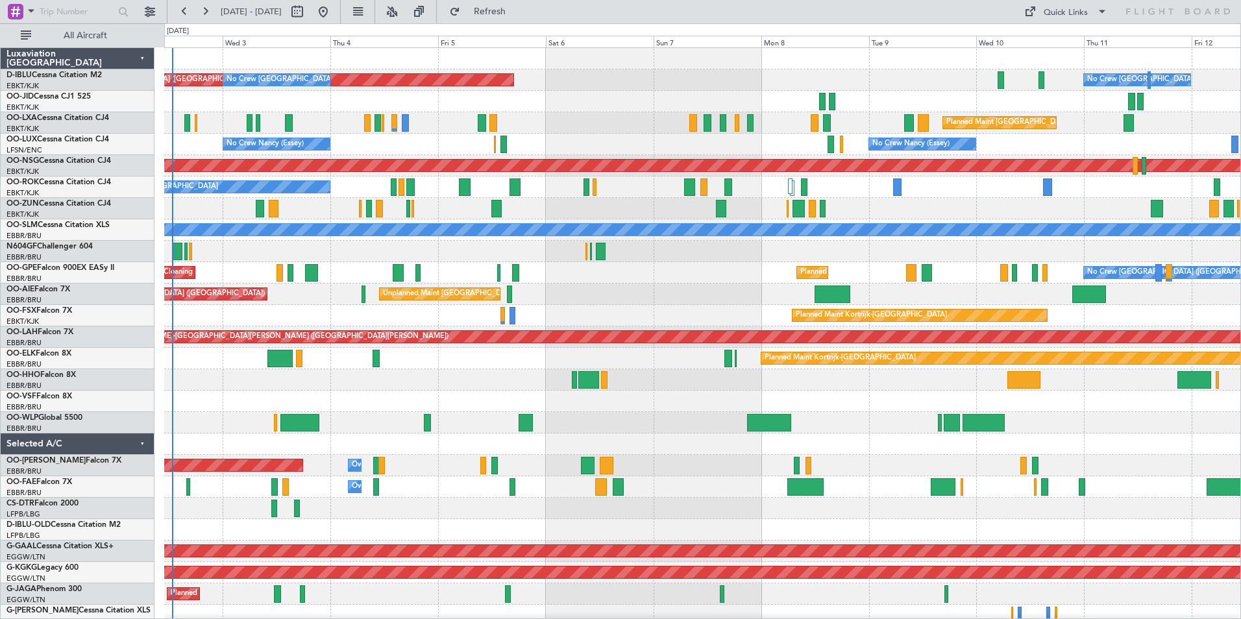
click at [570, 430] on div "AOG Maint Brussels (Brussels National) No Crew Brussels (Brussels National) No …" at bounding box center [702, 476] width 1076 height 857
click at [642, 424] on div "AOG Maint Brussels (Brussels National) No Crew Brussels (Brussels National) No …" at bounding box center [702, 476] width 1076 height 857
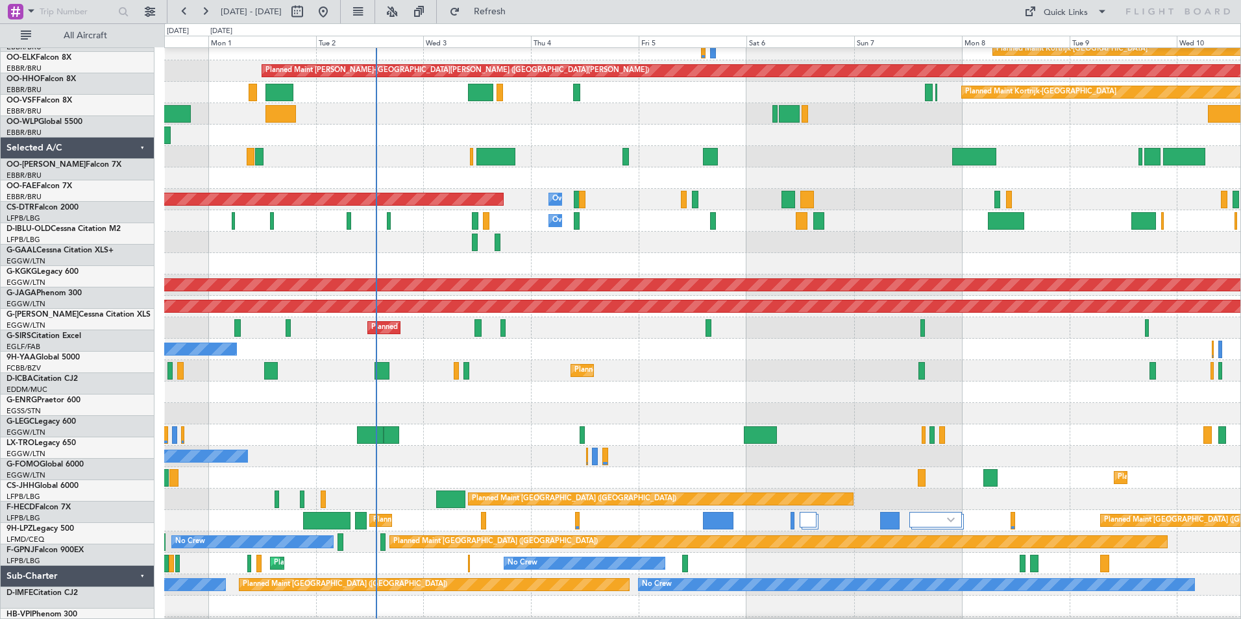
click at [493, 232] on div "No Crew" at bounding box center [702, 242] width 1076 height 21
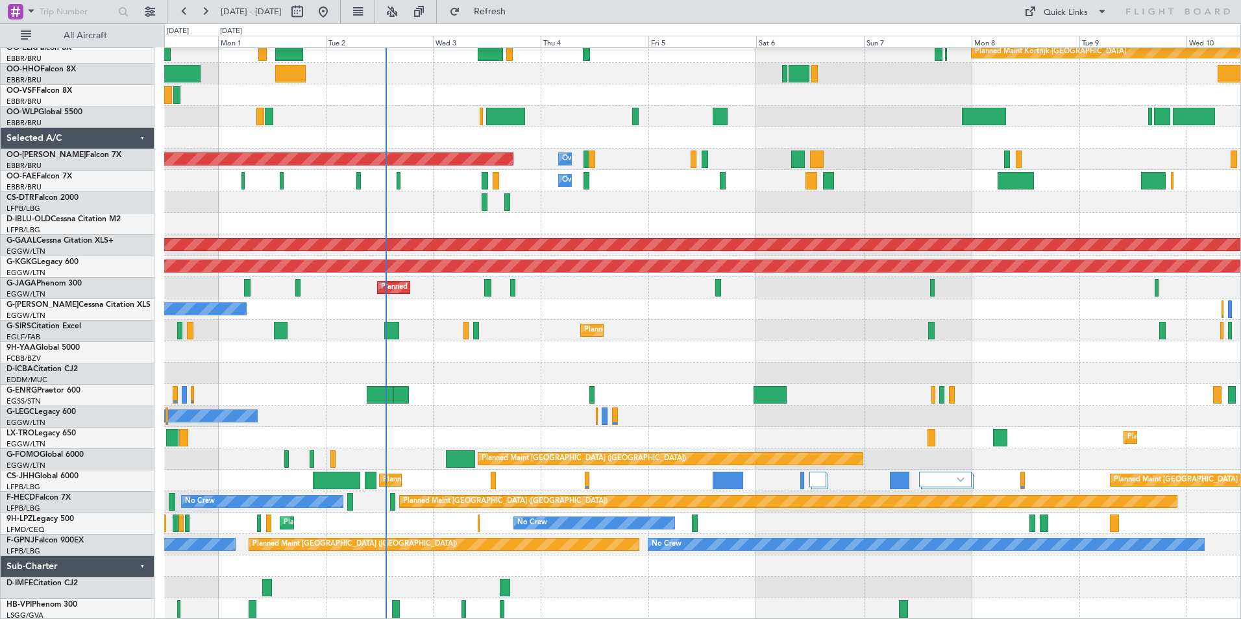
scroll to position [306, 0]
click at [459, 429] on div "Planned Maint Alton-st Louis (St Louis Regl) Planned Maint Kortrijk-Wevelgem Pl…" at bounding box center [702, 181] width 1076 height 878
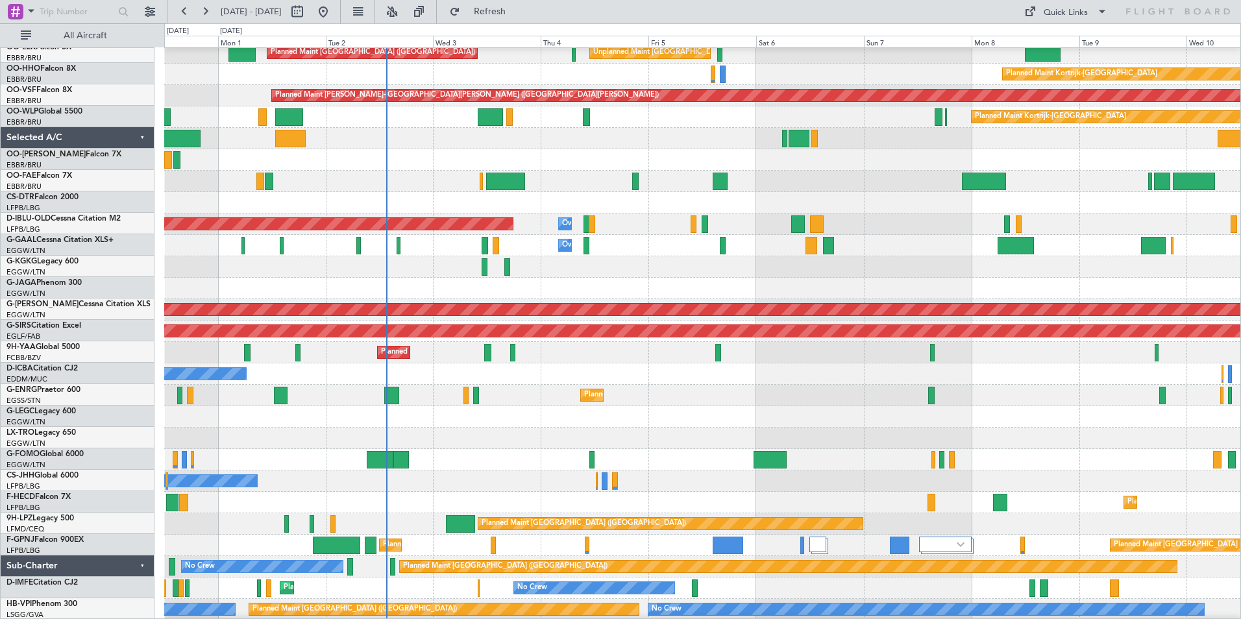
scroll to position [0, 0]
